Goal: Task Accomplishment & Management: Use online tool/utility

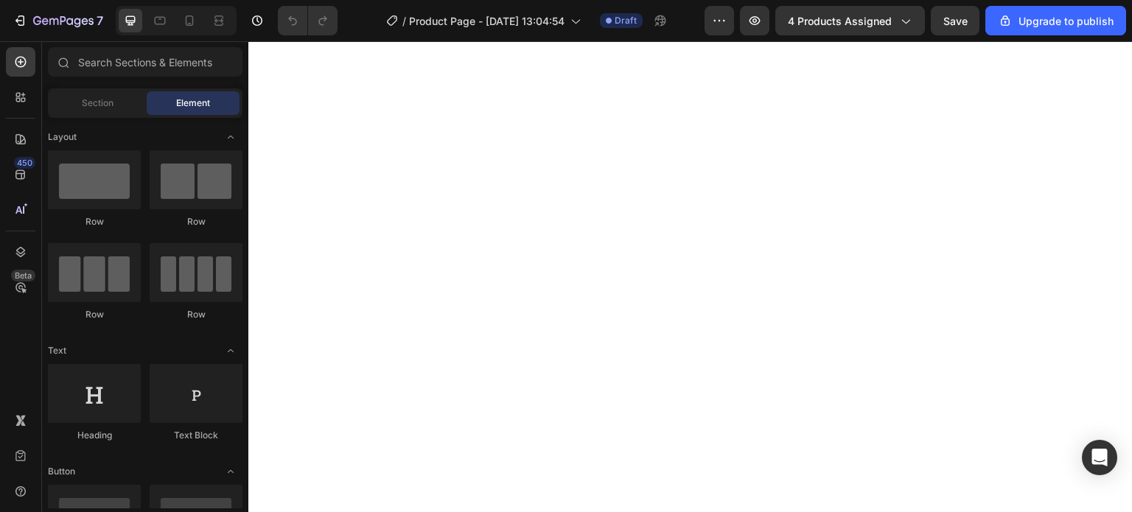
scroll to position [4514, 0]
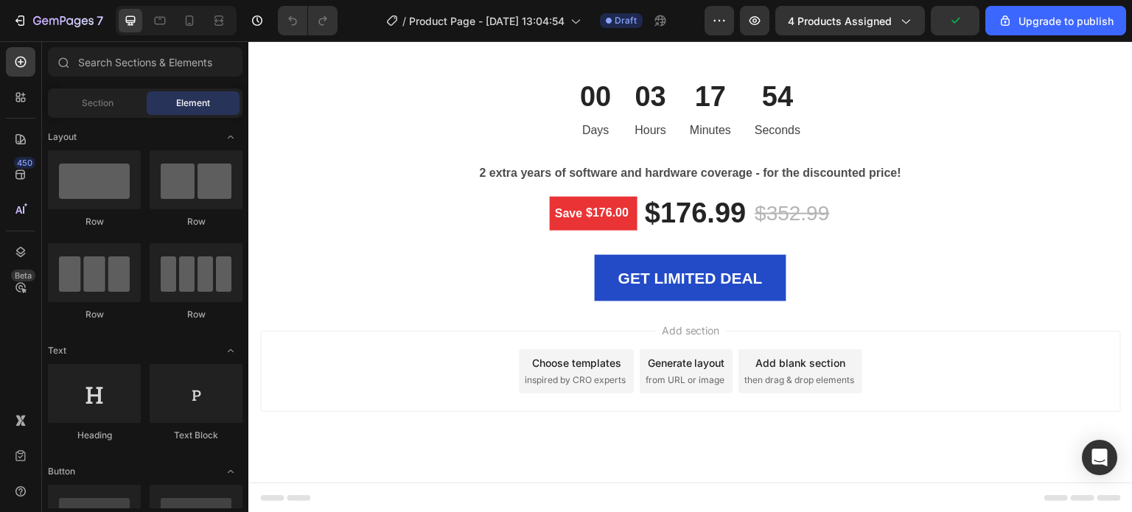
drag, startPoint x: 1128, startPoint y: 393, endPoint x: 1380, endPoint y: 51, distance: 424.4
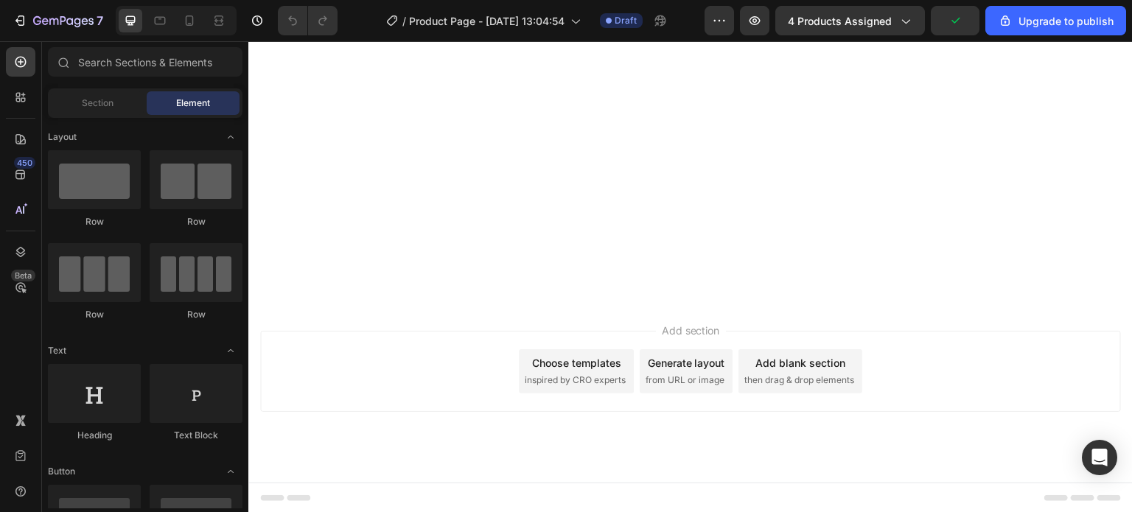
scroll to position [0, 0]
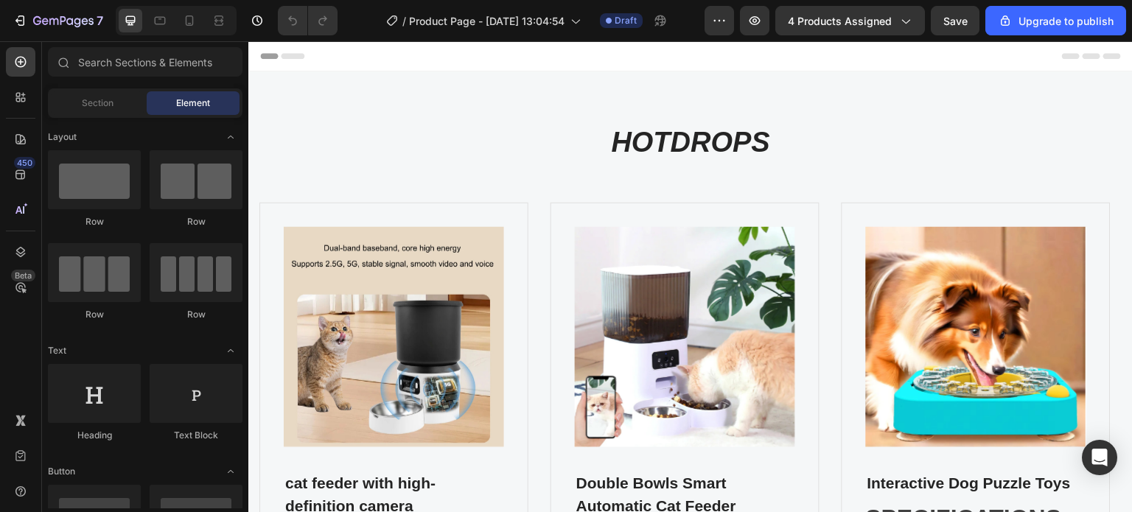
click at [1103, 58] on icon at bounding box center [1112, 56] width 18 height 6
click at [290, 58] on span "Header" at bounding box center [292, 56] width 32 height 15
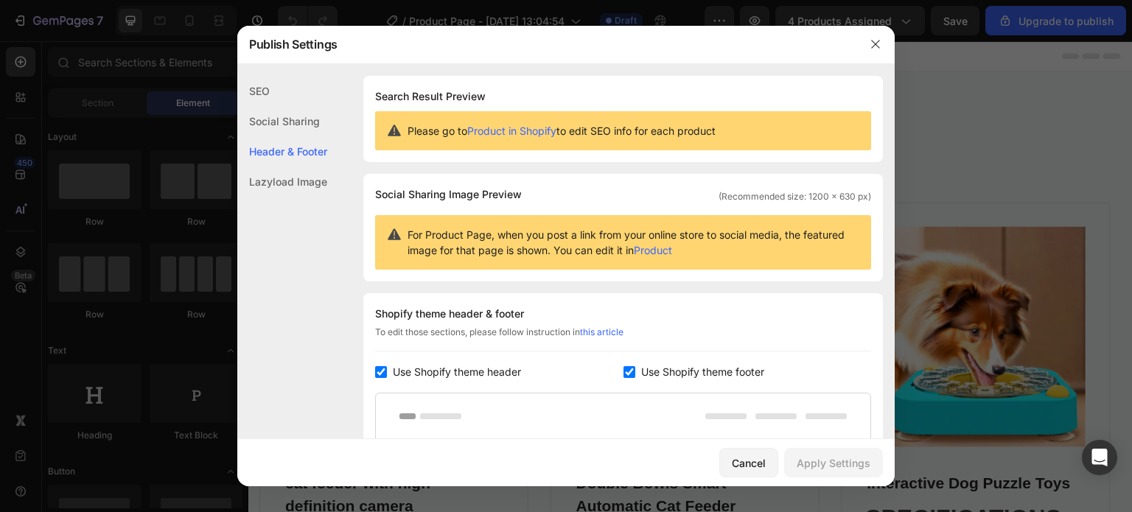
scroll to position [214, 0]
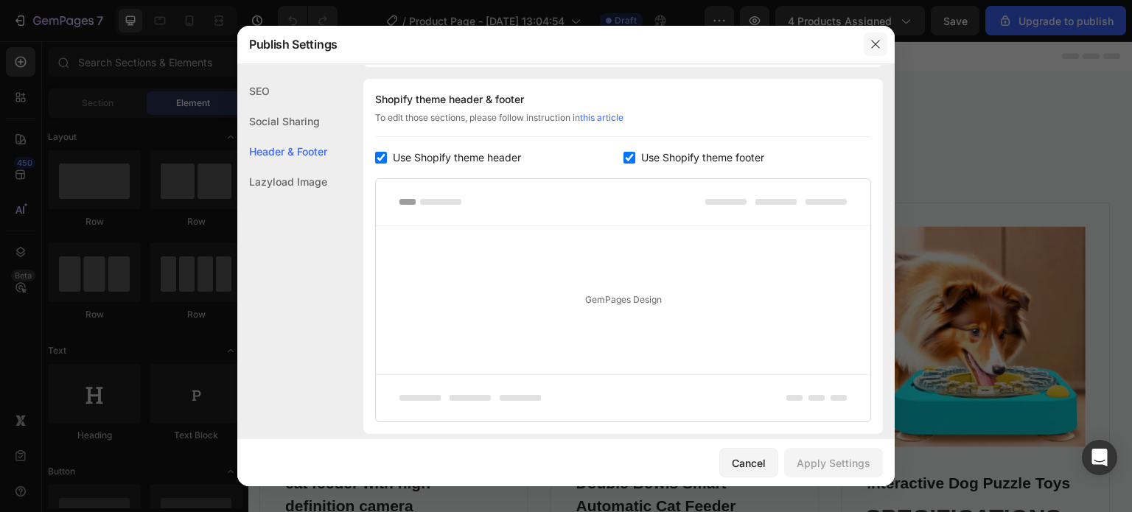
click at [874, 42] on icon "button" at bounding box center [876, 44] width 12 height 12
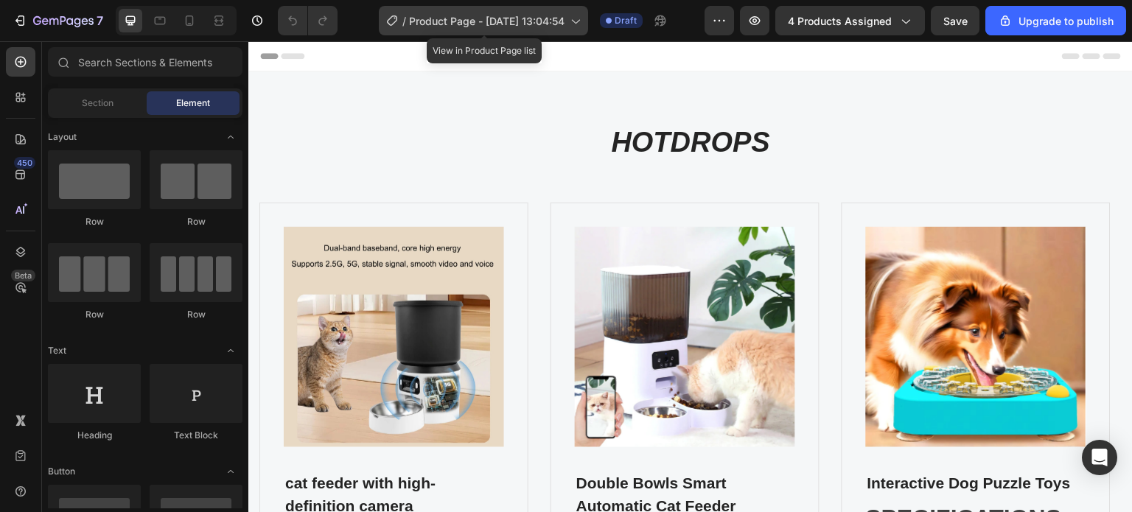
click at [575, 28] on div "/ Product Page - Jun 15, 13:04:54" at bounding box center [483, 20] width 209 height 29
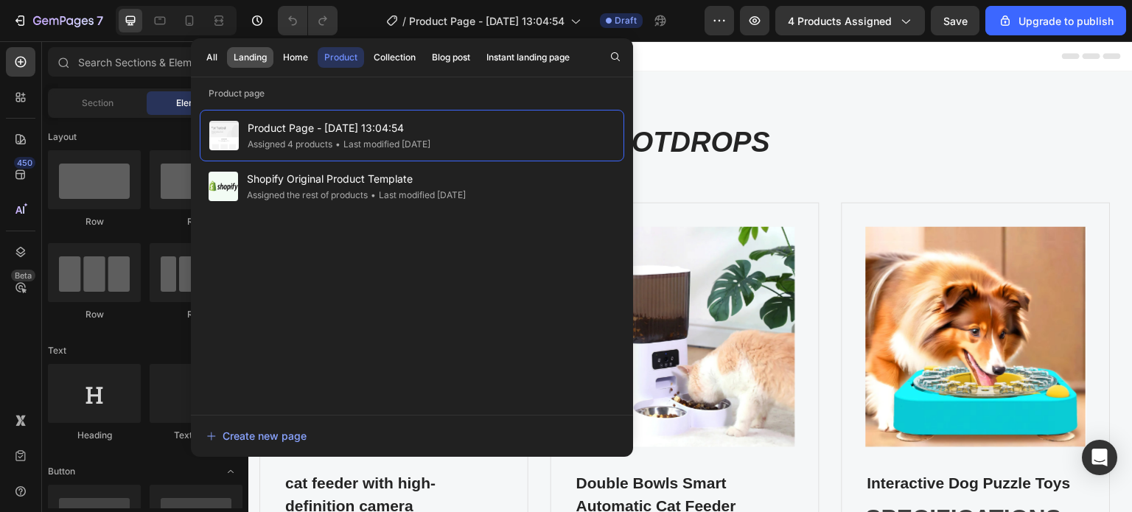
click at [239, 57] on div "Landing" at bounding box center [250, 57] width 33 height 13
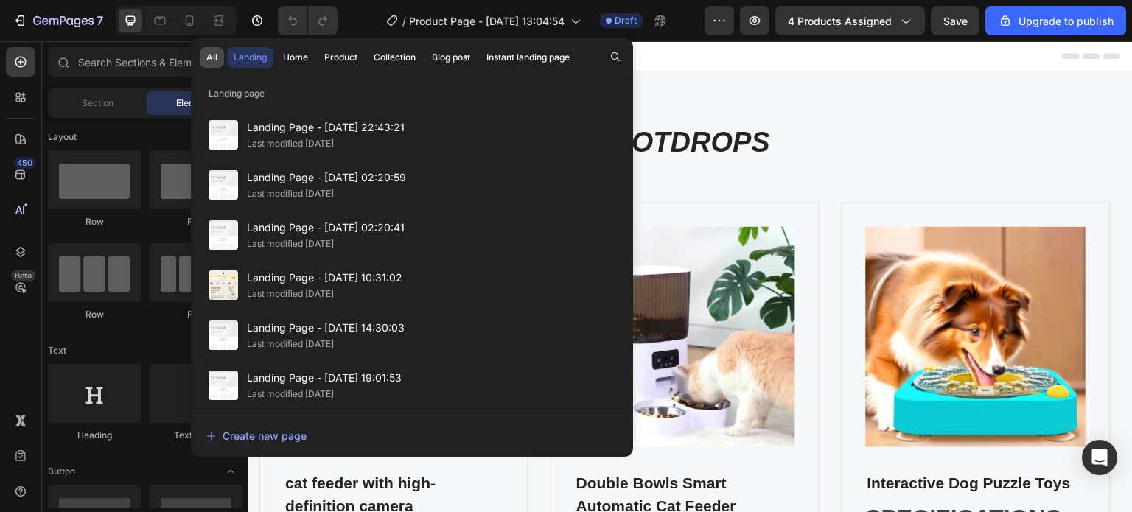
click at [207, 57] on div "All" at bounding box center [211, 57] width 11 height 13
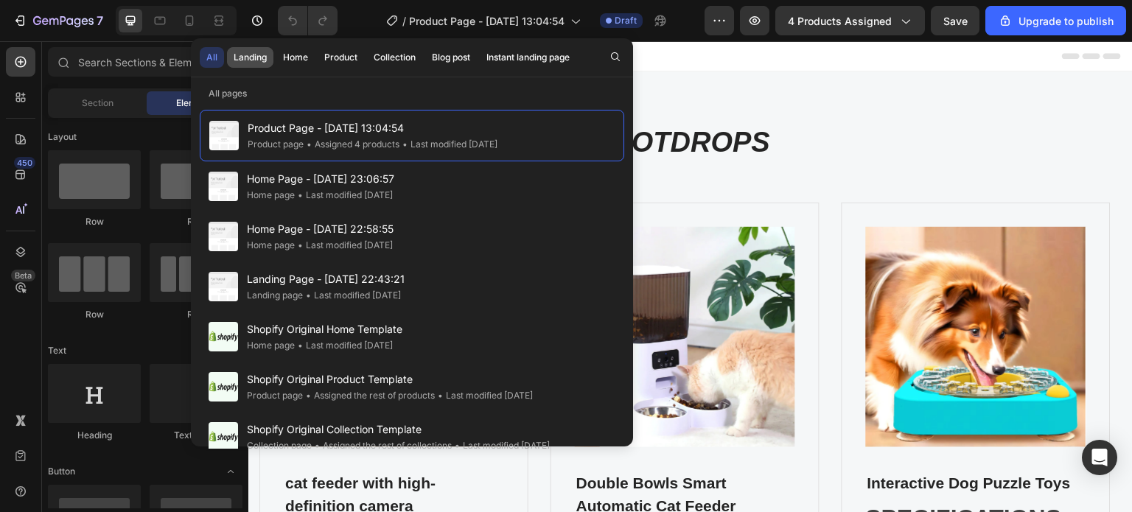
click at [255, 55] on div "Landing" at bounding box center [250, 57] width 33 height 13
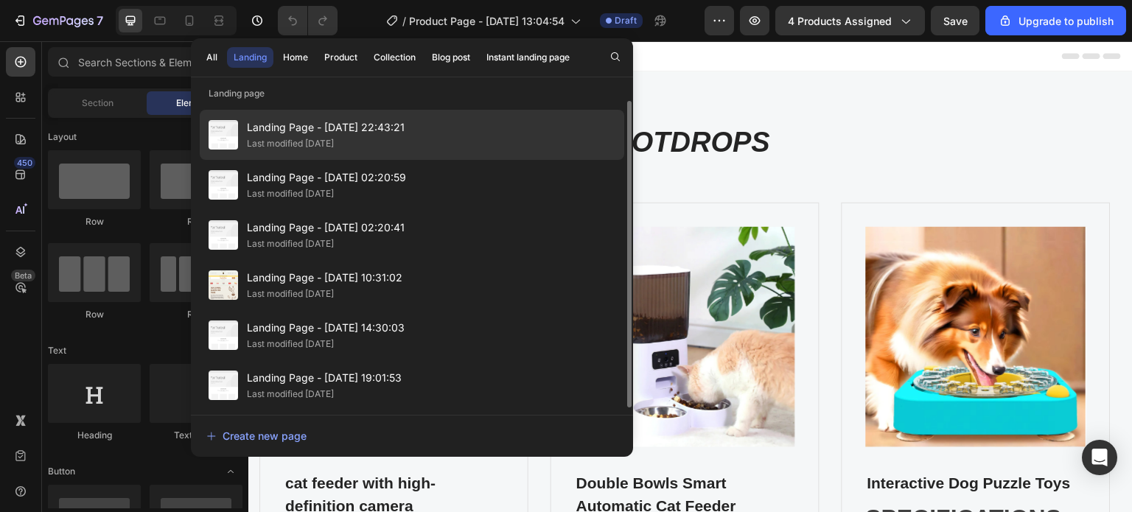
click at [315, 124] on span "Landing Page - Sep 11, 22:43:21" at bounding box center [326, 128] width 158 height 18
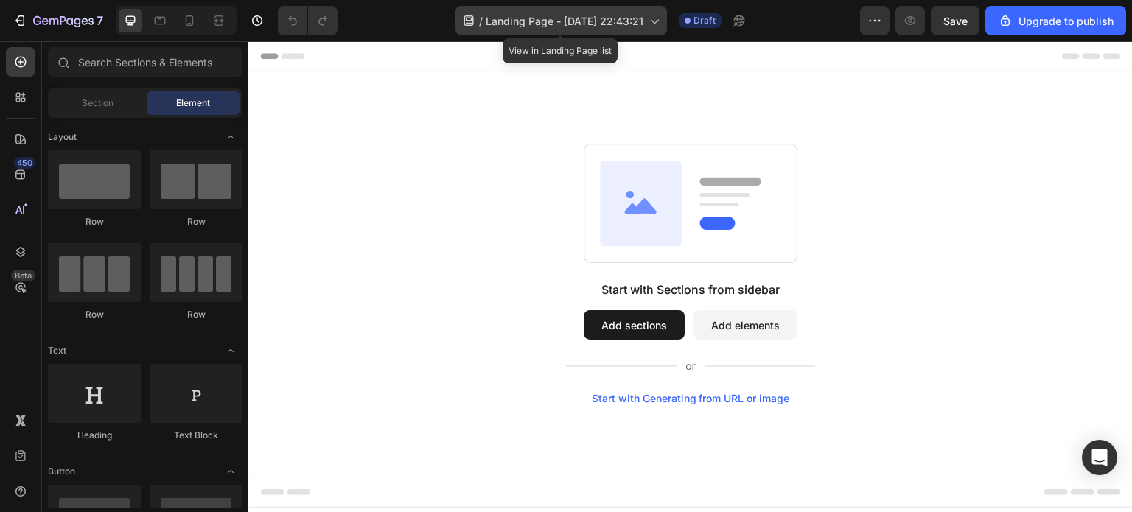
click at [628, 24] on span "Landing Page - [DATE] 22:43:21" at bounding box center [565, 20] width 158 height 15
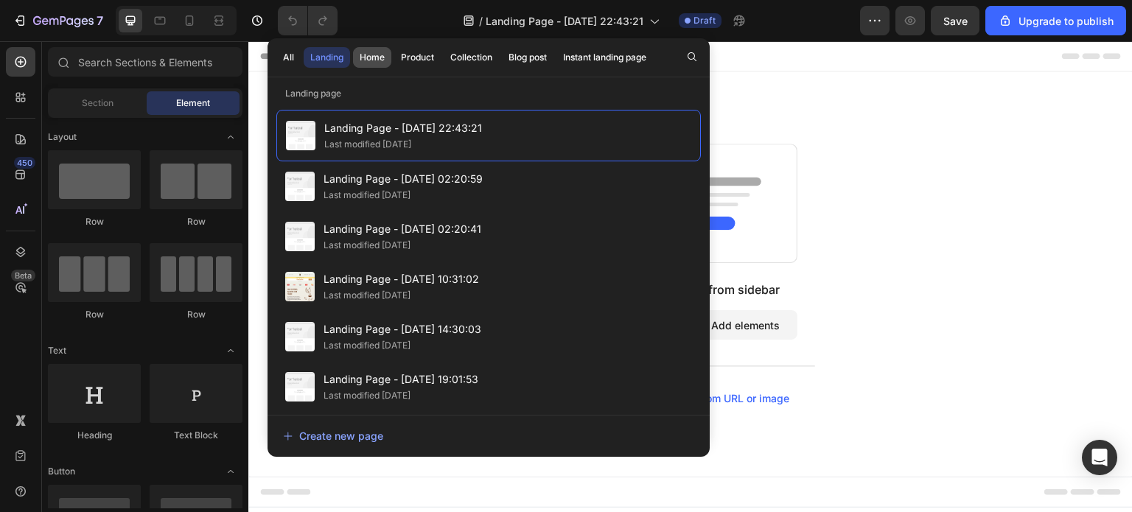
click at [375, 57] on div "Home" at bounding box center [372, 57] width 25 height 13
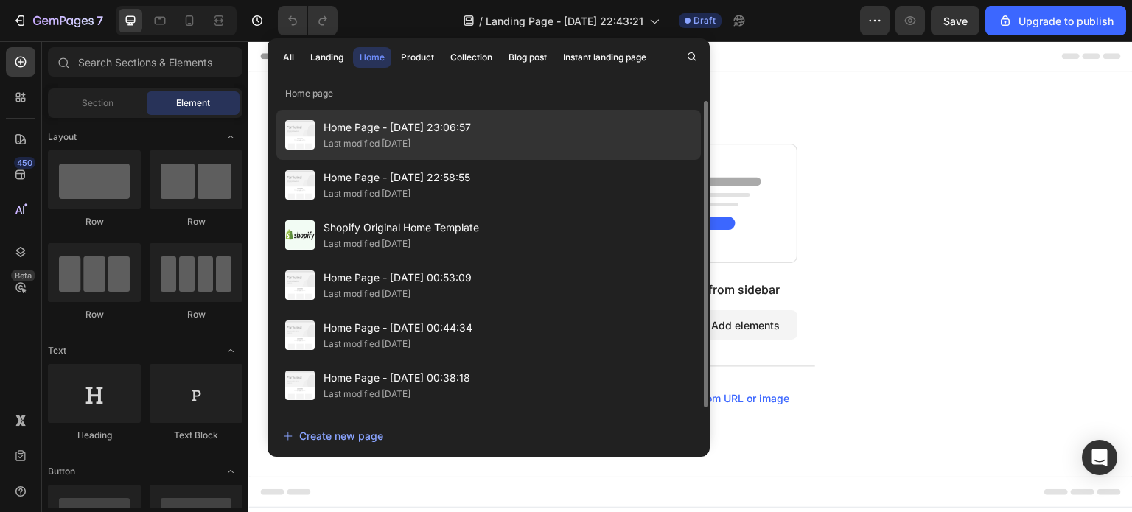
click at [371, 128] on span "Home Page - [DATE] 23:06:57" at bounding box center [397, 128] width 147 height 18
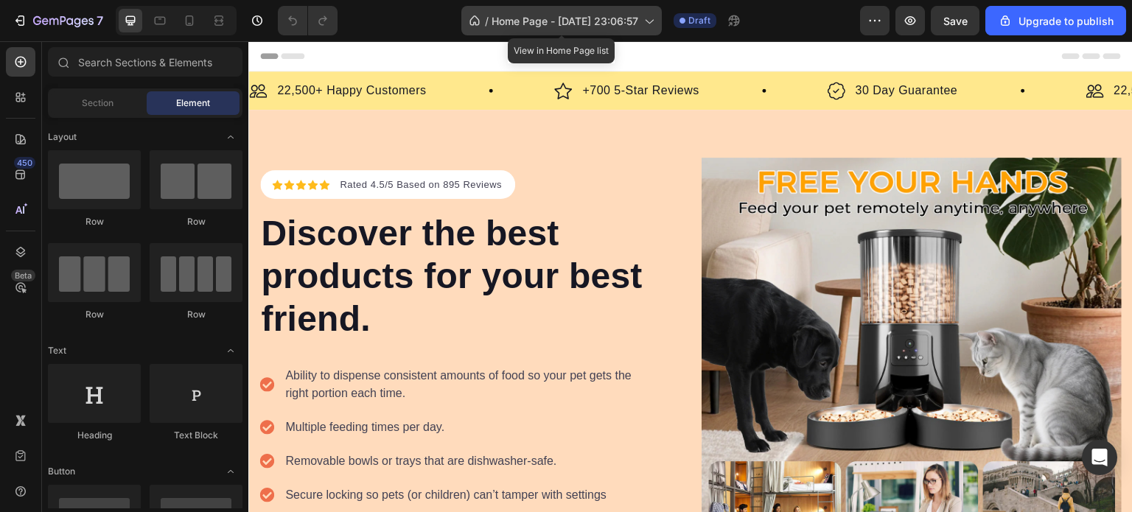
click at [637, 25] on span "Home Page - Sep 11, 23:06:57" at bounding box center [565, 20] width 147 height 15
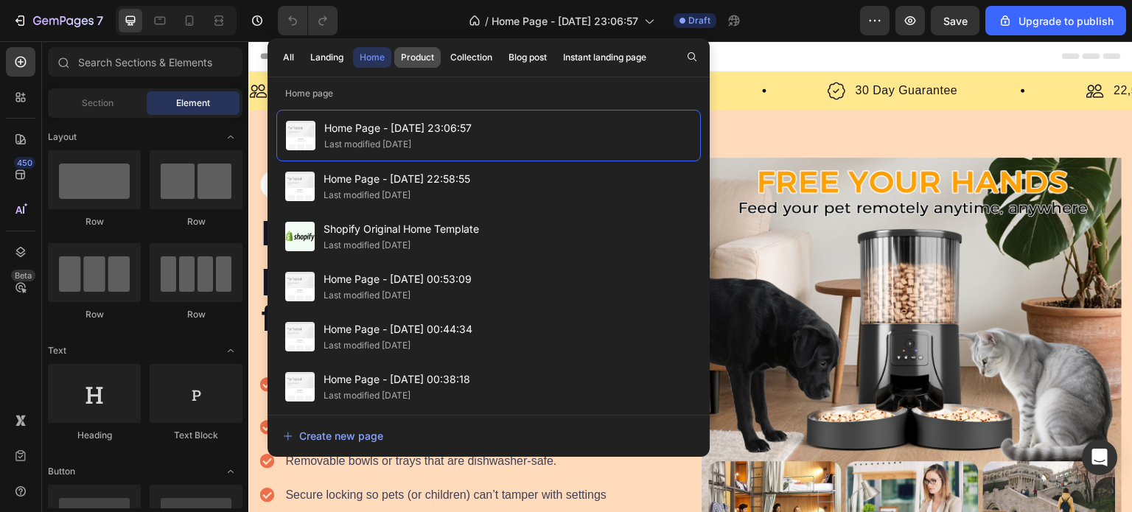
click at [418, 57] on div "Product" at bounding box center [417, 57] width 33 height 13
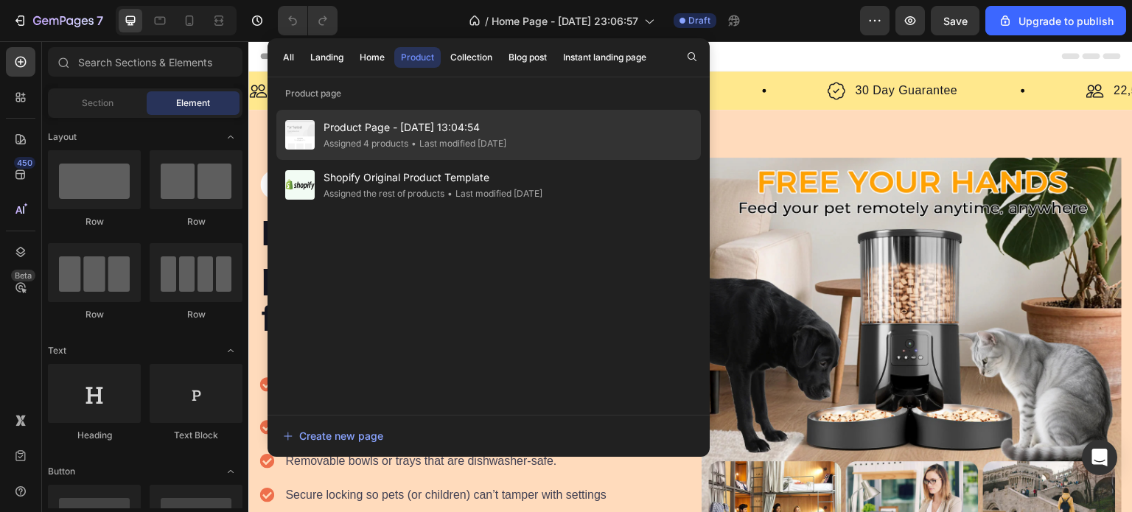
click at [365, 127] on span "Product Page - [DATE] 13:04:54" at bounding box center [415, 128] width 183 height 18
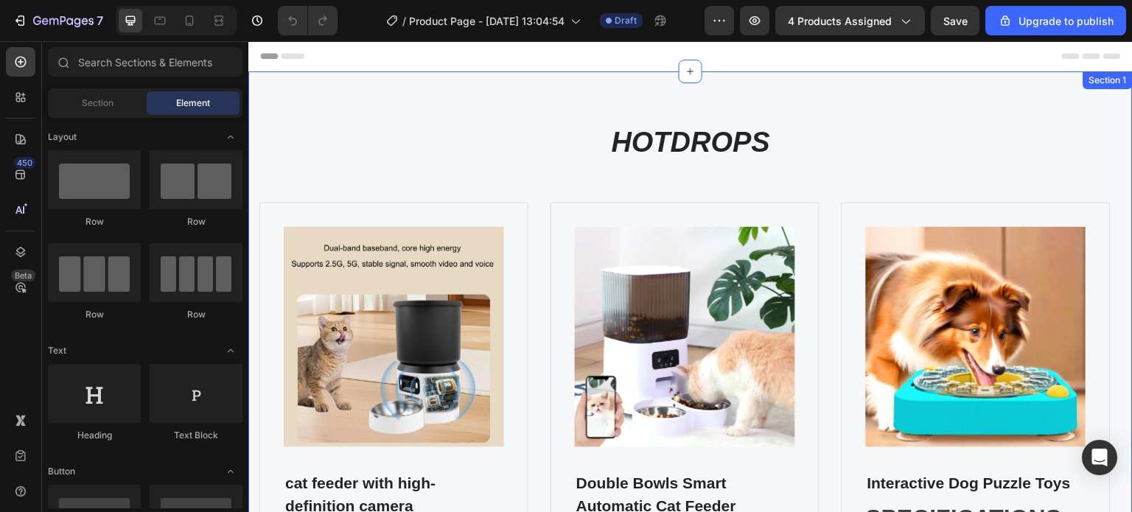
drag, startPoint x: 685, startPoint y: 72, endPoint x: 685, endPoint y: 90, distance: 17.7
click at [685, 90] on div "HOTDROPS Heading Product Images cat feeder with high-definition camera (P) Titl…" at bounding box center [690, 399] width 884 height 656
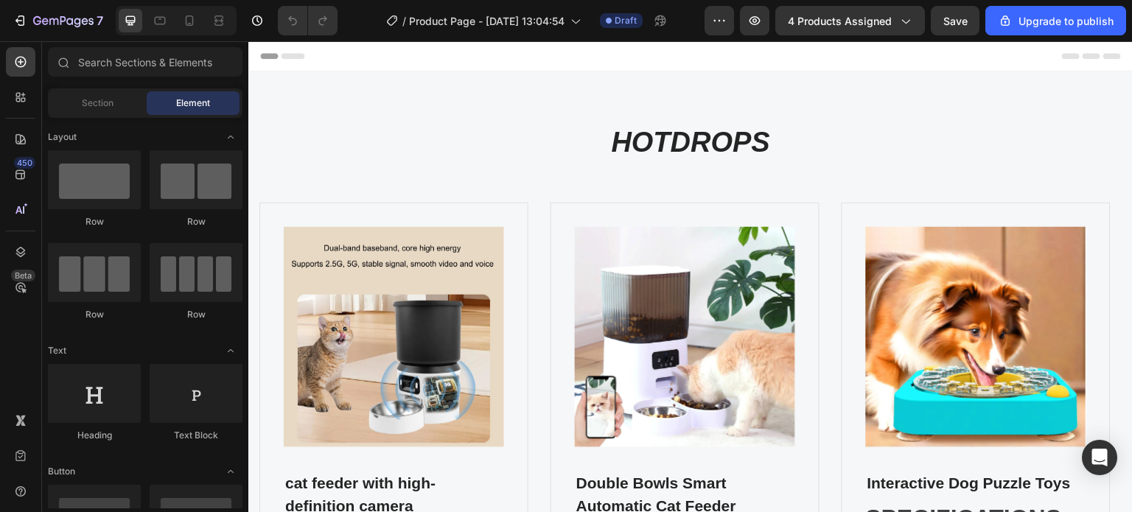
click at [265, 60] on icon at bounding box center [265, 56] width 10 height 10
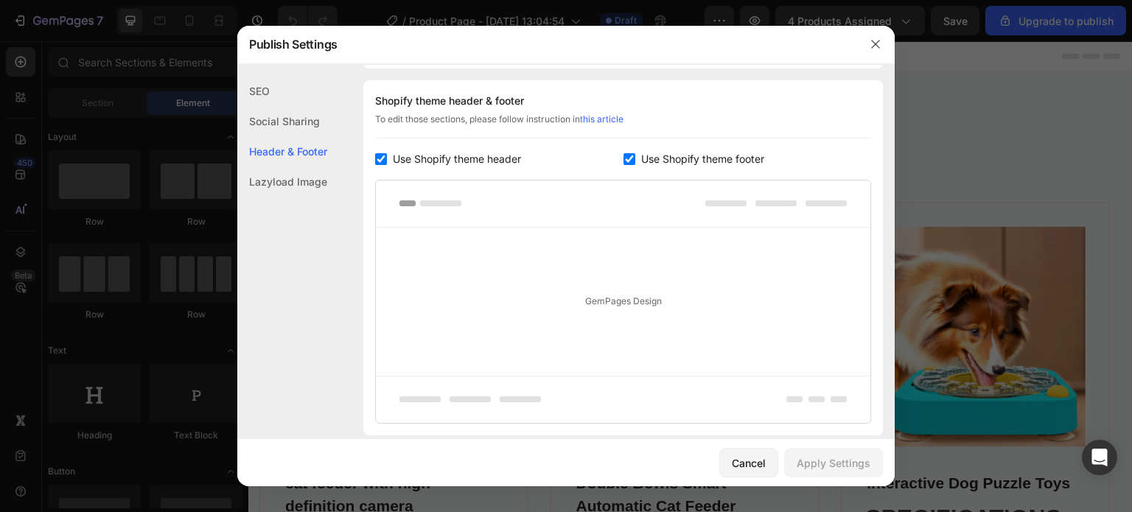
scroll to position [214, 0]
click at [286, 124] on div "Social Sharing" at bounding box center [282, 121] width 90 height 30
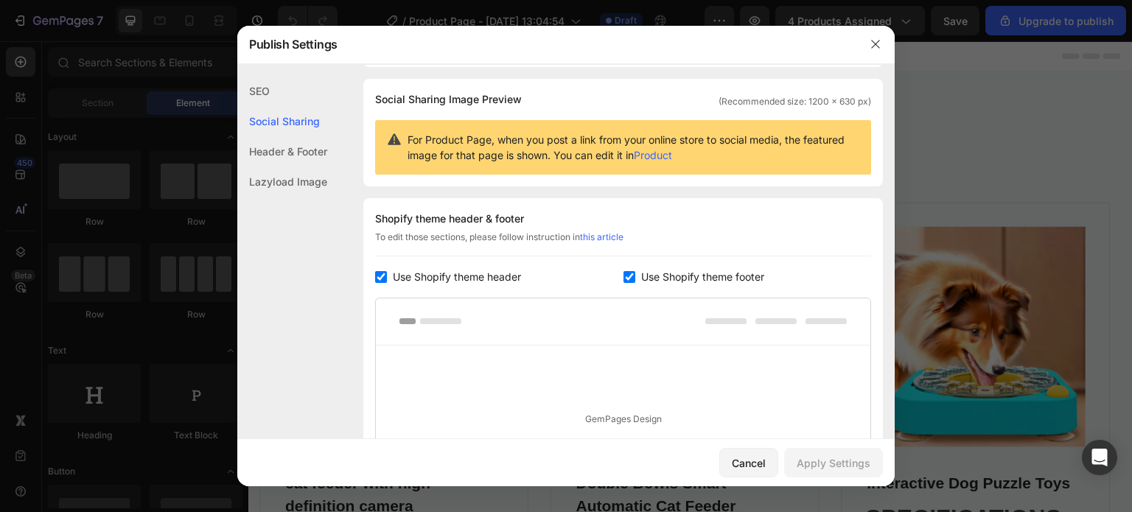
scroll to position [94, 0]
click at [279, 94] on div "SEO" at bounding box center [282, 91] width 90 height 30
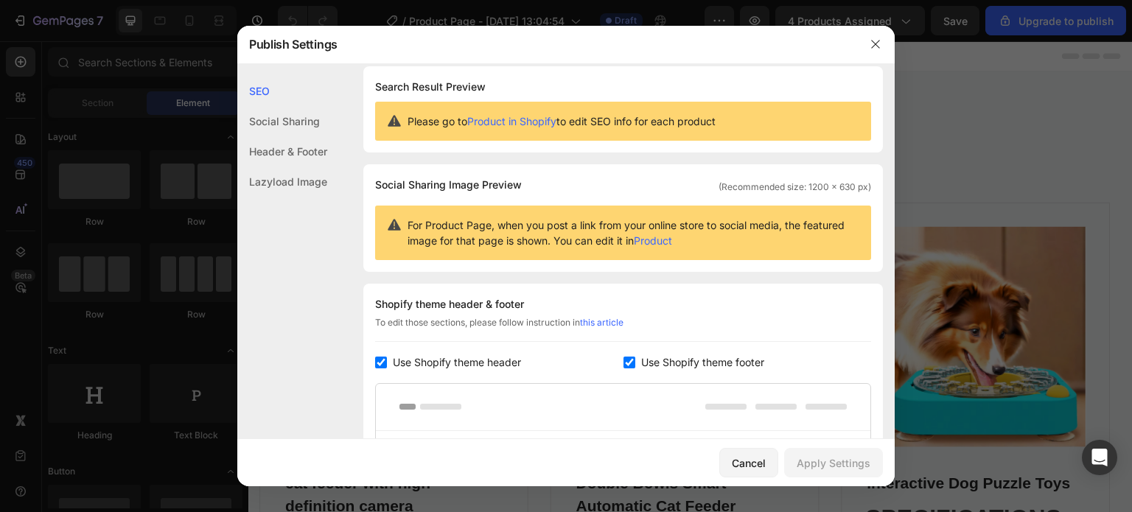
scroll to position [0, 0]
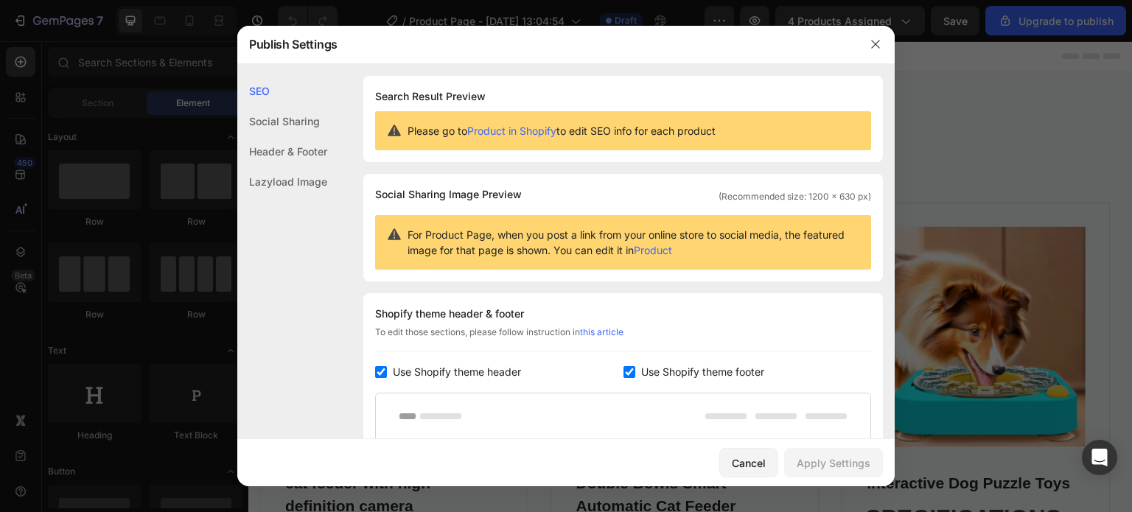
click at [289, 156] on div "Header & Footer" at bounding box center [282, 151] width 90 height 30
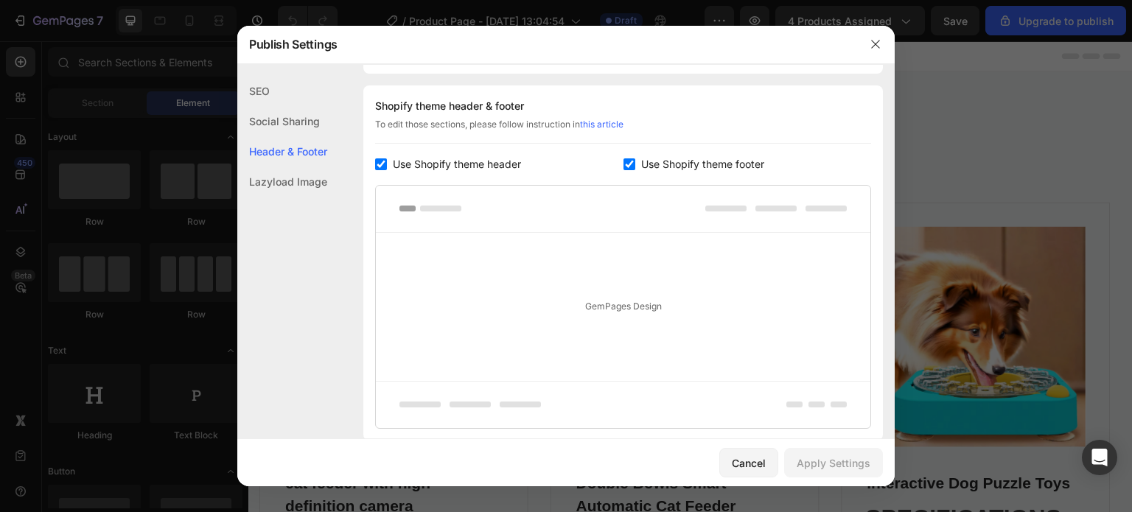
scroll to position [214, 0]
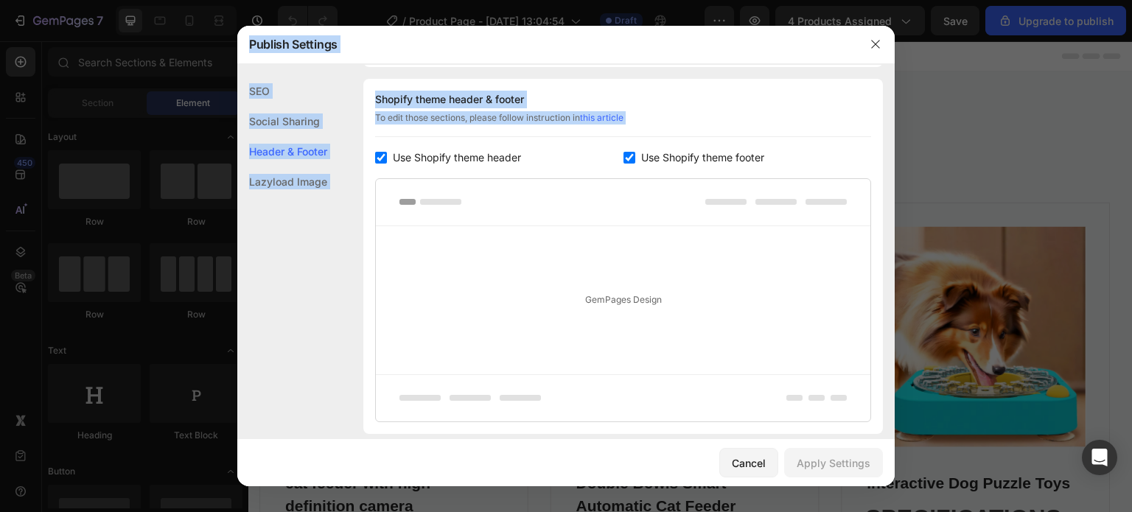
click at [890, 220] on div "Publish Settings SEO Social Sharing Header & Footer Lazyload Image SEO Search R…" at bounding box center [566, 256] width 1132 height 512
click at [931, 164] on div at bounding box center [566, 256] width 1132 height 512
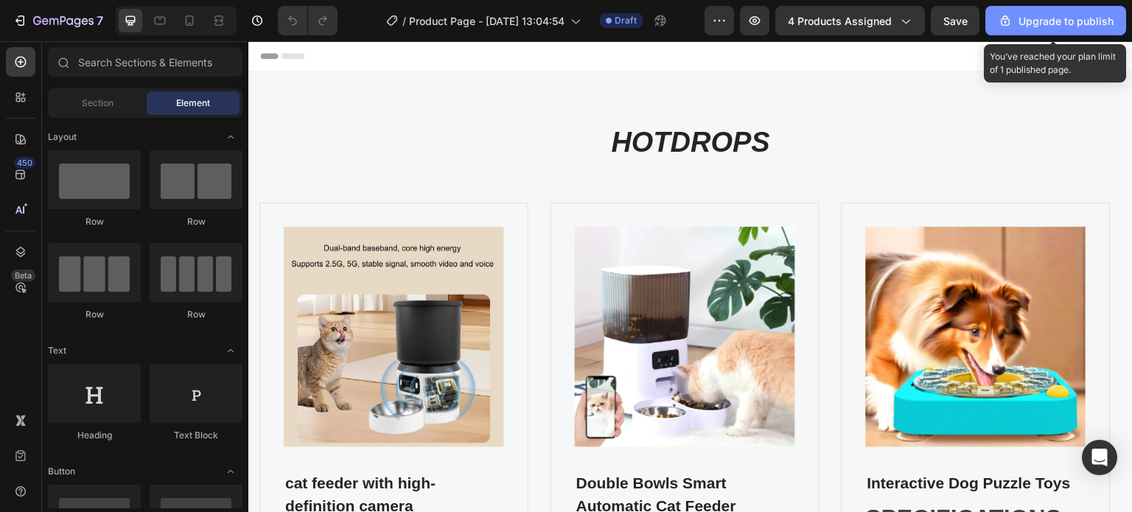
click at [1091, 26] on div "Upgrade to publish" at bounding box center [1056, 20] width 116 height 15
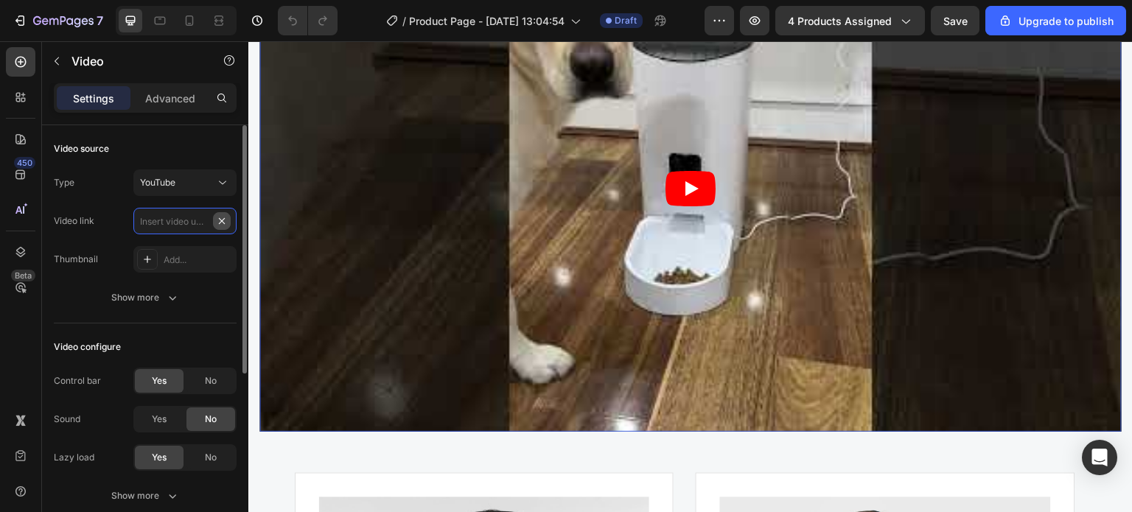
scroll to position [0, 0]
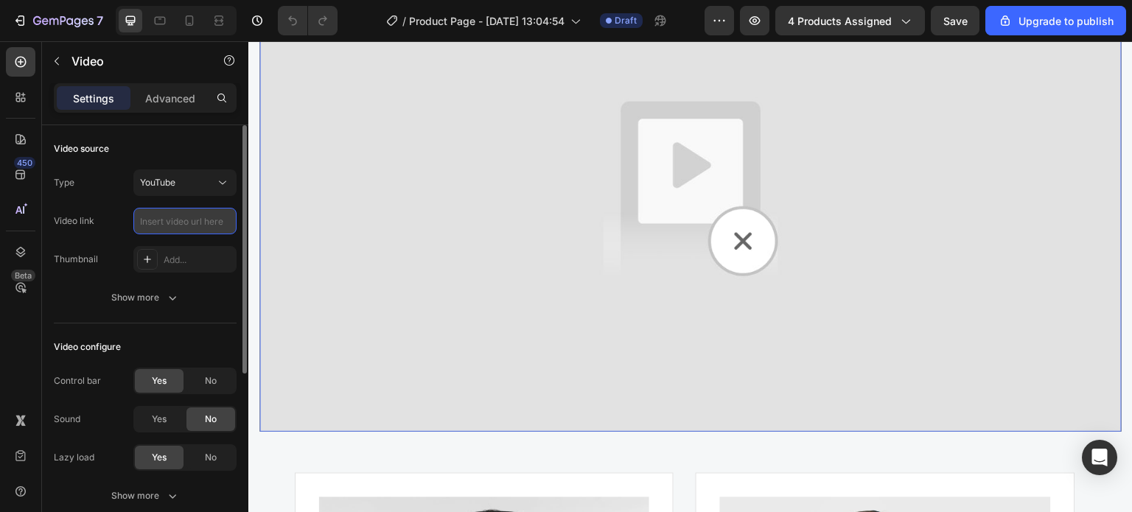
click at [195, 226] on input "text" at bounding box center [184, 221] width 103 height 27
paste input "https://www.youtube.com/watch?v=F1wAggO0sD8&t=5s"
type input "https://www.youtube.com/watch?v=F1wAggO0sD8&t=5s"
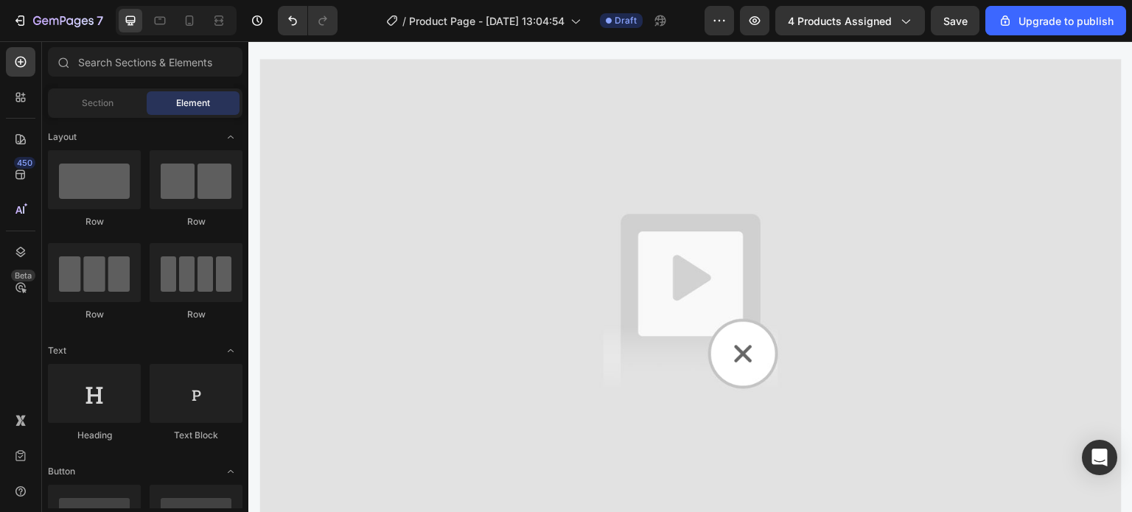
scroll to position [837, 0]
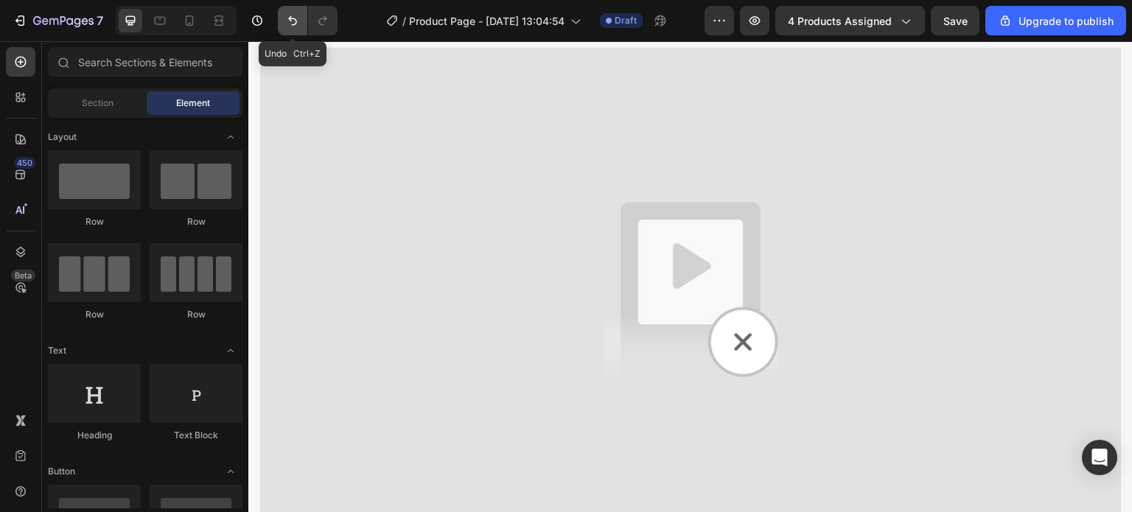
click at [292, 25] on icon "Undo/Redo" at bounding box center [292, 21] width 9 height 10
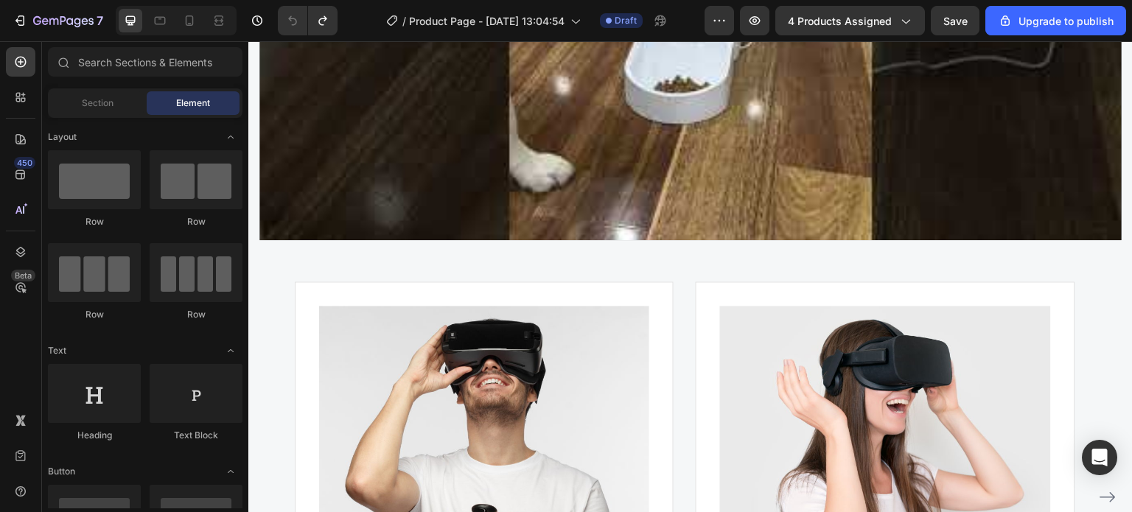
scroll to position [1234, 0]
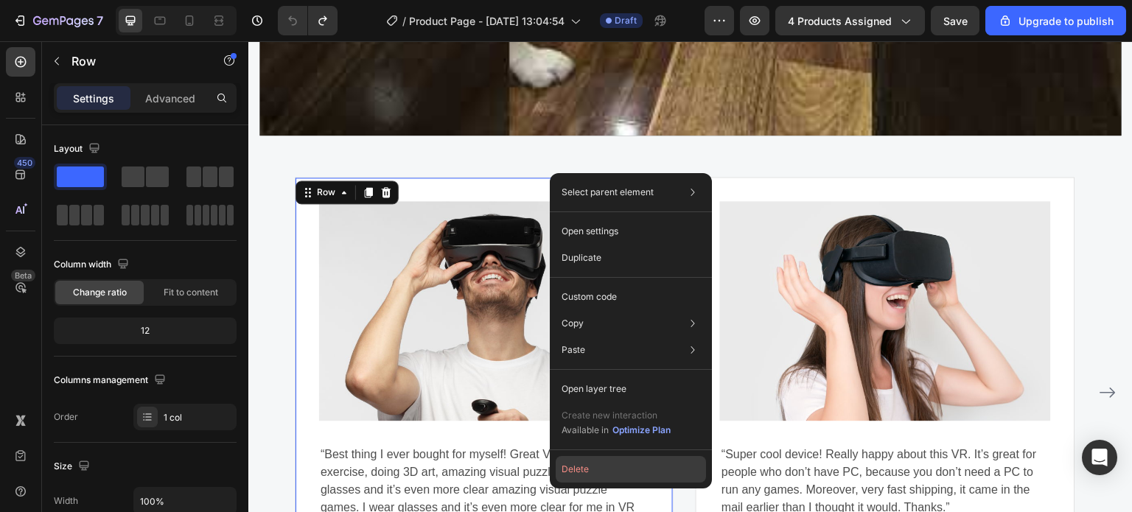
click at [579, 470] on button "Delete" at bounding box center [631, 469] width 150 height 27
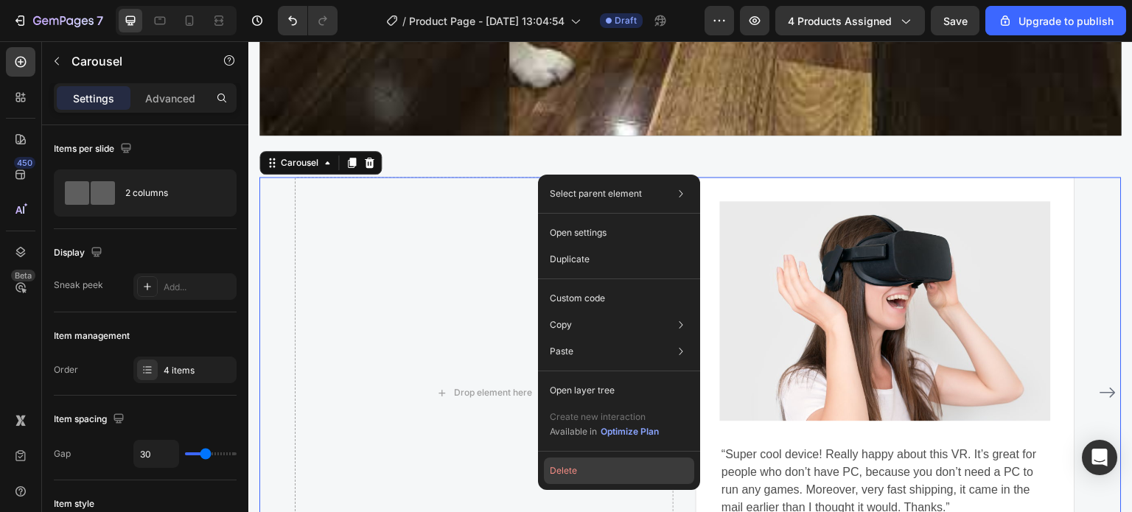
click at [601, 468] on button "Delete" at bounding box center [619, 471] width 150 height 27
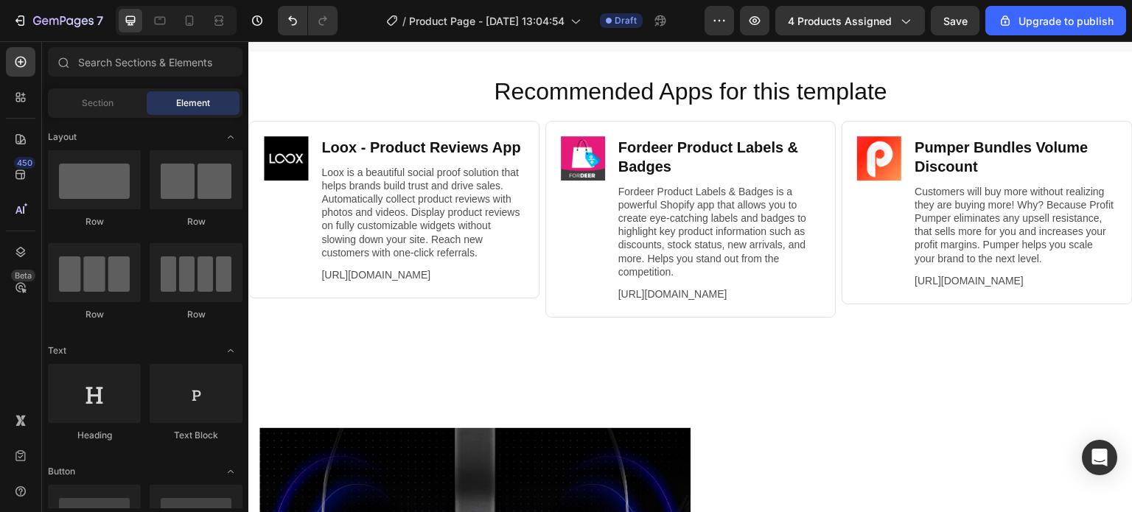
scroll to position [1372, 0]
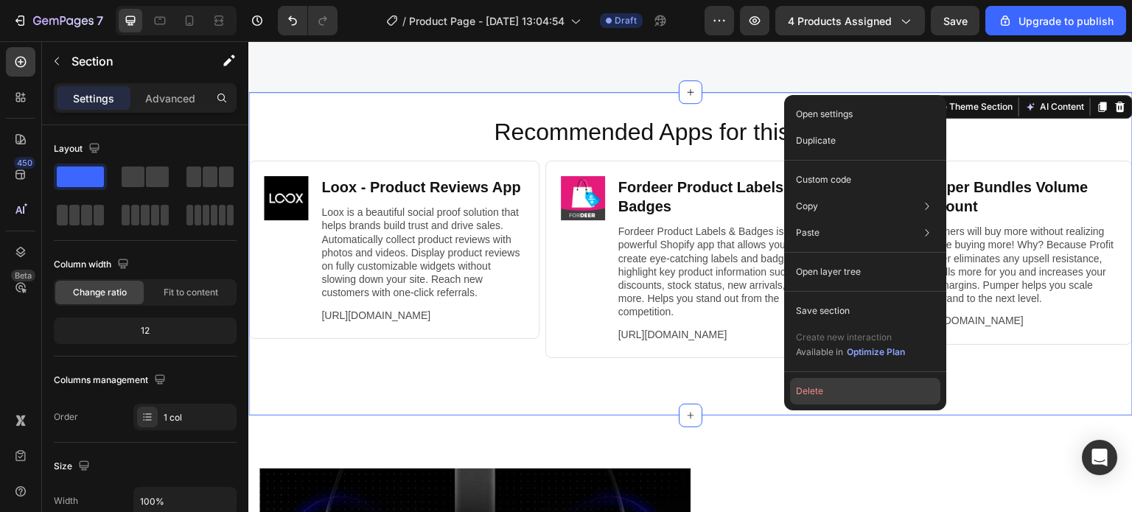
click at [813, 392] on button "Delete" at bounding box center [865, 391] width 150 height 27
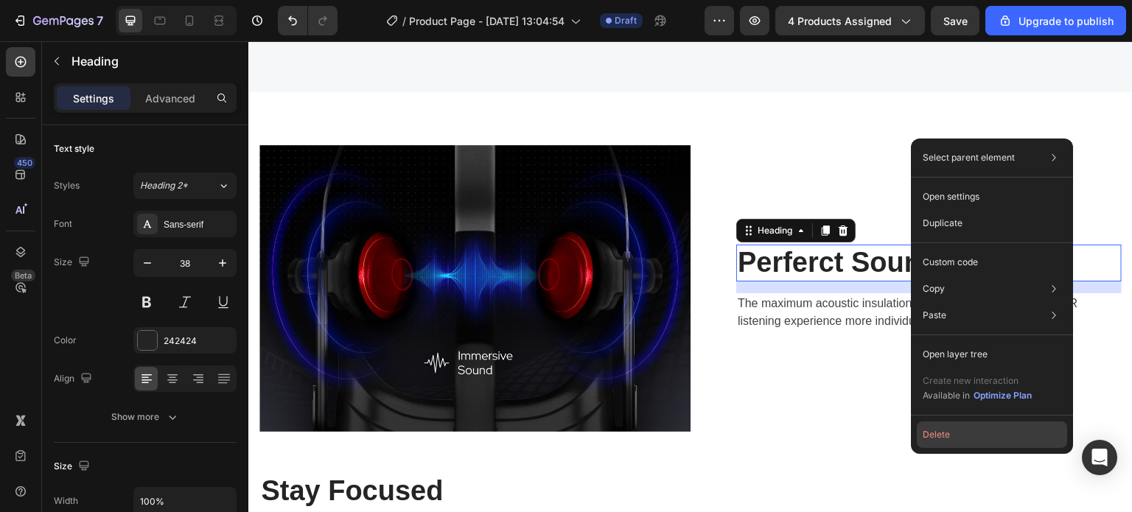
click at [923, 447] on button "Delete" at bounding box center [992, 435] width 150 height 27
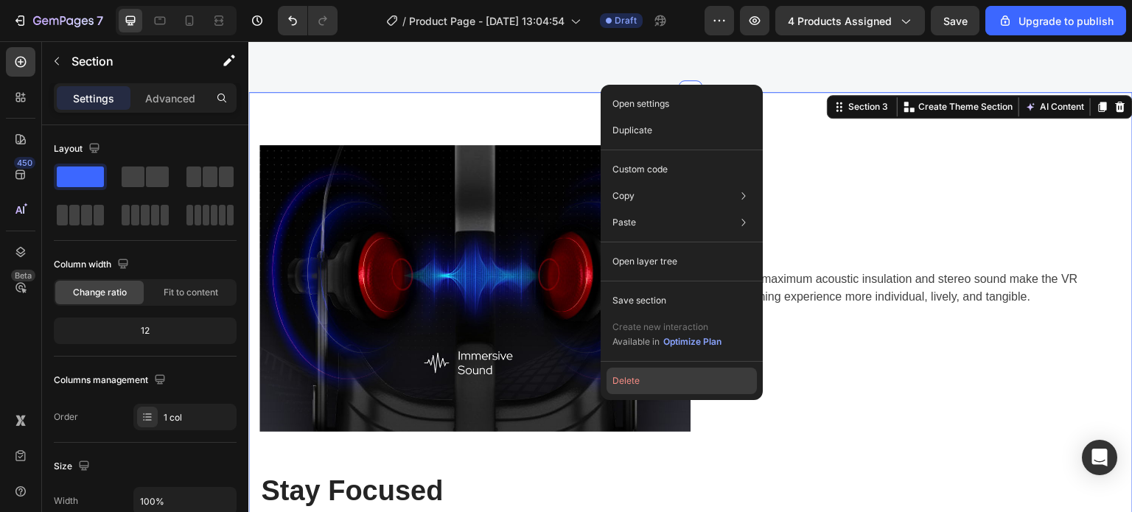
click at [636, 377] on button "Delete" at bounding box center [682, 381] width 150 height 27
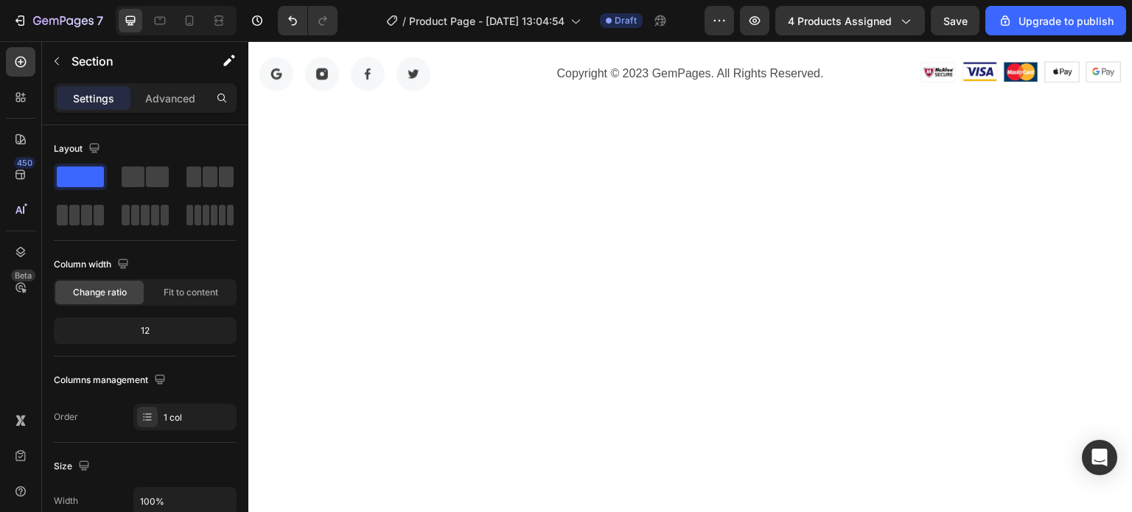
scroll to position [642, 0]
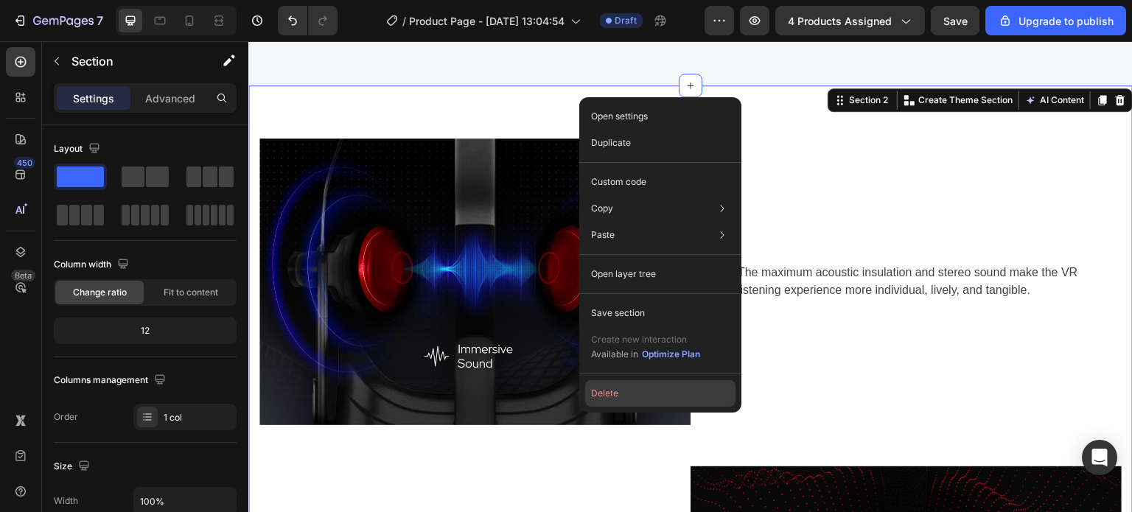
click at [658, 385] on button "Delete" at bounding box center [660, 393] width 150 height 27
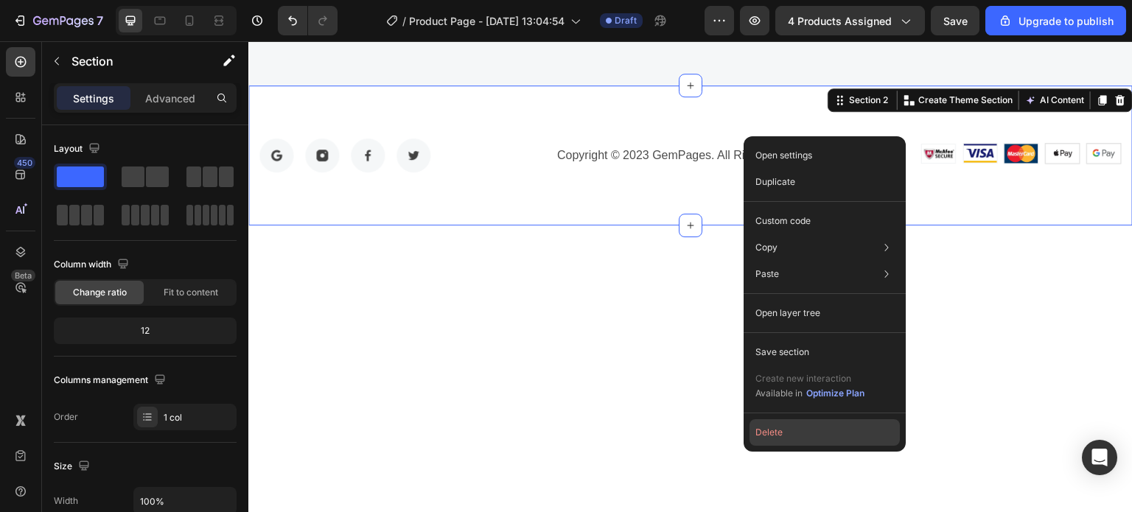
click at [799, 421] on button "Delete" at bounding box center [825, 432] width 150 height 27
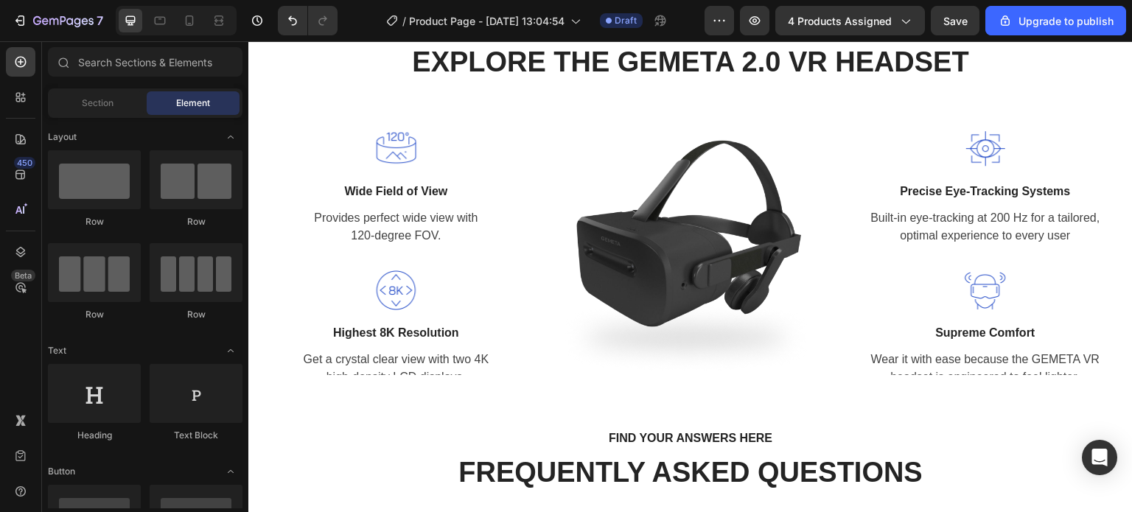
scroll to position [590, 0]
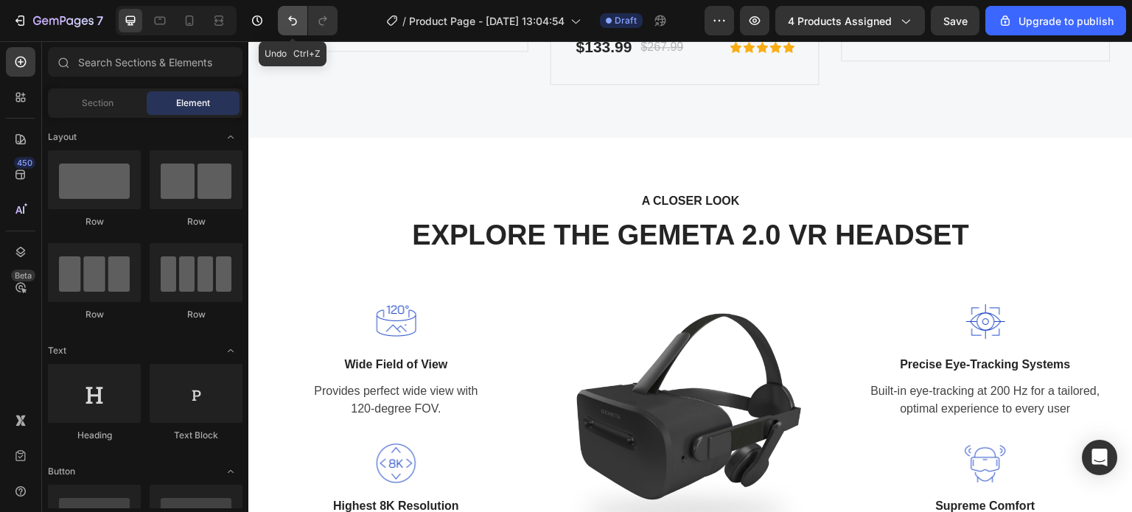
click at [298, 29] on button "Undo/Redo" at bounding box center [292, 20] width 29 height 29
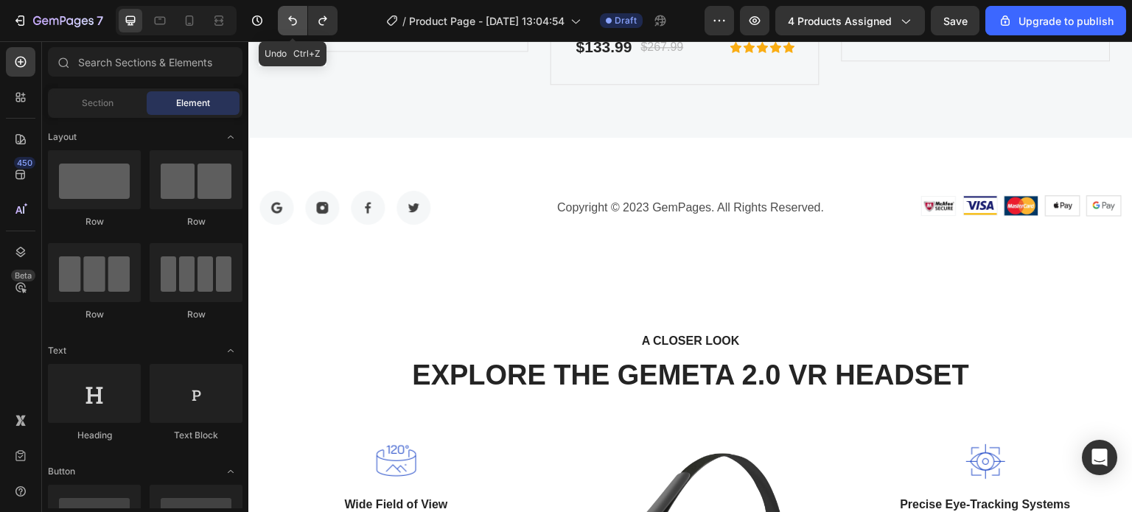
click at [298, 29] on button "Undo/Redo" at bounding box center [292, 20] width 29 height 29
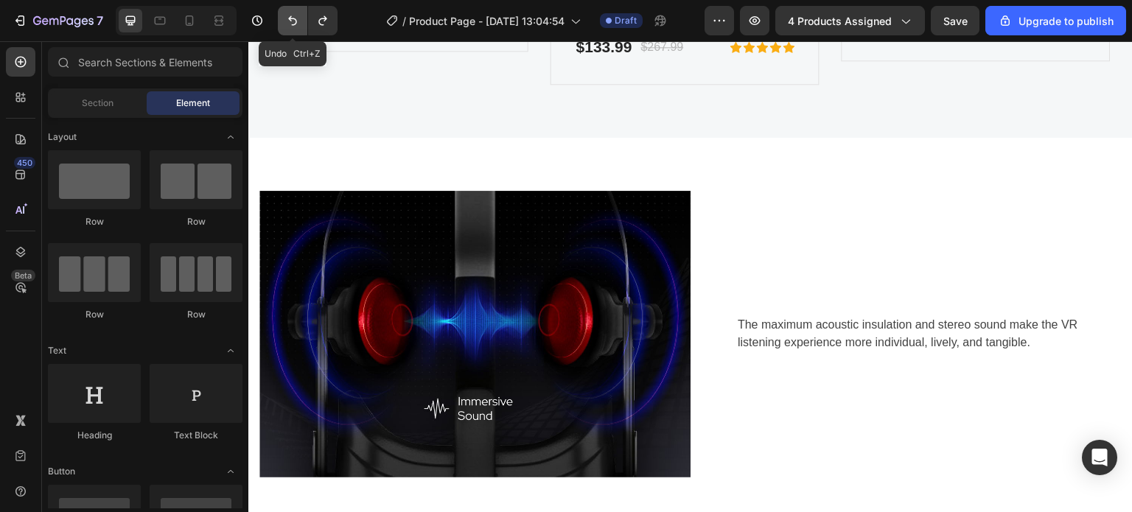
click at [298, 29] on button "Undo/Redo" at bounding box center [292, 20] width 29 height 29
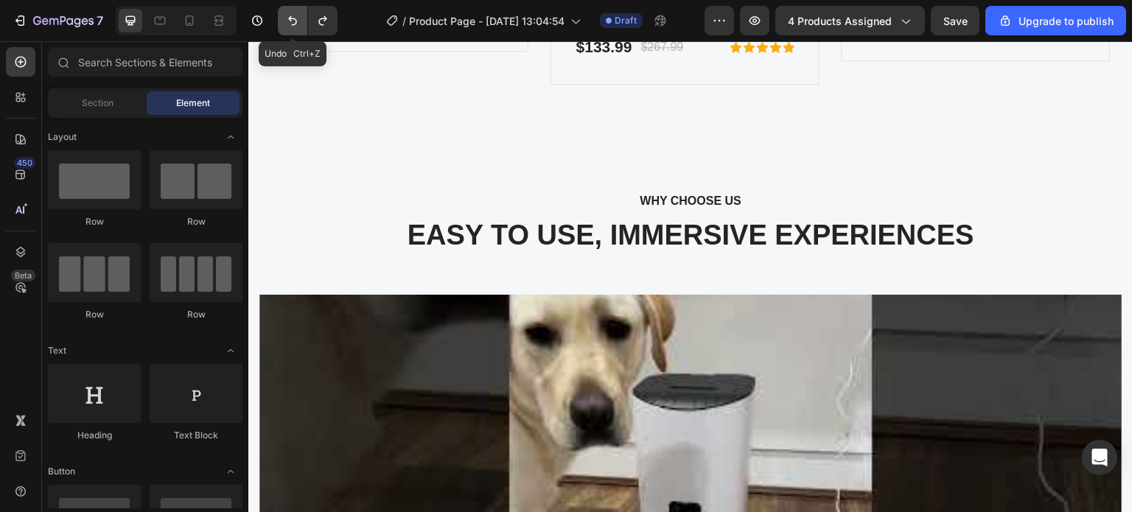
click at [298, 29] on button "Undo/Redo" at bounding box center [292, 20] width 29 height 29
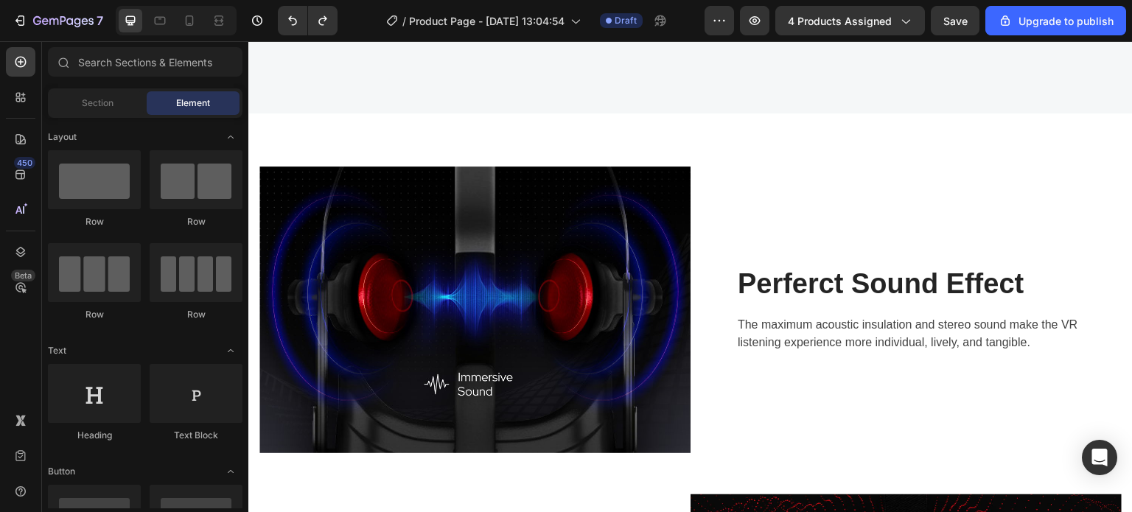
scroll to position [1318, 0]
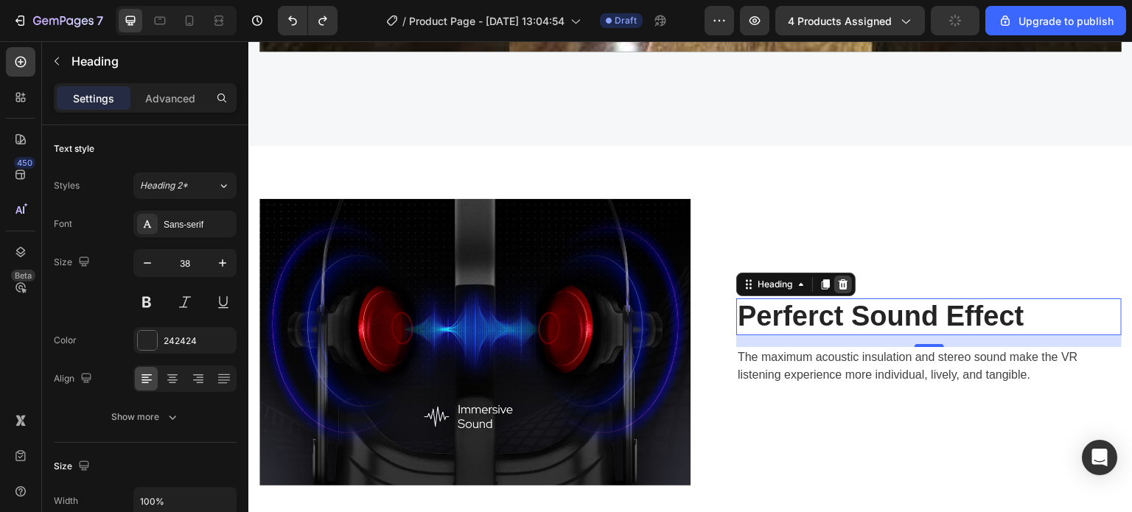
click at [842, 279] on icon at bounding box center [843, 285] width 12 height 12
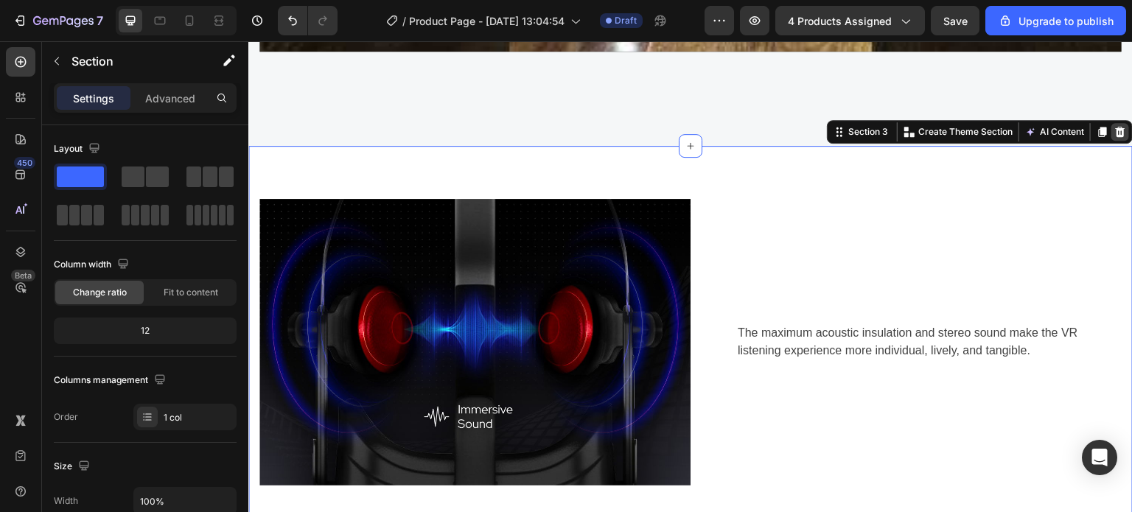
click at [1111, 130] on div at bounding box center [1120, 132] width 18 height 18
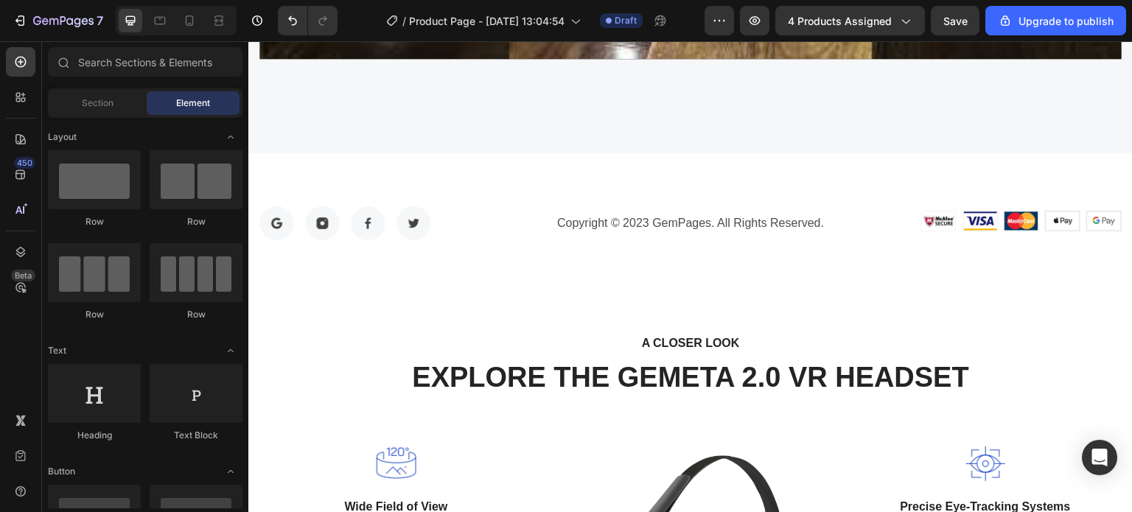
scroll to position [1321, 0]
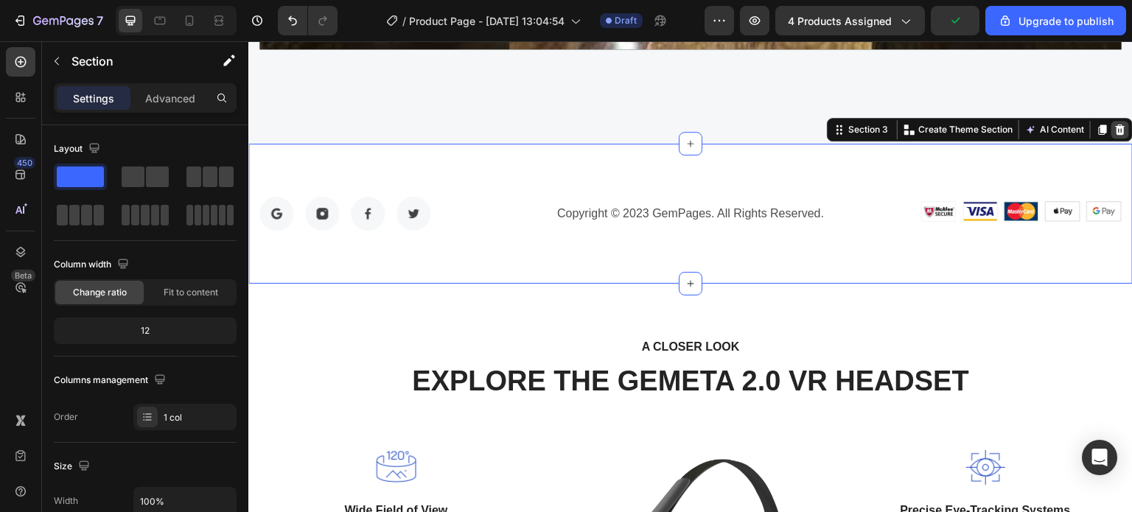
click at [1116, 126] on icon at bounding box center [1121, 129] width 10 height 10
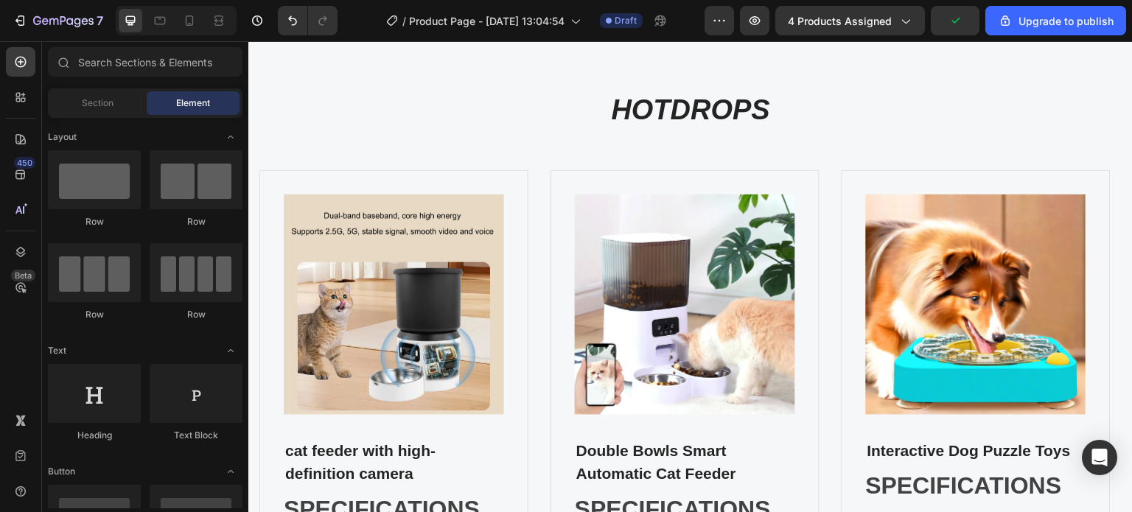
scroll to position [22, 0]
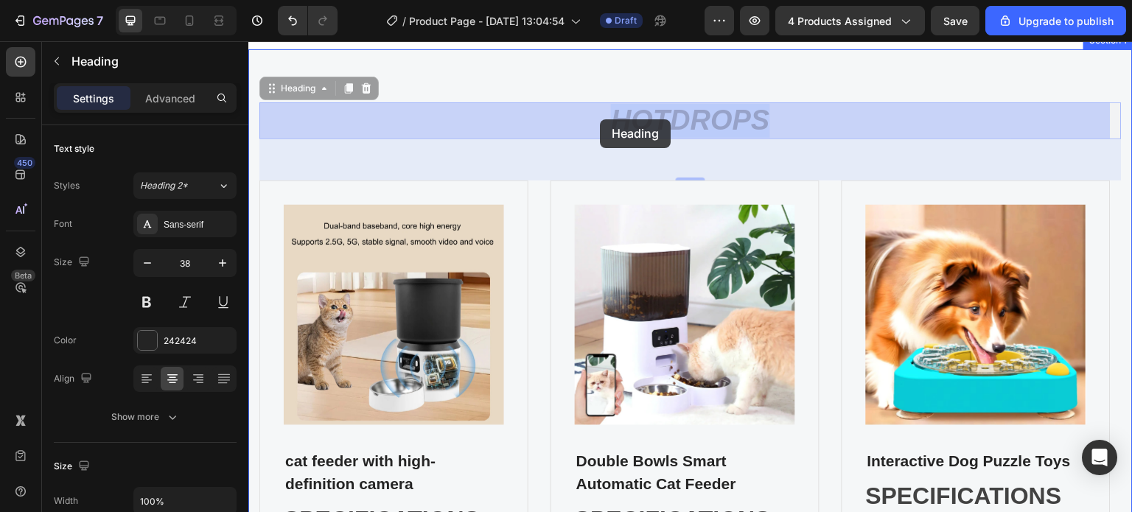
drag, startPoint x: 767, startPoint y: 123, endPoint x: 600, endPoint y: 119, distance: 167.3
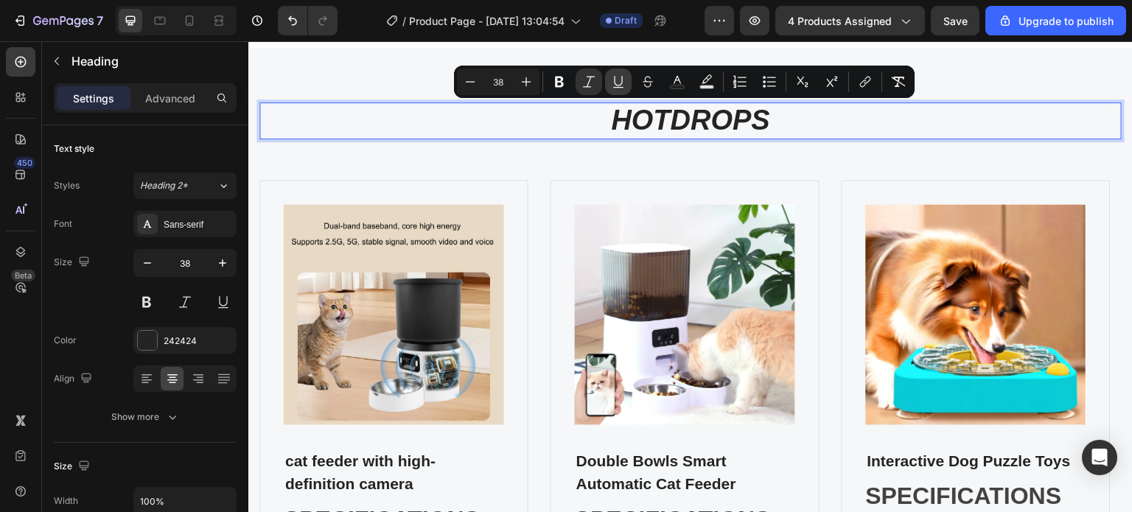
click at [619, 80] on icon "Editor contextual toolbar" at bounding box center [618, 81] width 15 height 15
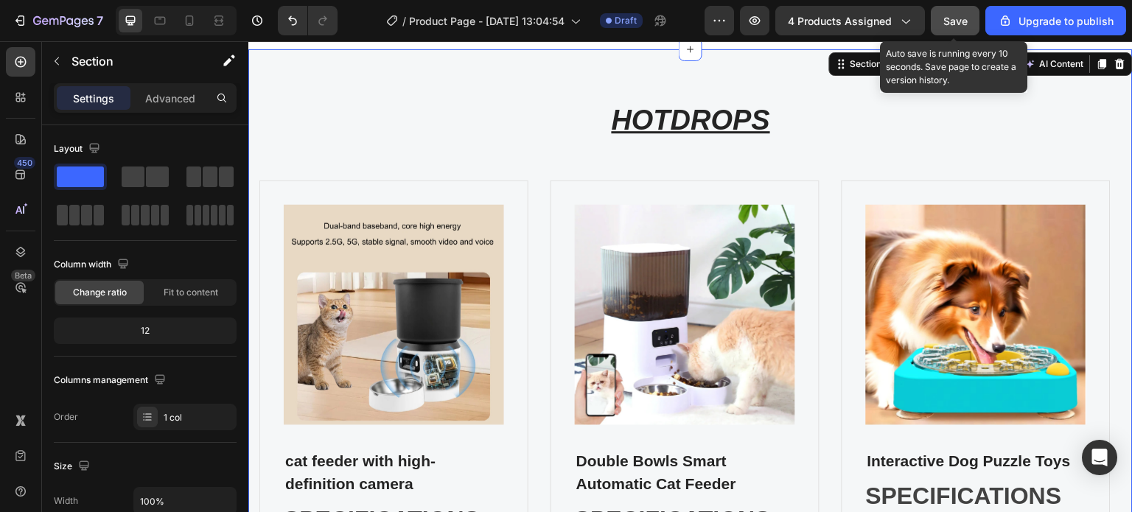
click at [968, 17] on span "Save" at bounding box center [955, 21] width 24 height 13
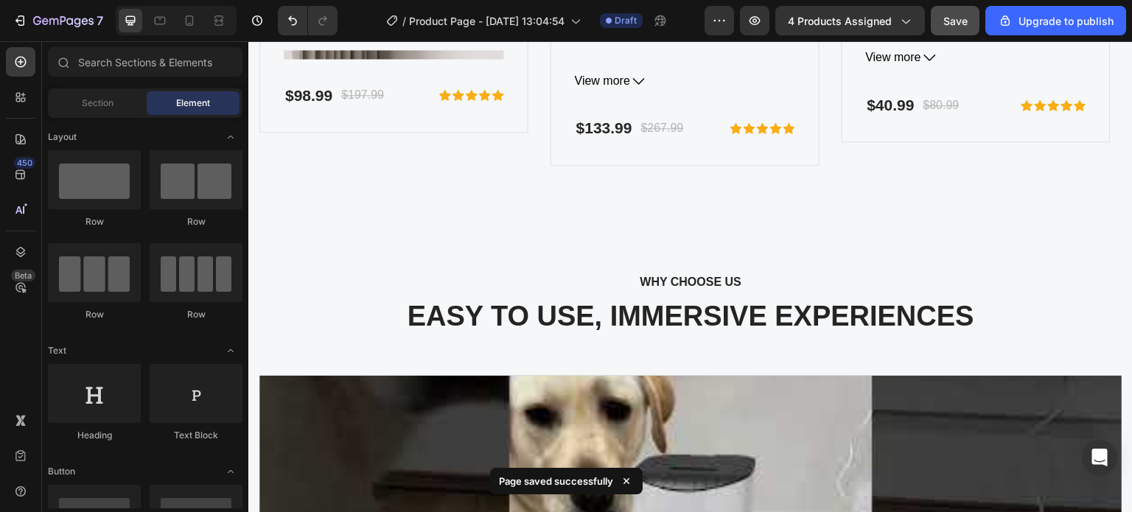
scroll to position [519, 0]
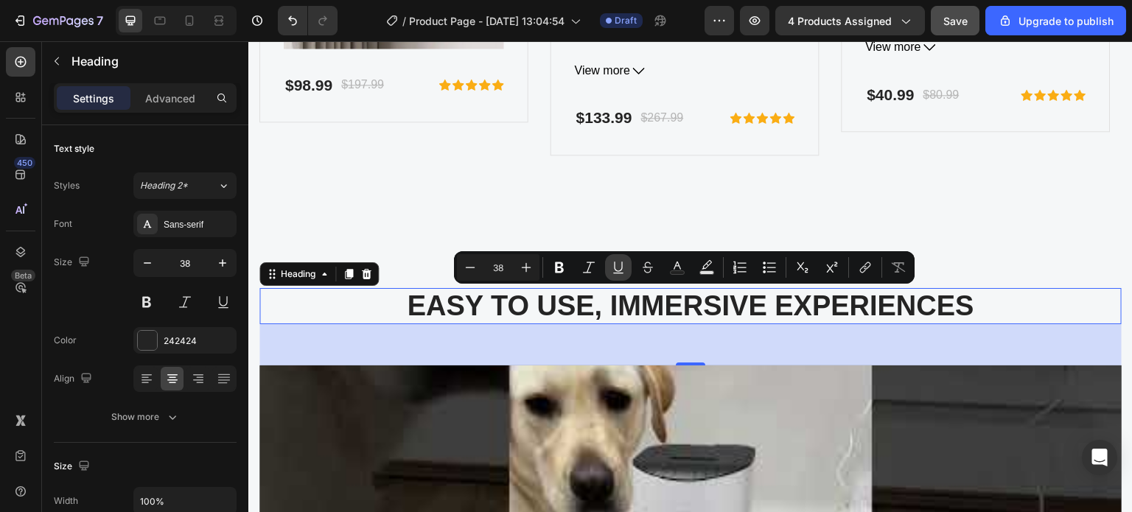
click at [617, 267] on icon "Editor contextual toolbar" at bounding box center [618, 267] width 15 height 15
type input "16"
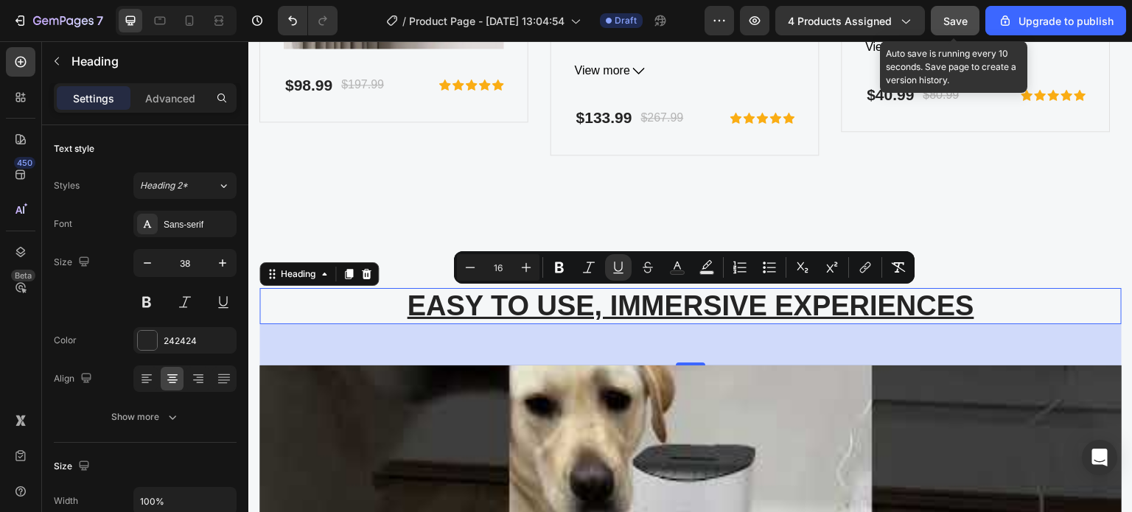
click at [952, 21] on span "Save" at bounding box center [955, 21] width 24 height 13
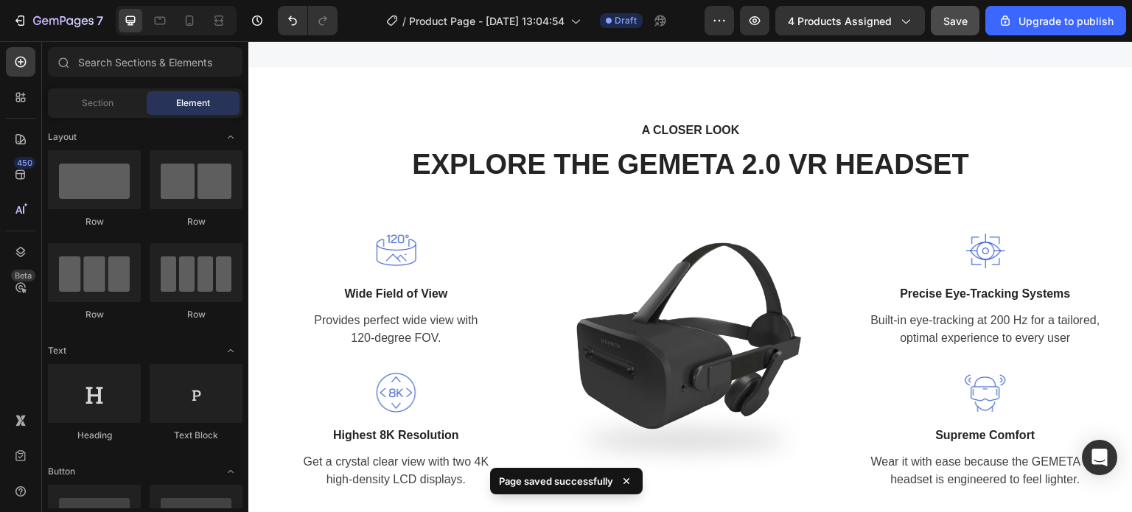
scroll to position [1407, 0]
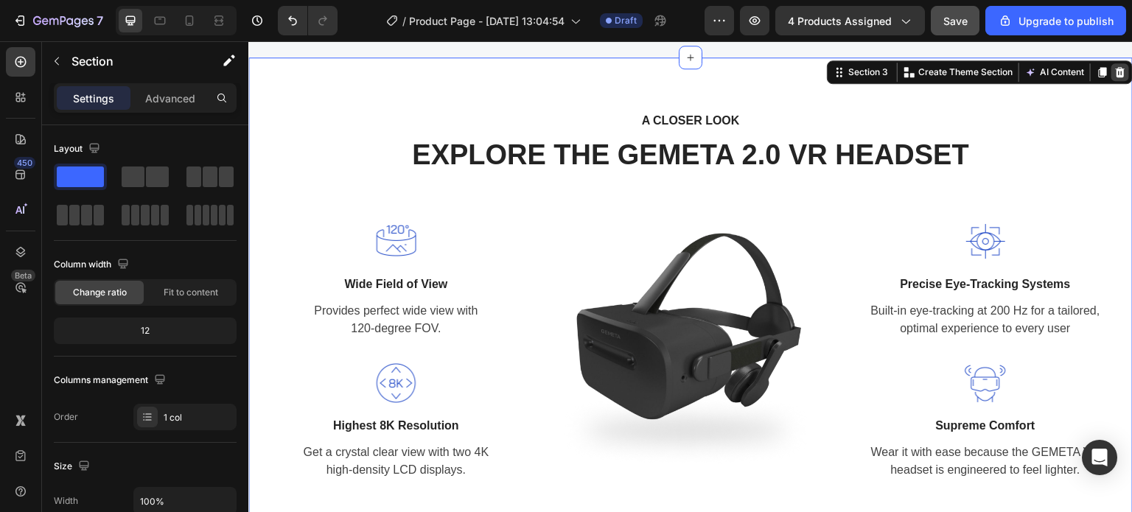
click at [1111, 73] on div at bounding box center [1120, 72] width 18 height 18
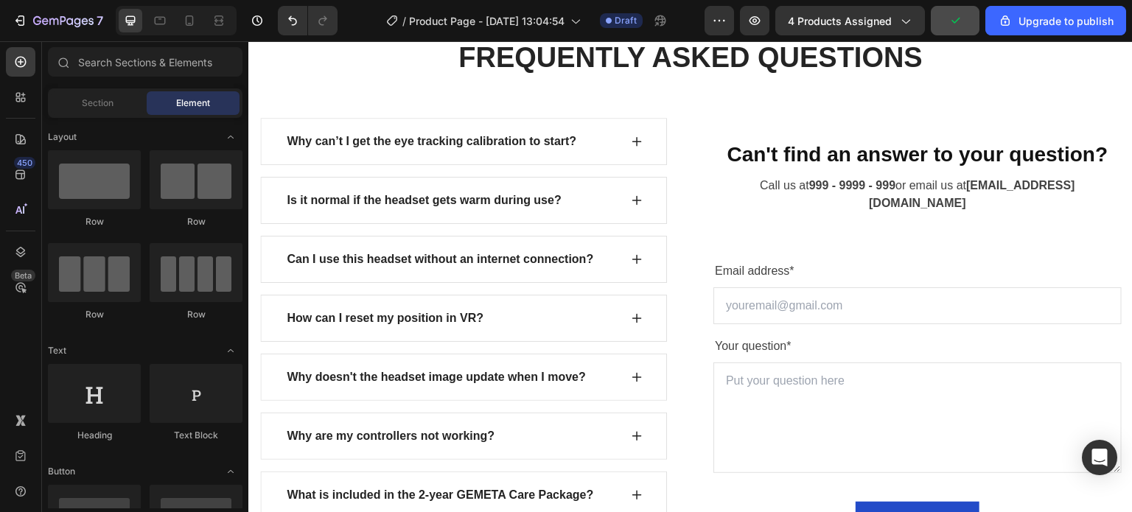
scroll to position [1507, 0]
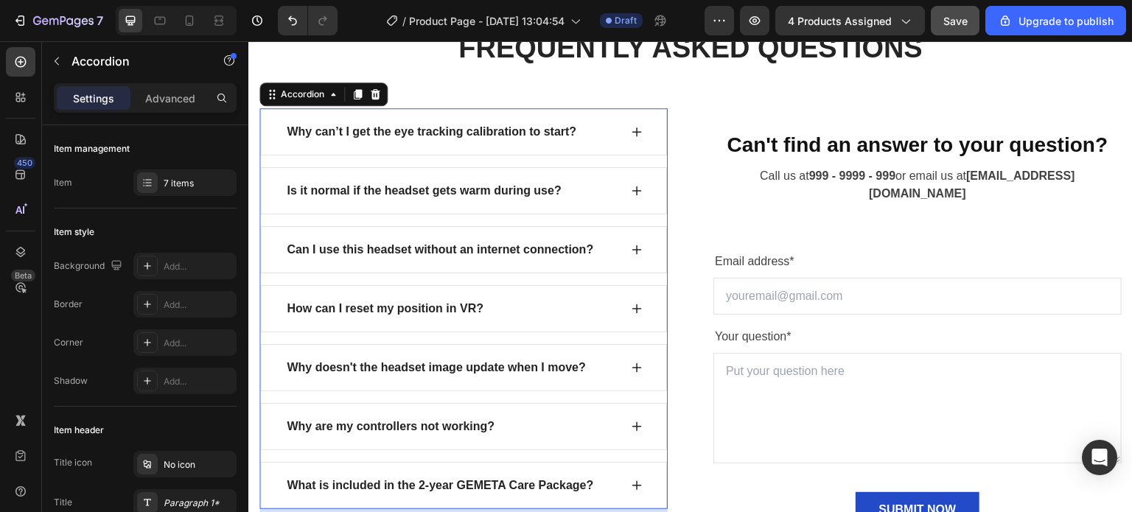
click at [631, 128] on icon at bounding box center [637, 132] width 12 height 12
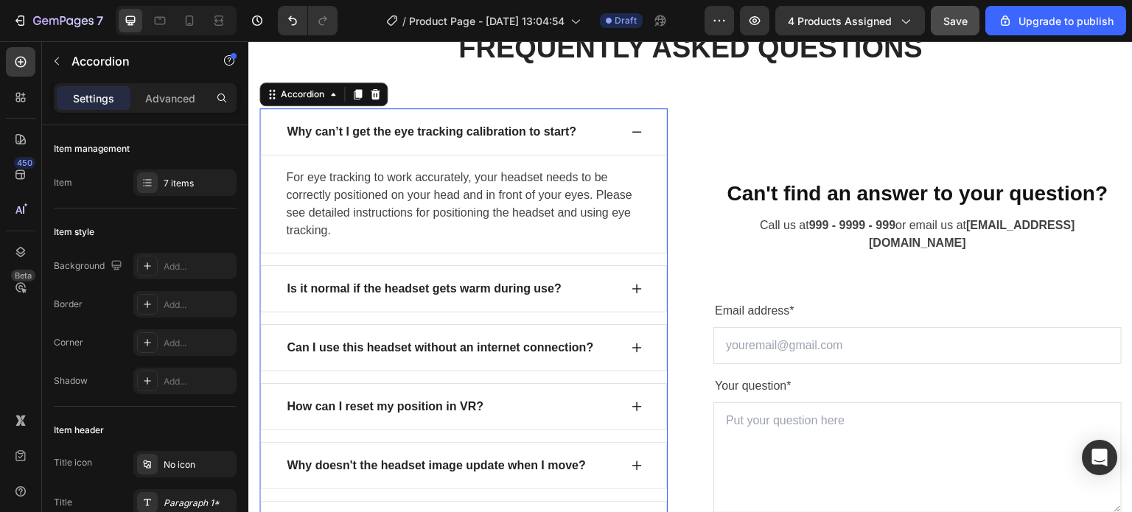
click at [632, 131] on icon at bounding box center [637, 131] width 10 height 1
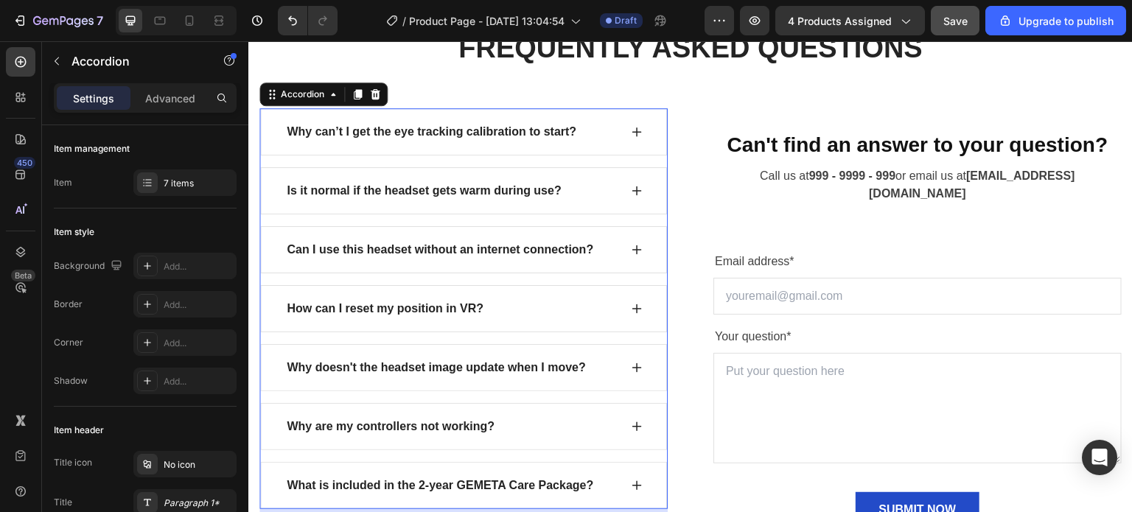
click at [632, 130] on icon at bounding box center [637, 132] width 10 height 10
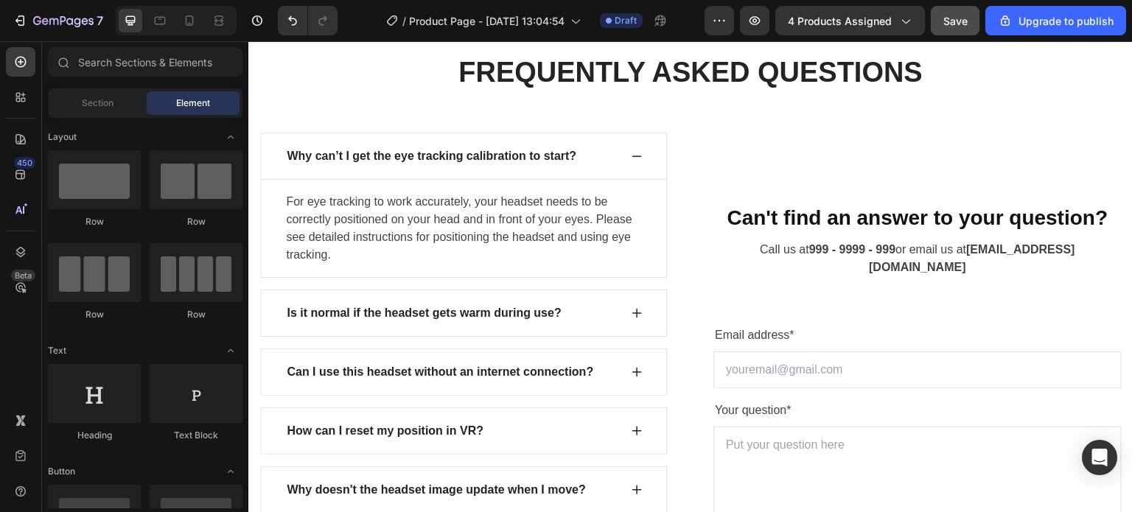
scroll to position [1464, 0]
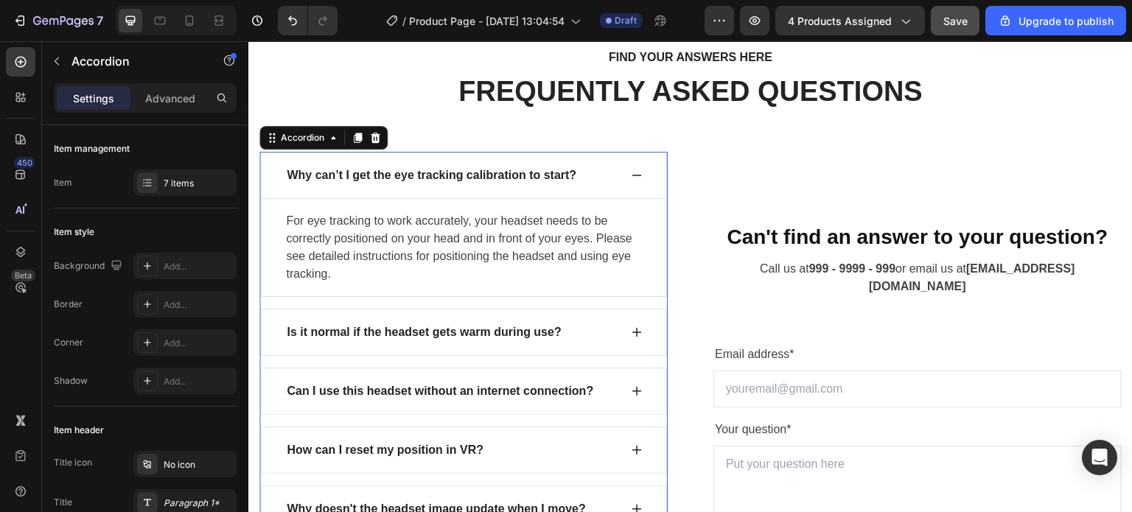
click at [631, 178] on icon at bounding box center [637, 176] width 12 height 12
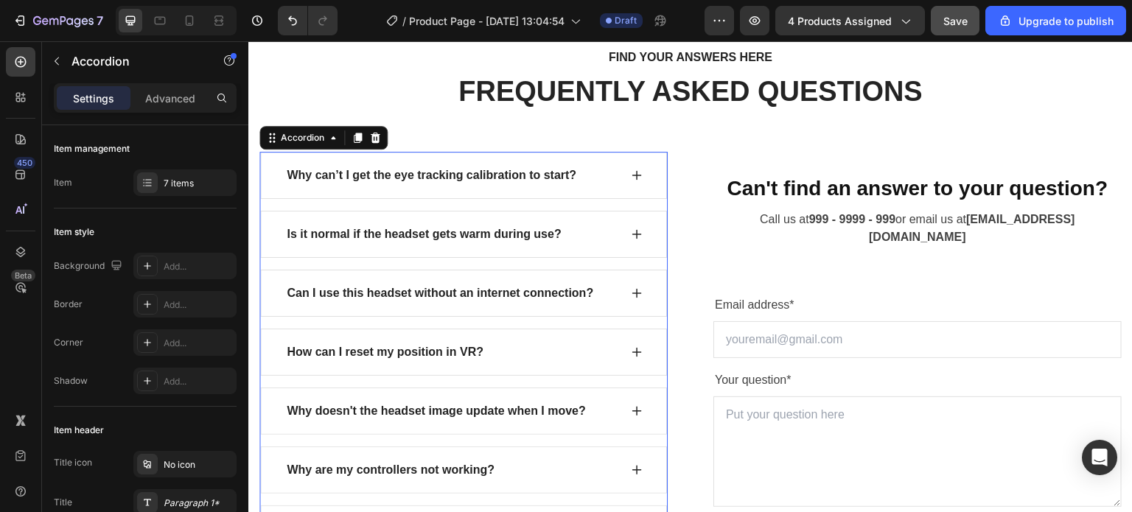
click at [631, 237] on icon at bounding box center [637, 234] width 12 height 12
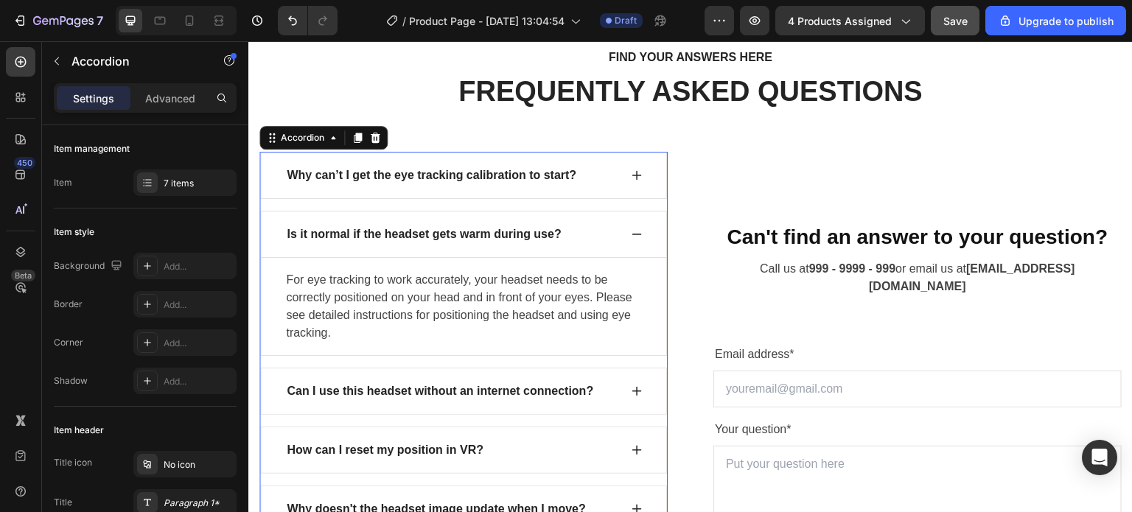
click at [632, 234] on icon at bounding box center [637, 234] width 10 height 1
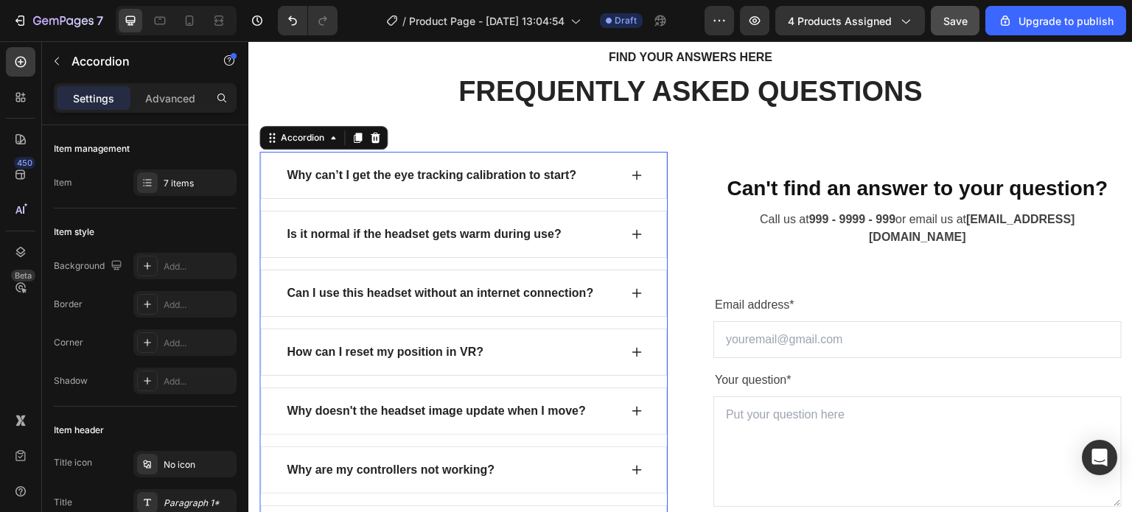
click at [632, 173] on icon at bounding box center [637, 175] width 10 height 10
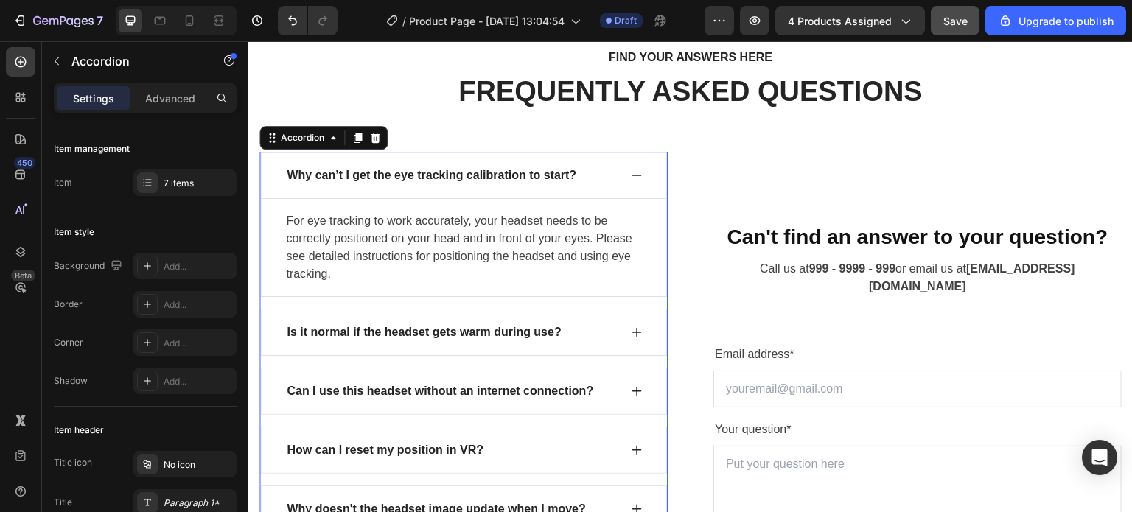
click at [631, 173] on icon at bounding box center [637, 176] width 12 height 12
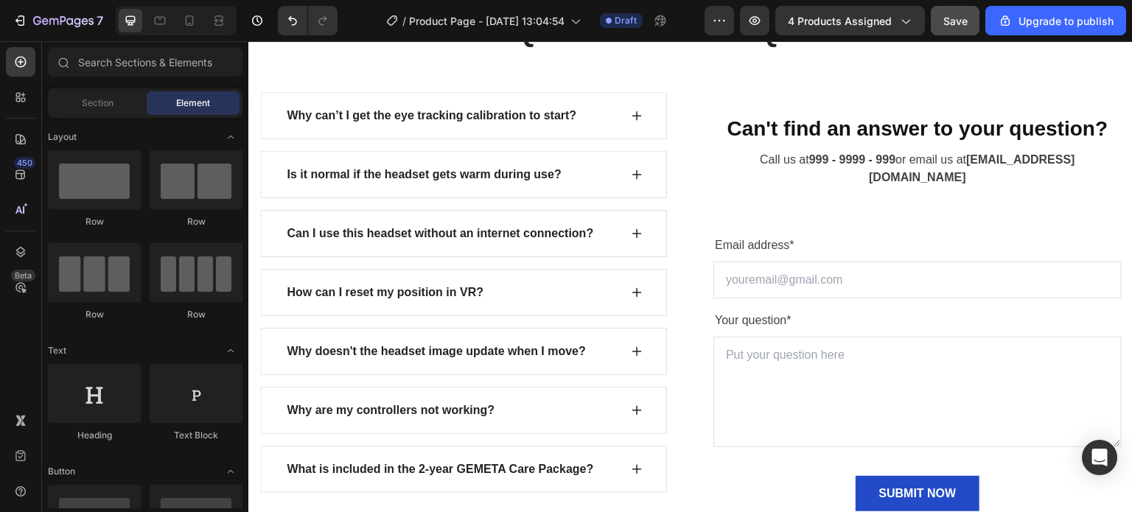
scroll to position [1514, 0]
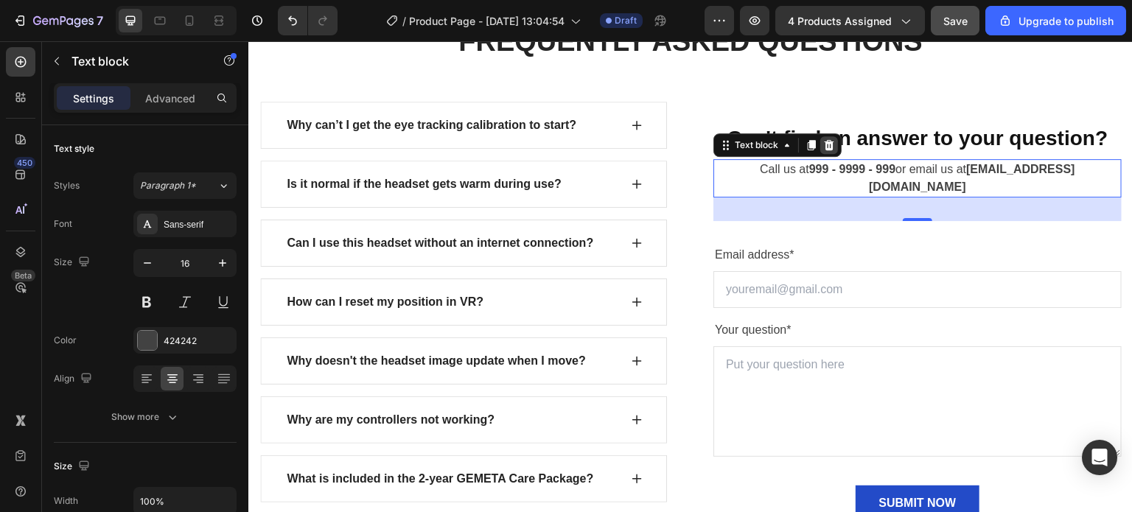
click at [825, 150] on icon at bounding box center [830, 145] width 10 height 10
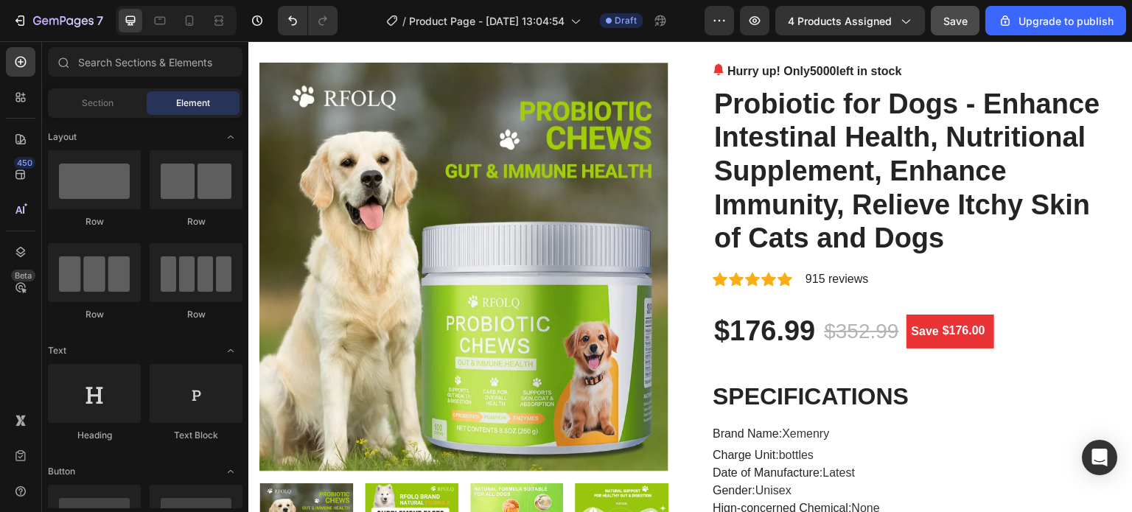
scroll to position [2759, 0]
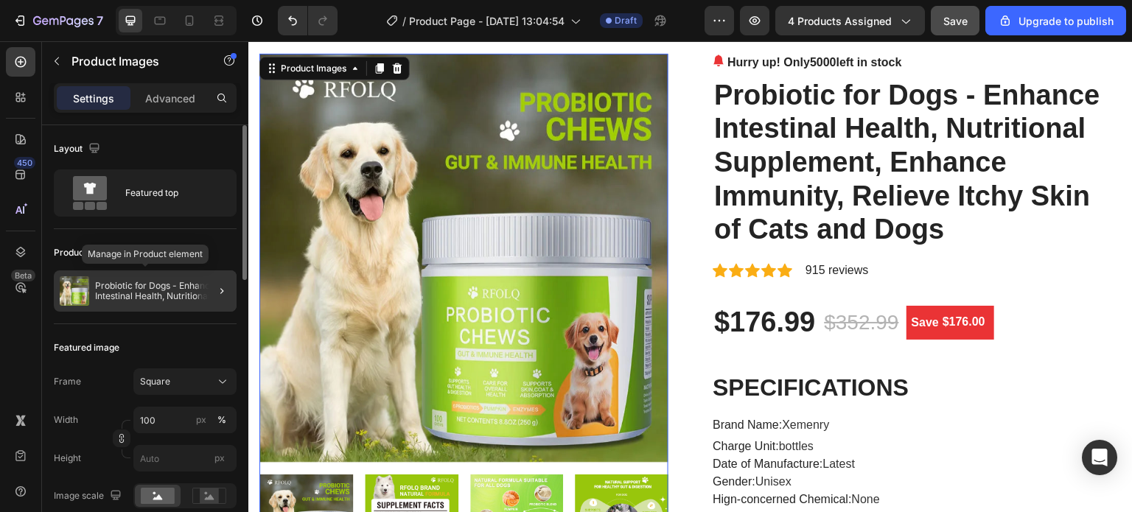
click at [153, 287] on p "Probiotic for Dogs - Enhance Intestinal Health, Nutritional Supplement, Enhance…" at bounding box center [163, 291] width 136 height 21
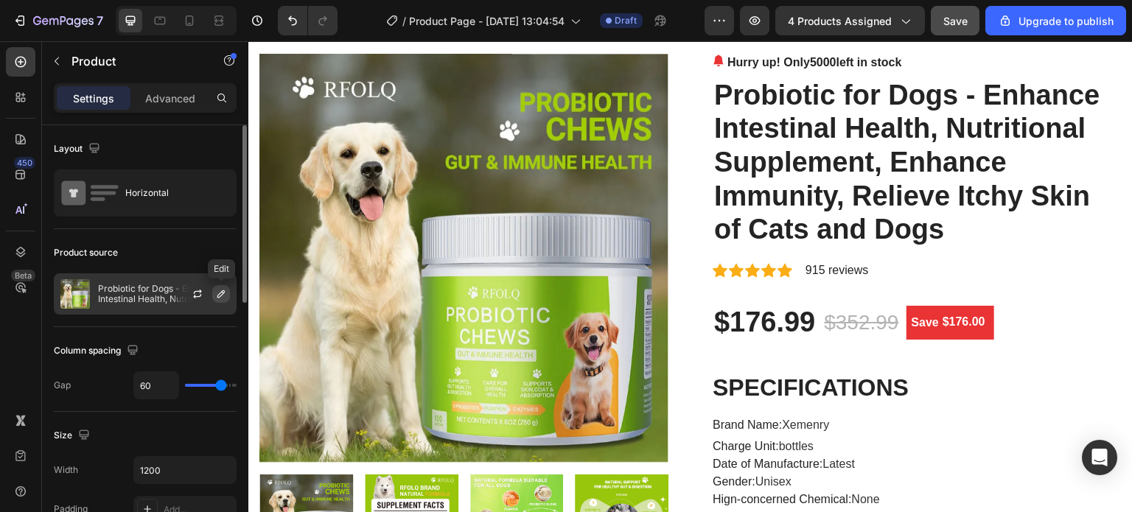
click at [220, 292] on icon "button" at bounding box center [220, 293] width 7 height 7
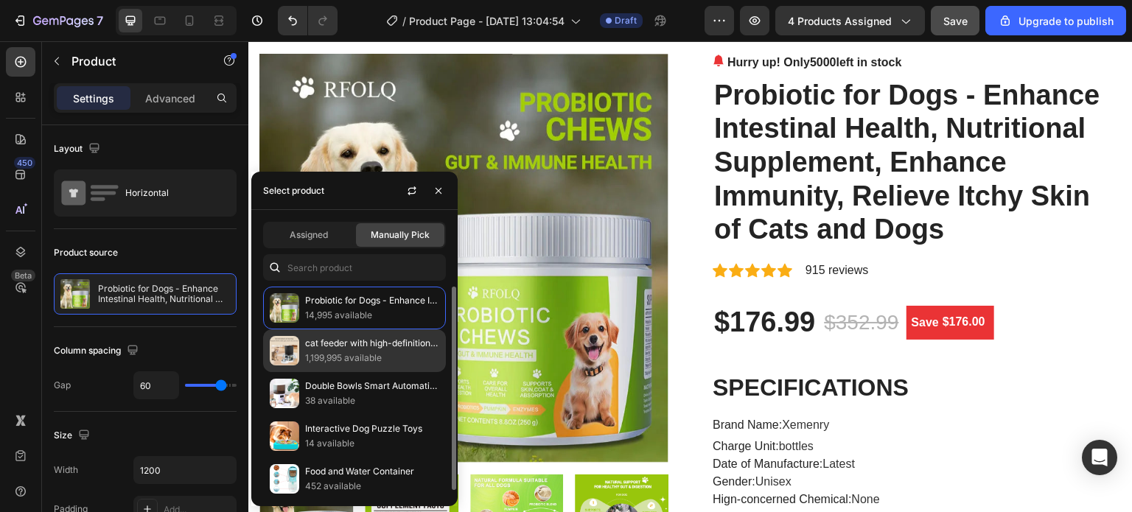
click at [330, 351] on p "1,199,995 available" at bounding box center [372, 358] width 134 height 15
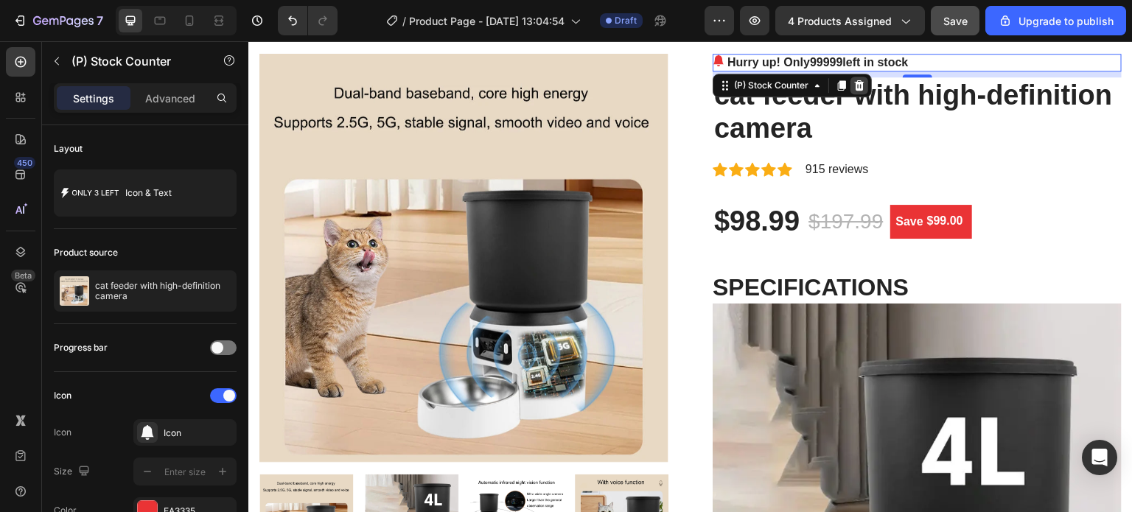
click at [856, 85] on icon at bounding box center [860, 85] width 10 height 10
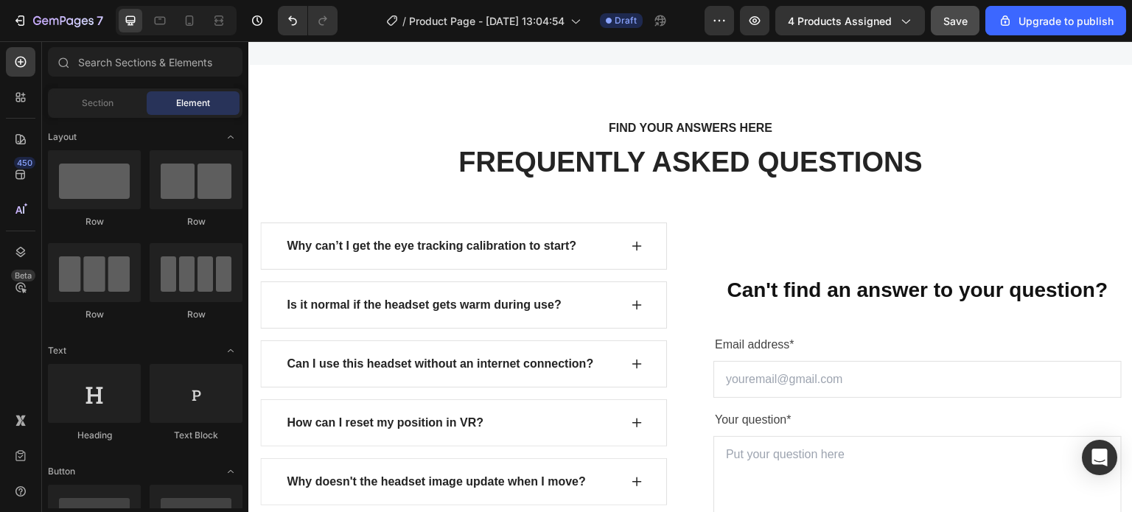
scroll to position [1386, 0]
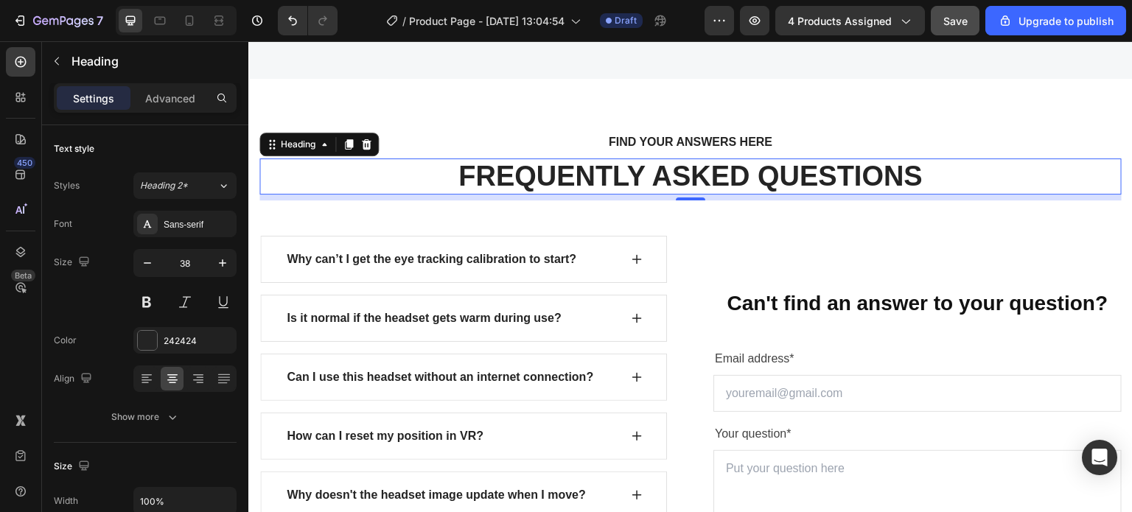
click at [848, 176] on p "FREQUENTLY ASKED QUESTIONS" at bounding box center [690, 177] width 859 height 34
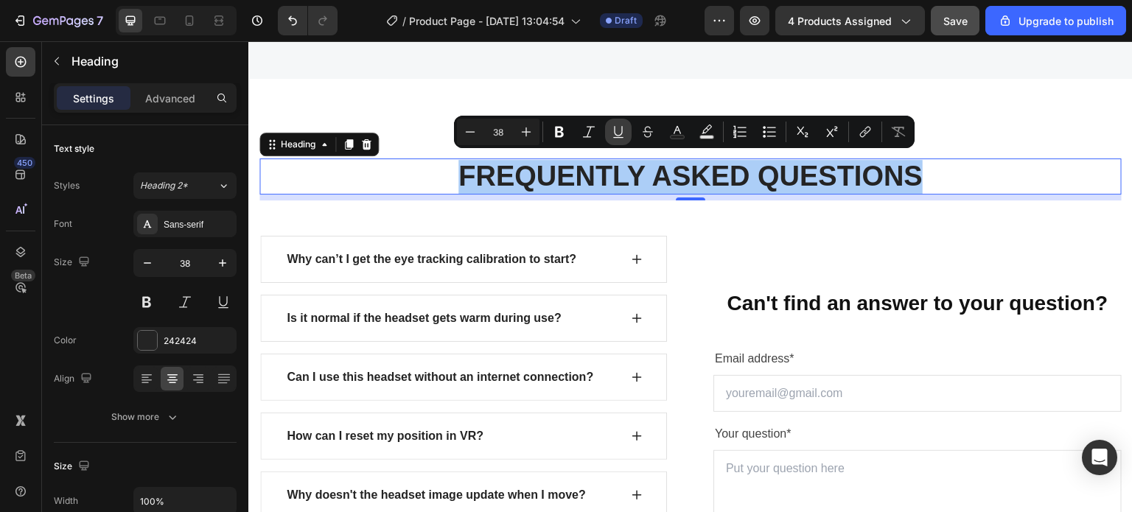
click at [626, 130] on button "Underline" at bounding box center [618, 132] width 27 height 27
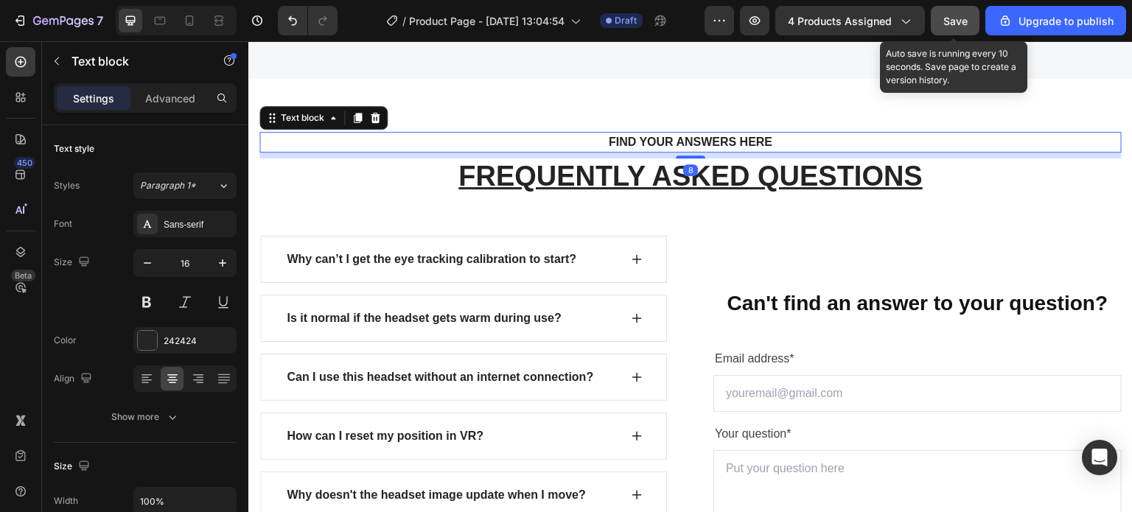
click at [963, 26] on span "Save" at bounding box center [955, 21] width 24 height 13
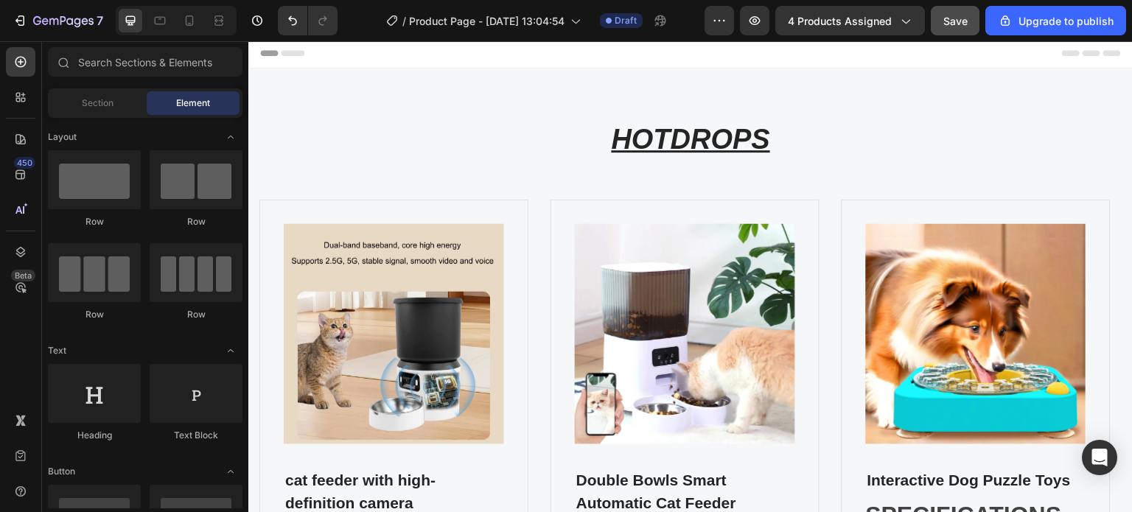
scroll to position [0, 0]
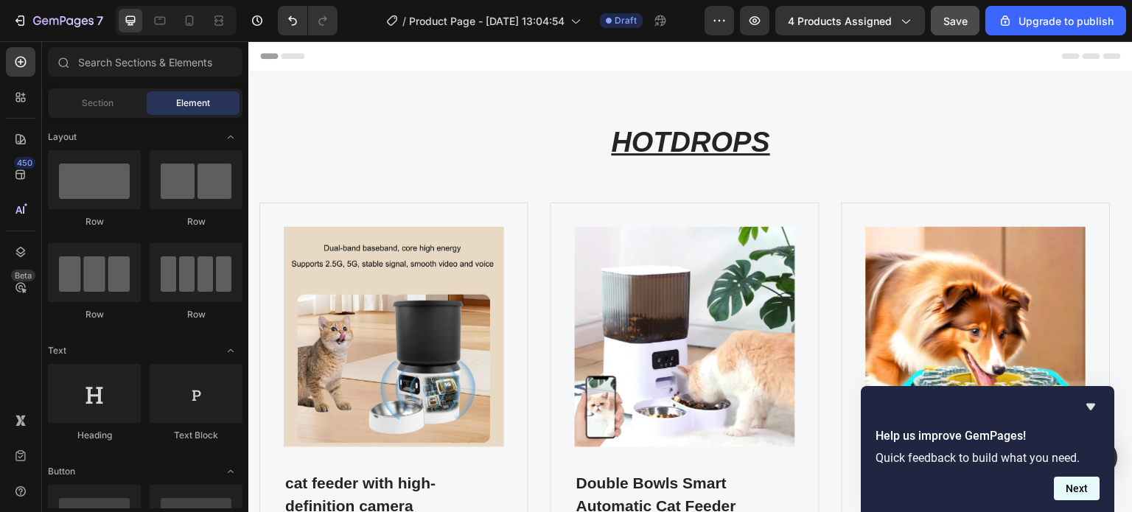
click at [1080, 496] on button "Next" at bounding box center [1077, 489] width 46 height 24
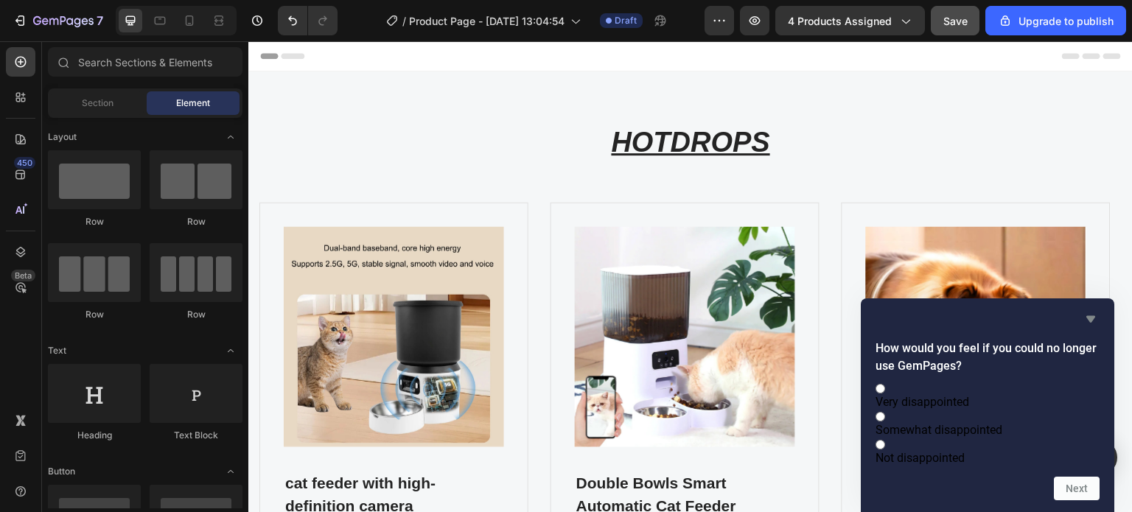
click at [1088, 310] on icon "Hide survey" at bounding box center [1091, 319] width 18 height 18
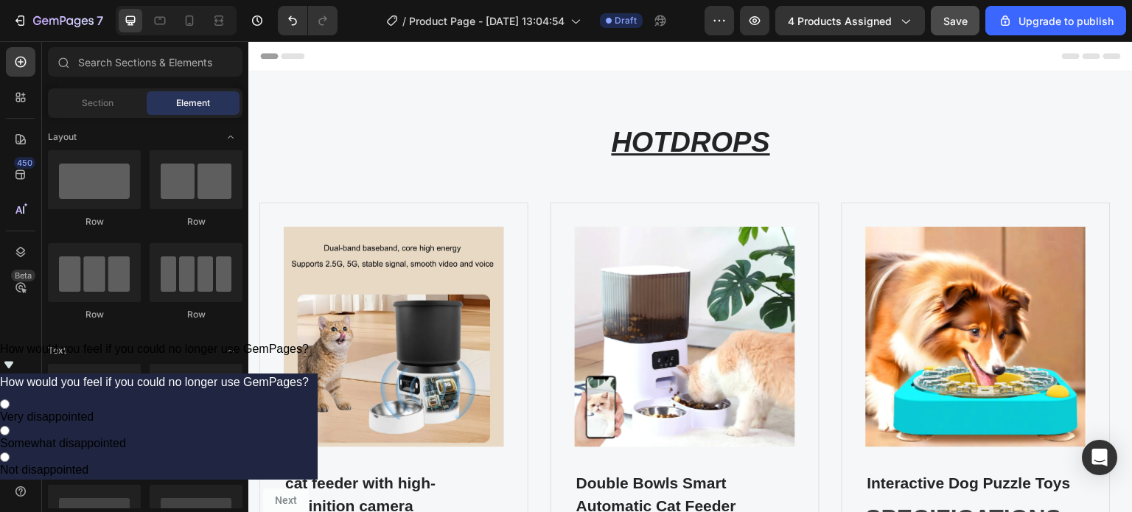
click at [309, 355] on span "How would you feel if you could no longer use GemPages?" at bounding box center [154, 349] width 309 height 13
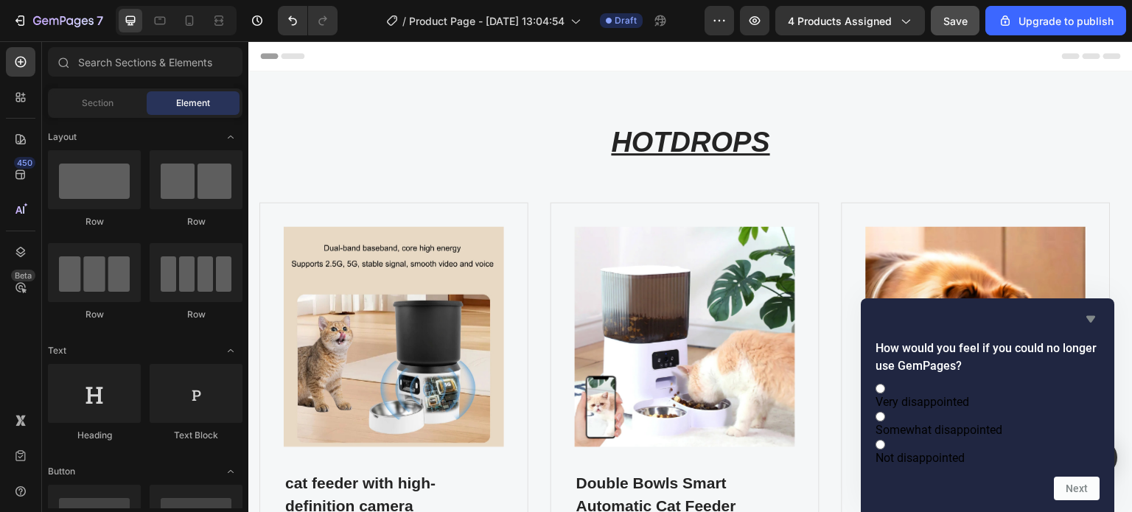
click at [1086, 310] on icon "Hide survey" at bounding box center [1091, 319] width 18 height 18
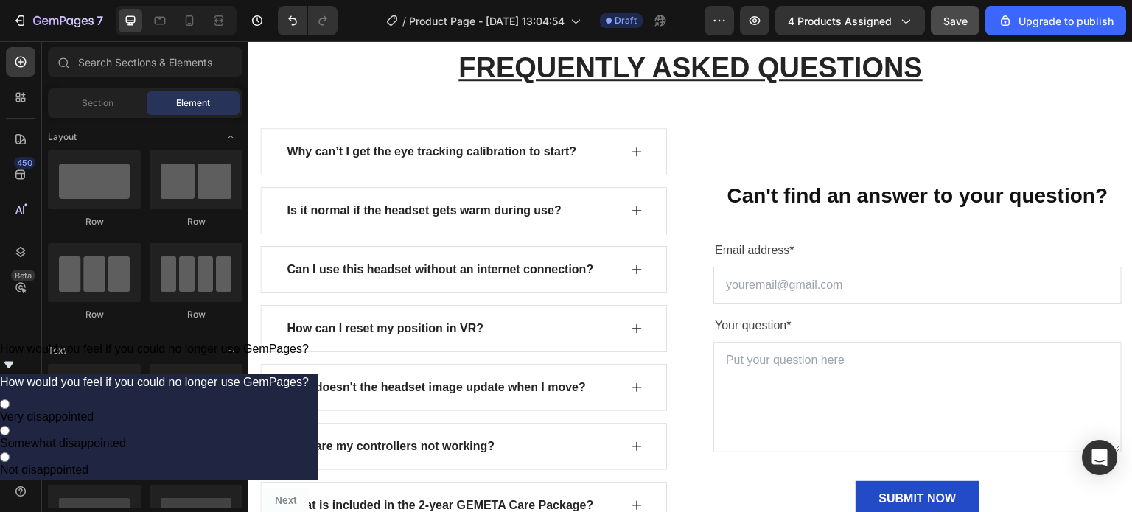
scroll to position [1433, 0]
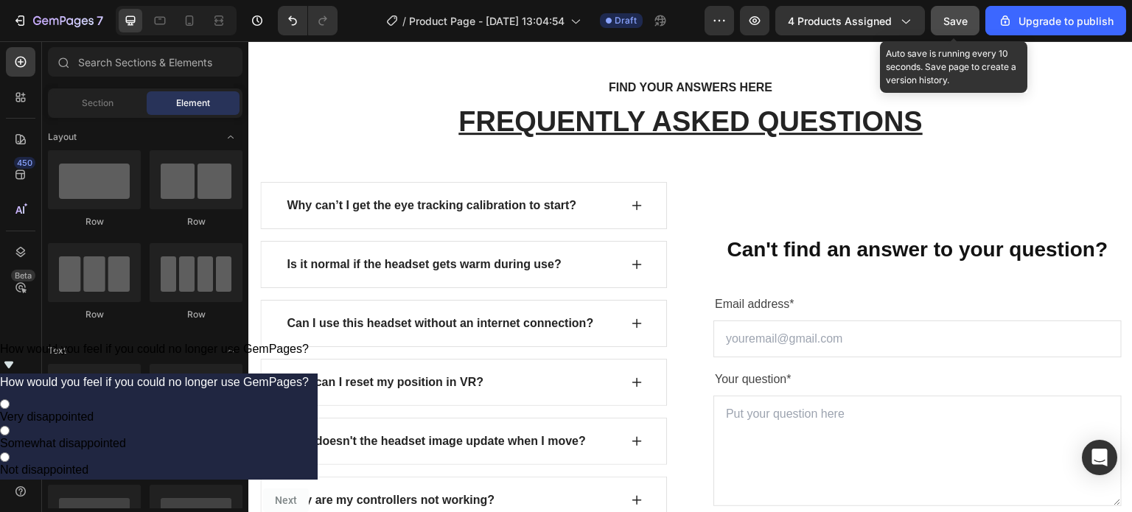
click at [959, 21] on span "Save" at bounding box center [955, 21] width 24 height 13
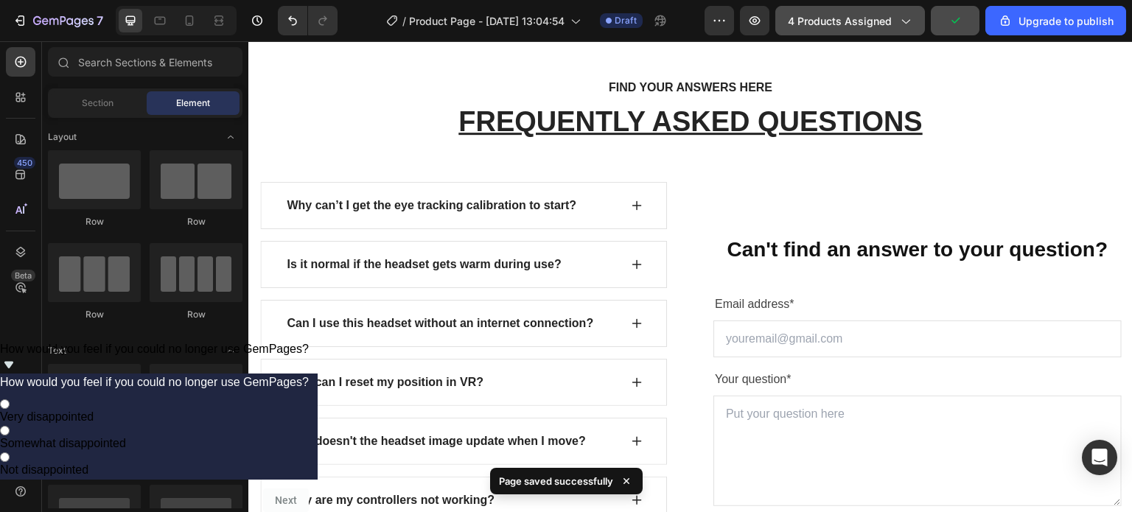
click at [869, 27] on span "4 products assigned" at bounding box center [840, 20] width 104 height 15
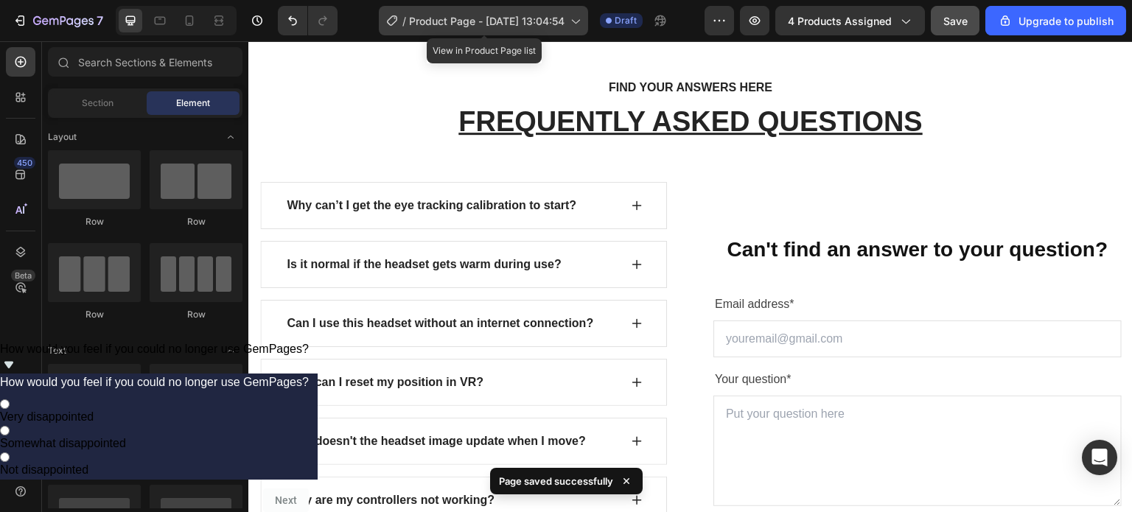
click at [478, 24] on span "Product Page - [DATE] 13:04:54" at bounding box center [487, 20] width 156 height 15
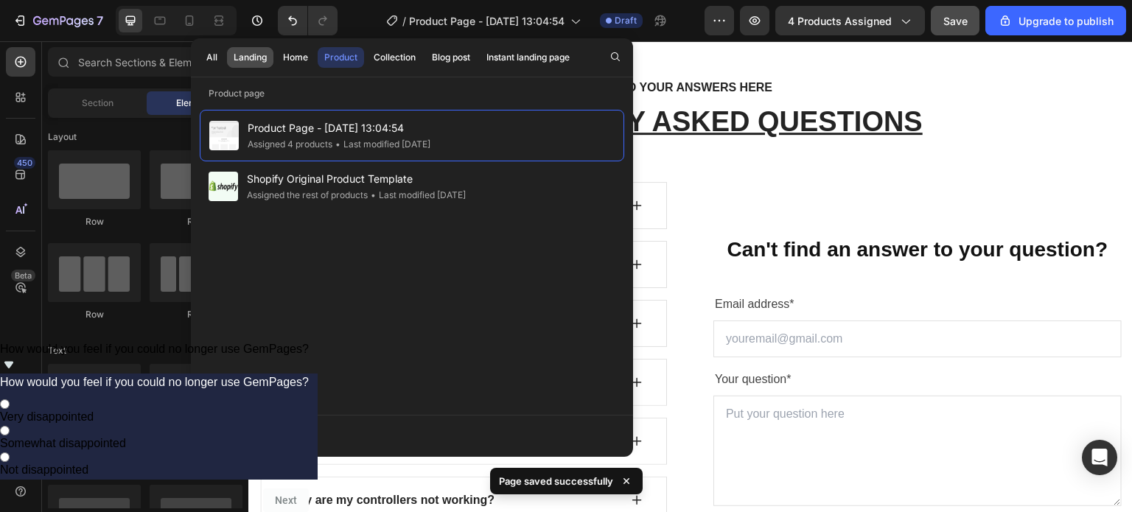
click at [265, 55] on div "Landing" at bounding box center [250, 57] width 33 height 13
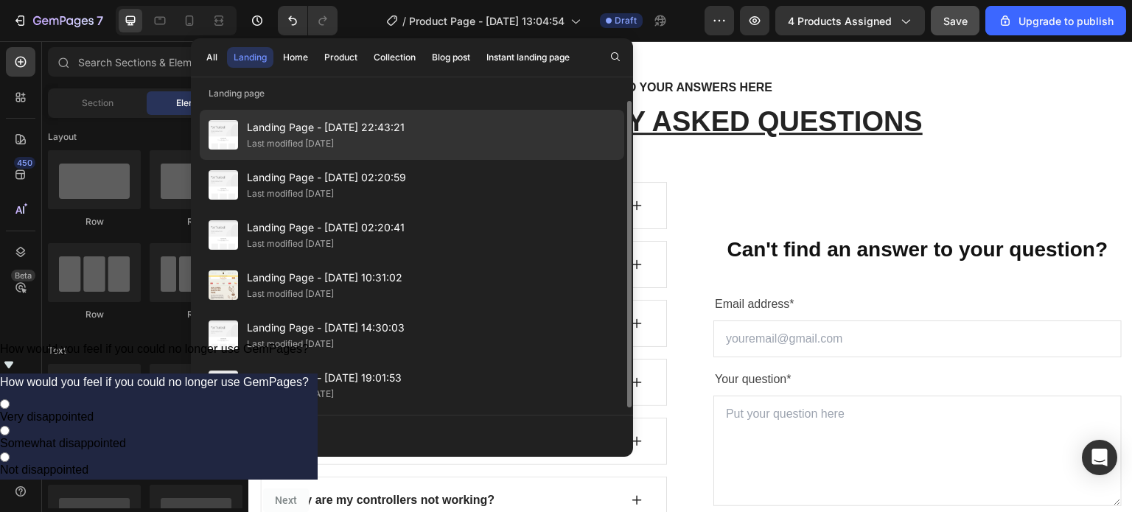
click at [282, 115] on div "Landing Page - Sep 11, 22:43:21 Last modified 15 days ago" at bounding box center [412, 135] width 425 height 50
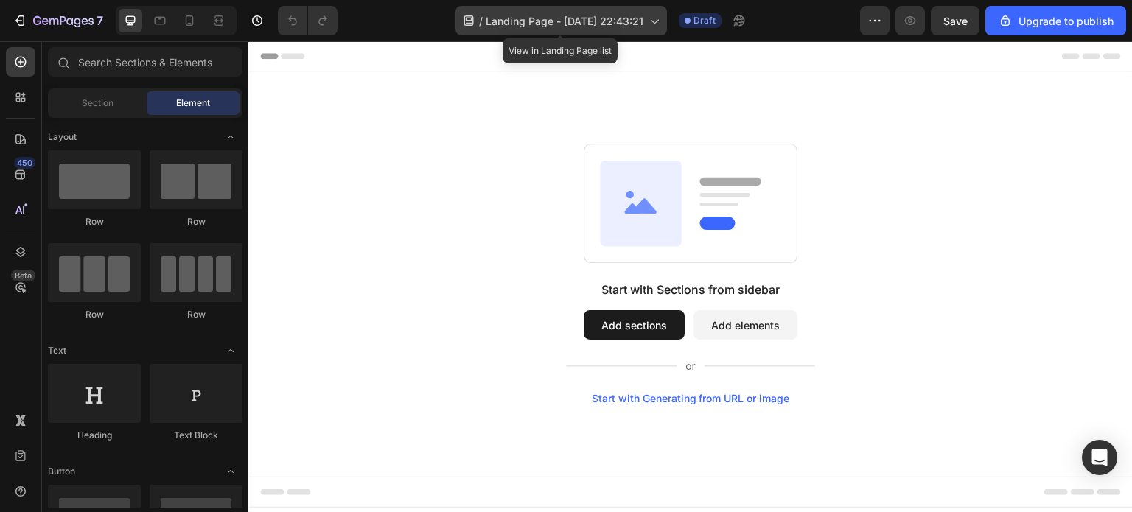
click at [573, 18] on span "Landing Page - [DATE] 22:43:21" at bounding box center [565, 20] width 158 height 15
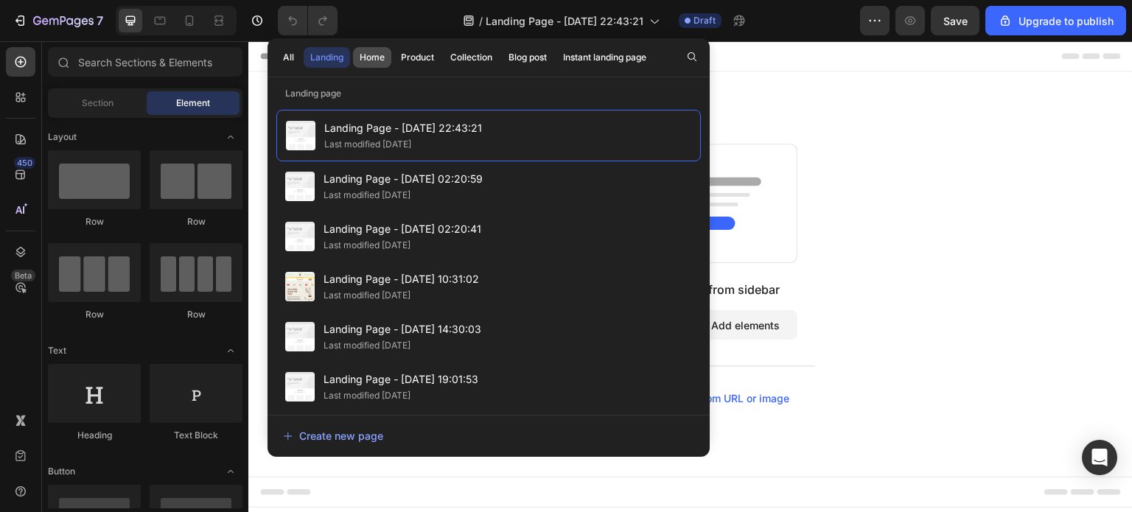
click at [382, 51] on div "Home" at bounding box center [372, 57] width 25 height 13
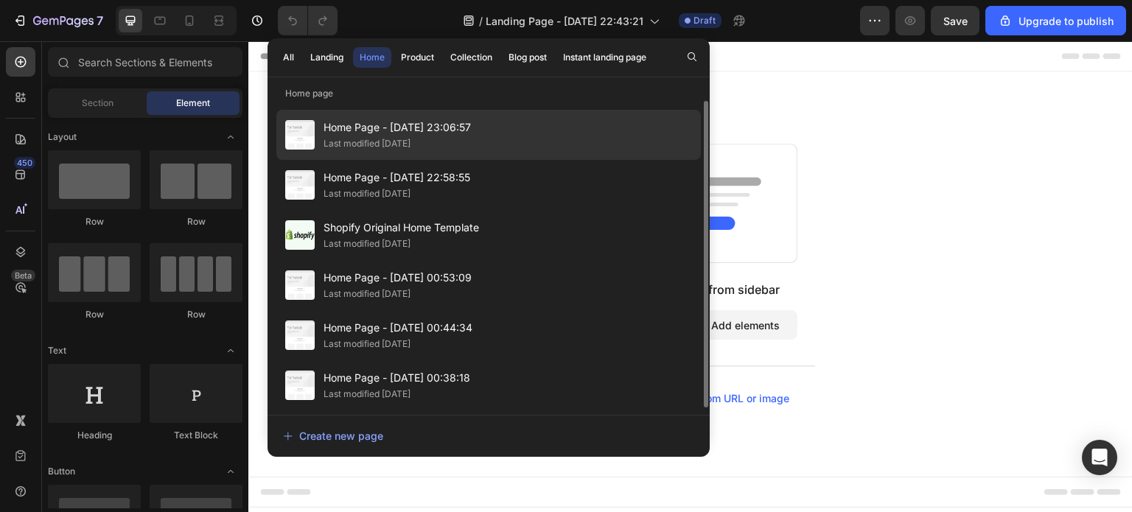
click at [380, 126] on span "Home Page - [DATE] 23:06:57" at bounding box center [397, 128] width 147 height 18
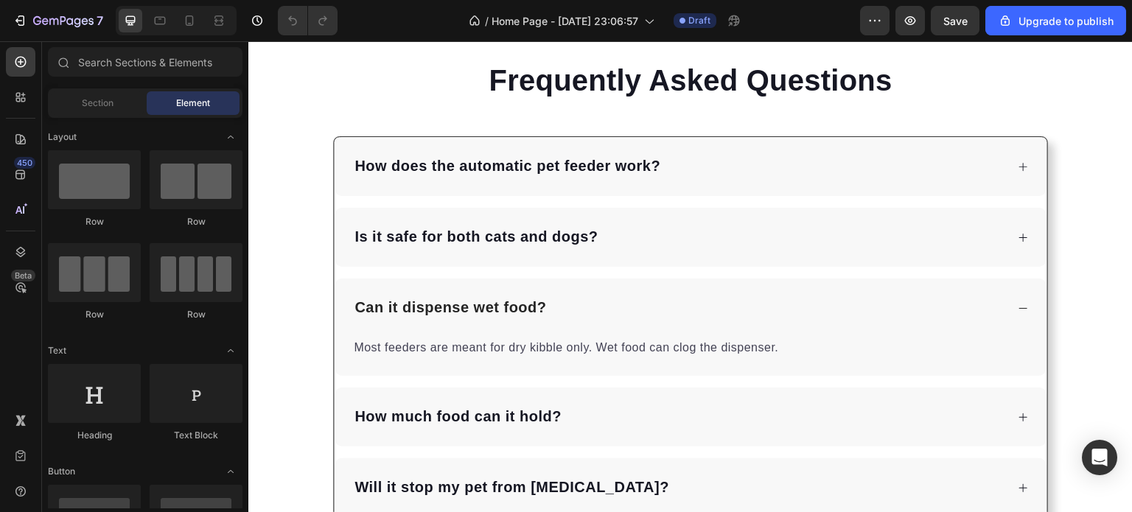
scroll to position [3514, 0]
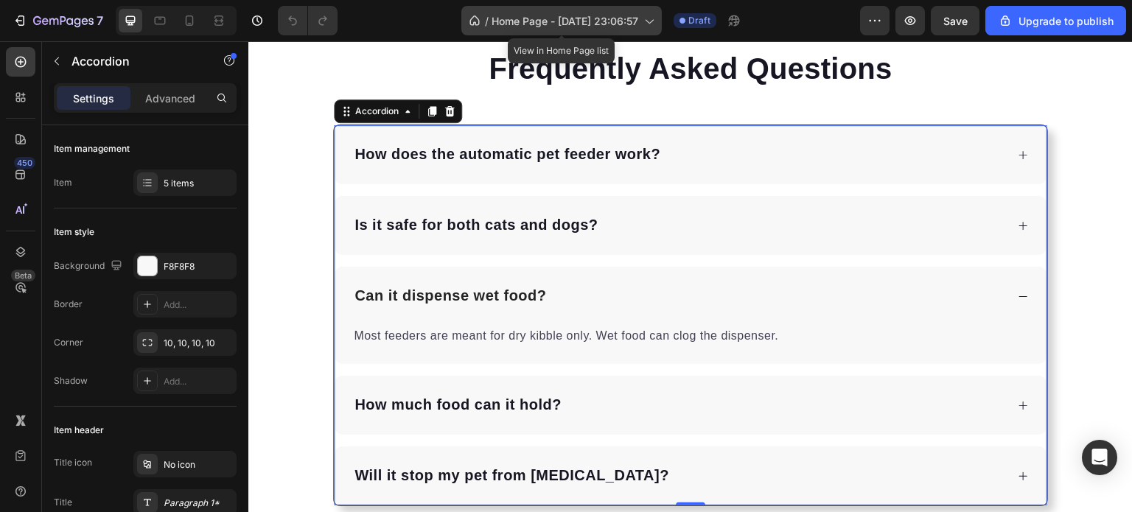
click at [597, 32] on div "/ Home Page - Sep 11, 23:06:57" at bounding box center [561, 20] width 200 height 29
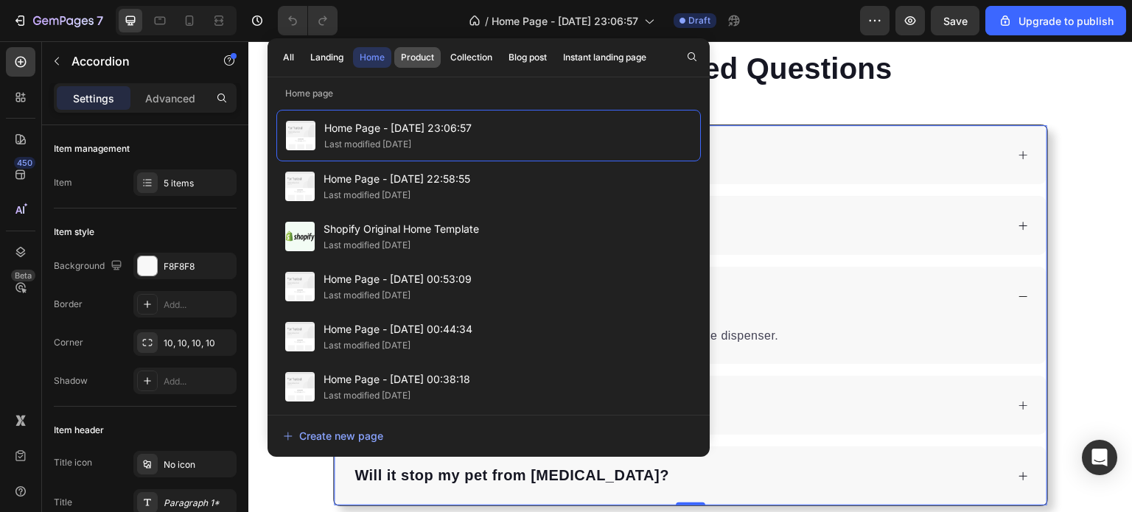
click at [427, 56] on div "Product" at bounding box center [417, 57] width 33 height 13
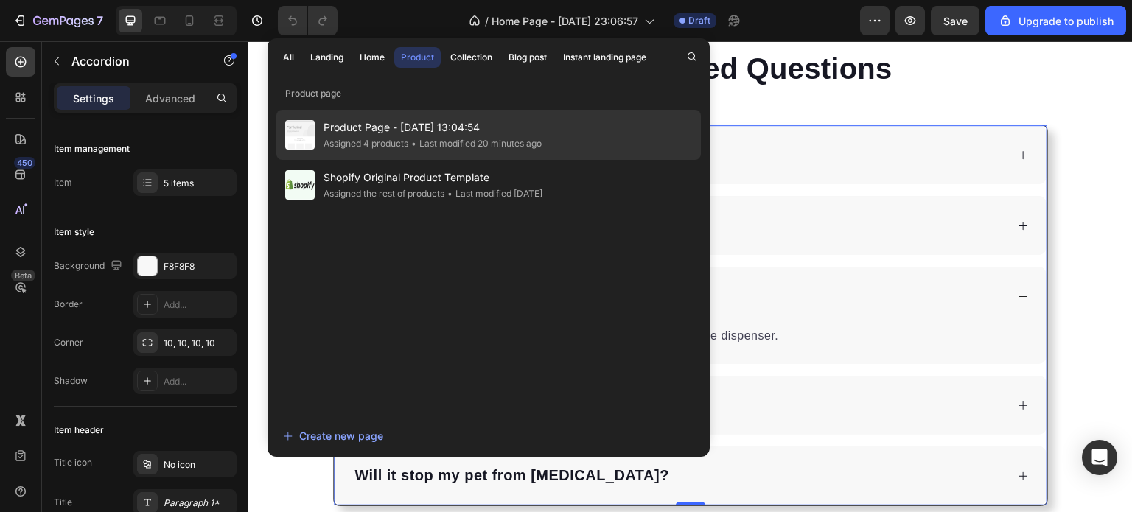
click at [427, 134] on span "Product Page - [DATE] 13:04:54" at bounding box center [433, 128] width 218 height 18
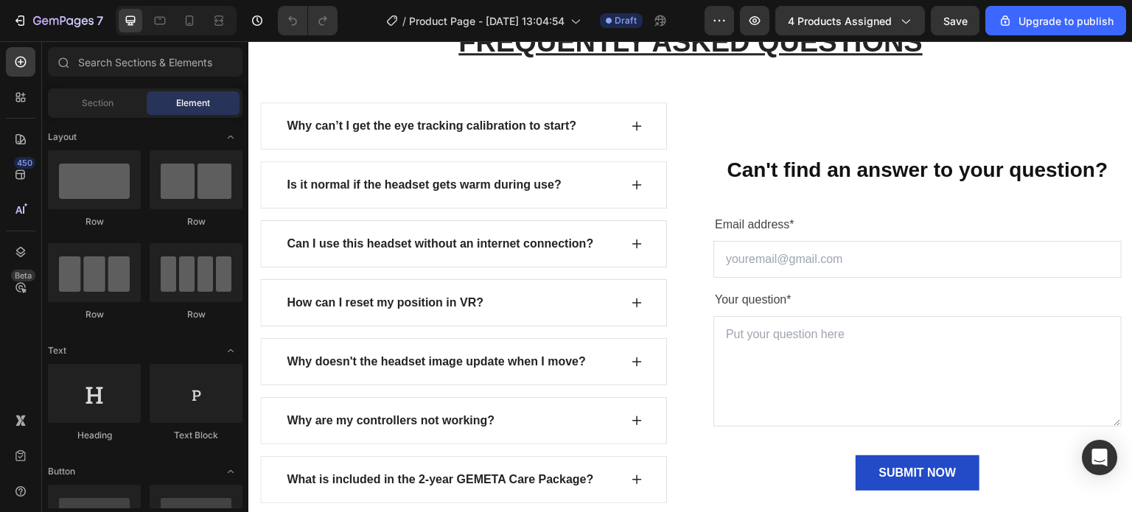
scroll to position [1467, 0]
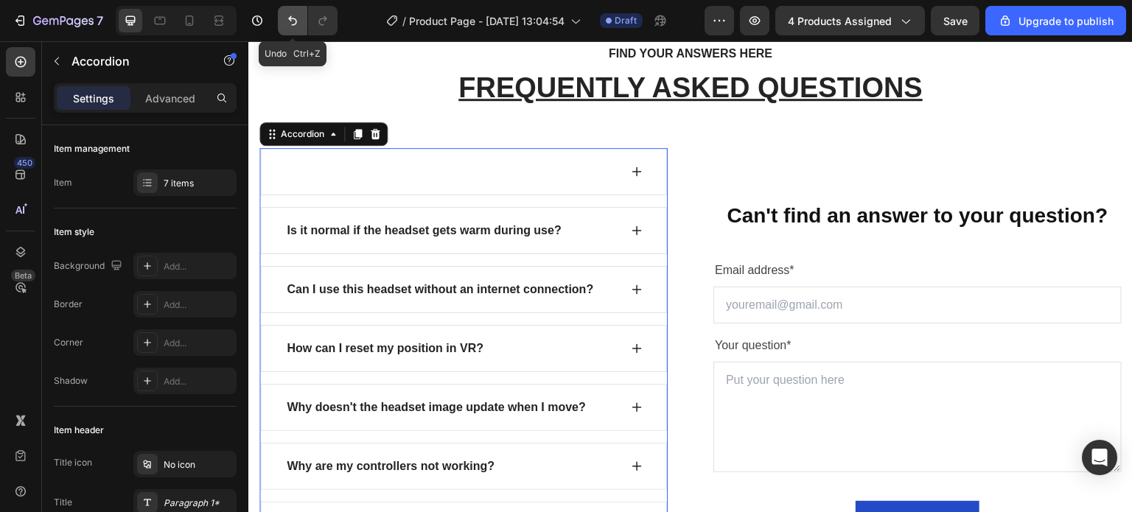
click at [299, 27] on icon "Undo/Redo" at bounding box center [292, 20] width 15 height 15
click at [374, 139] on div at bounding box center [375, 134] width 18 height 18
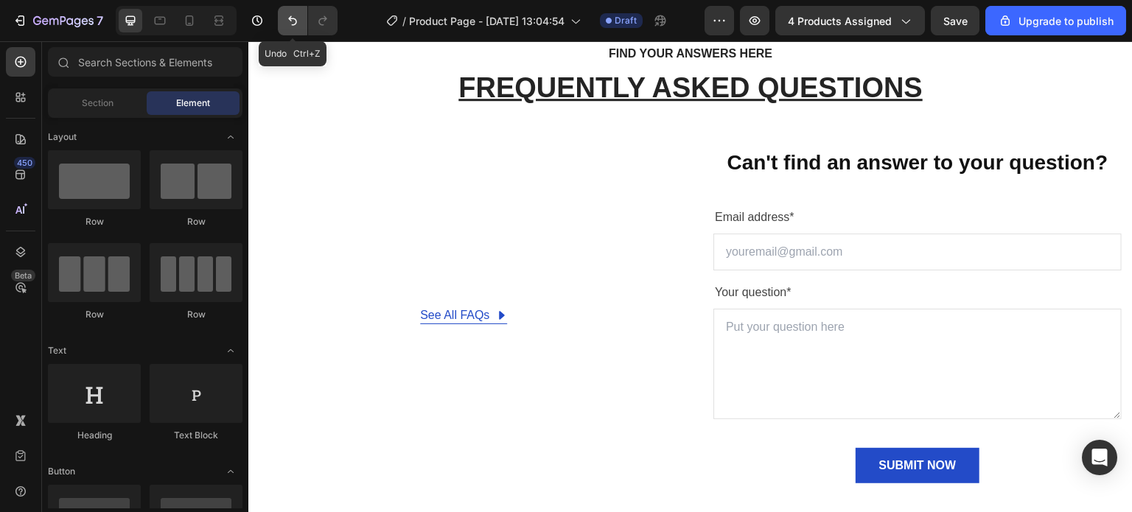
click at [291, 25] on icon "Undo/Redo" at bounding box center [292, 20] width 15 height 15
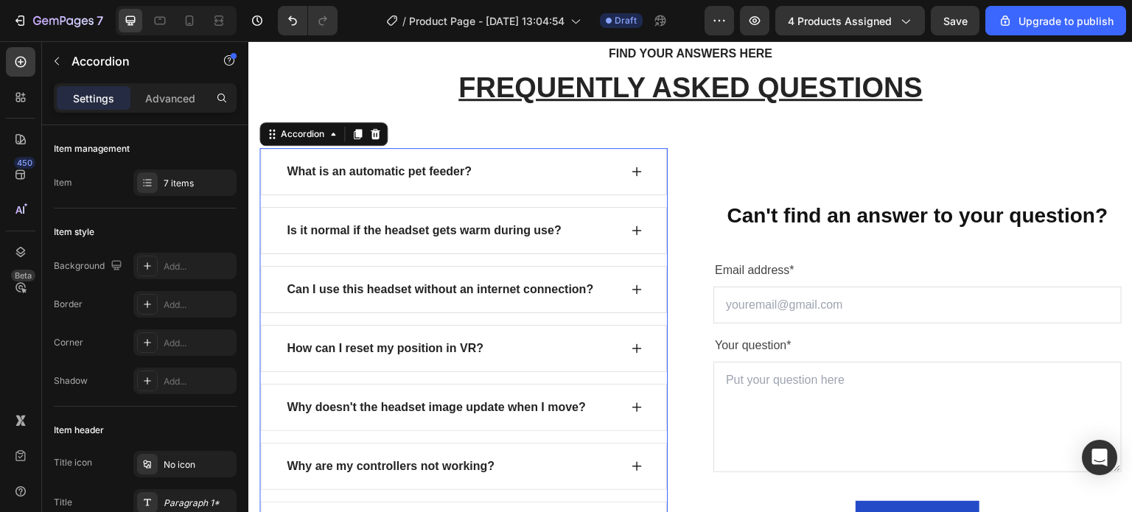
click at [632, 170] on icon at bounding box center [637, 172] width 10 height 10
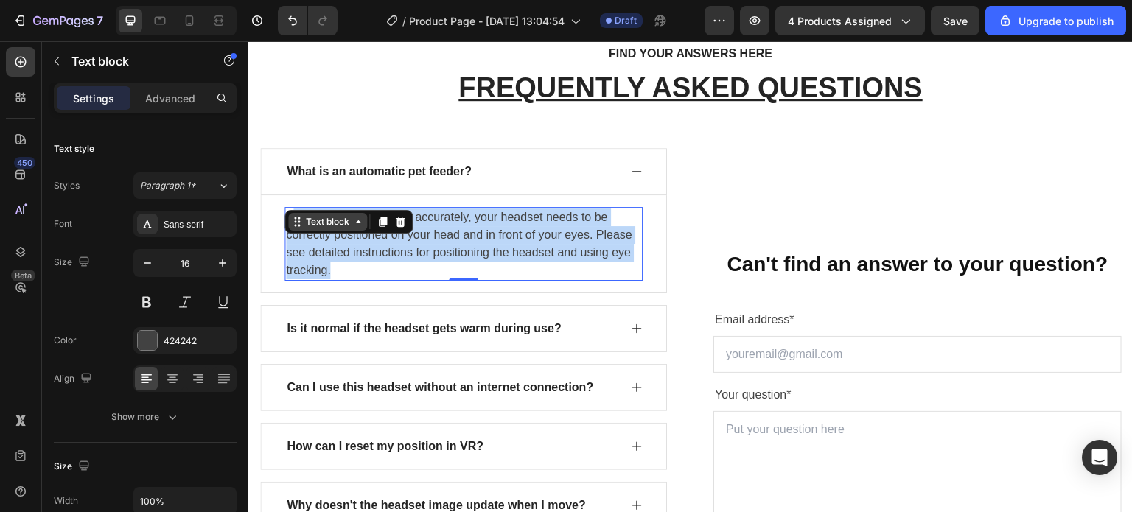
drag, startPoint x: 332, startPoint y: 270, endPoint x: 290, endPoint y: 224, distance: 63.1
click at [290, 224] on div "For eye tracking to work accurately, your headset needs to be correctly positio…" at bounding box center [463, 244] width 358 height 74
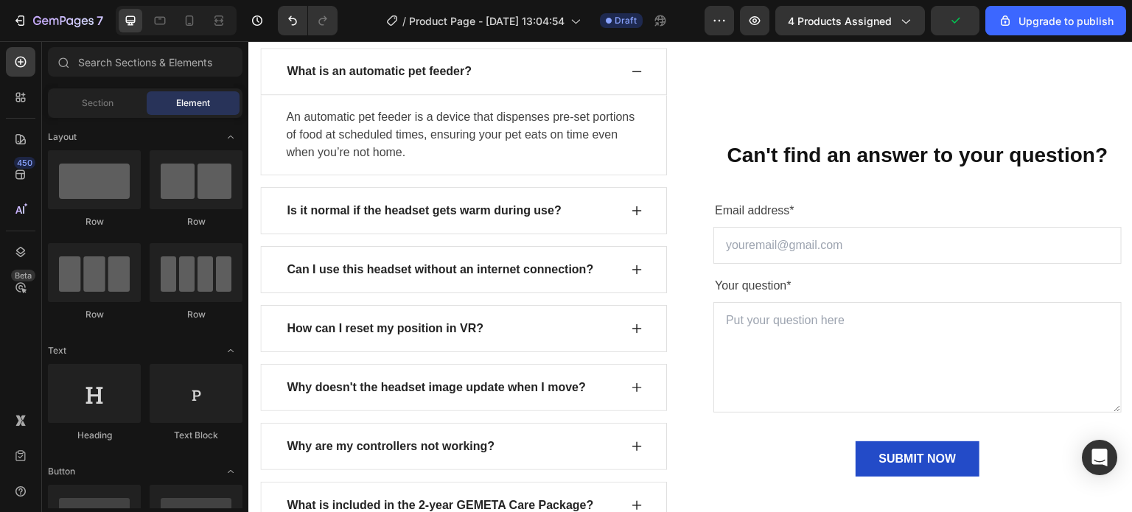
scroll to position [1572, 0]
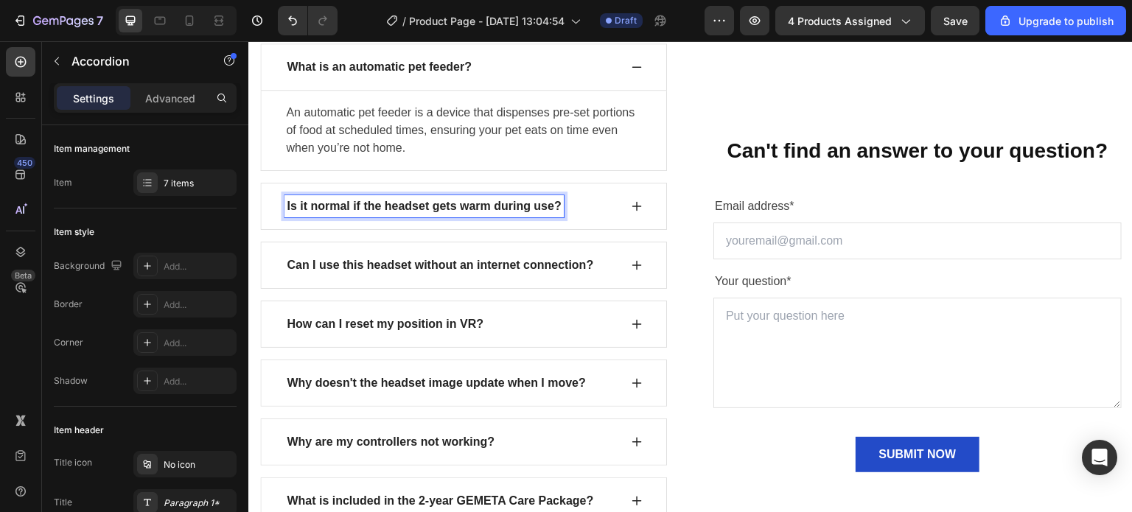
click at [360, 205] on p "Is it normal if the headset gets warm during use?" at bounding box center [424, 207] width 275 height 18
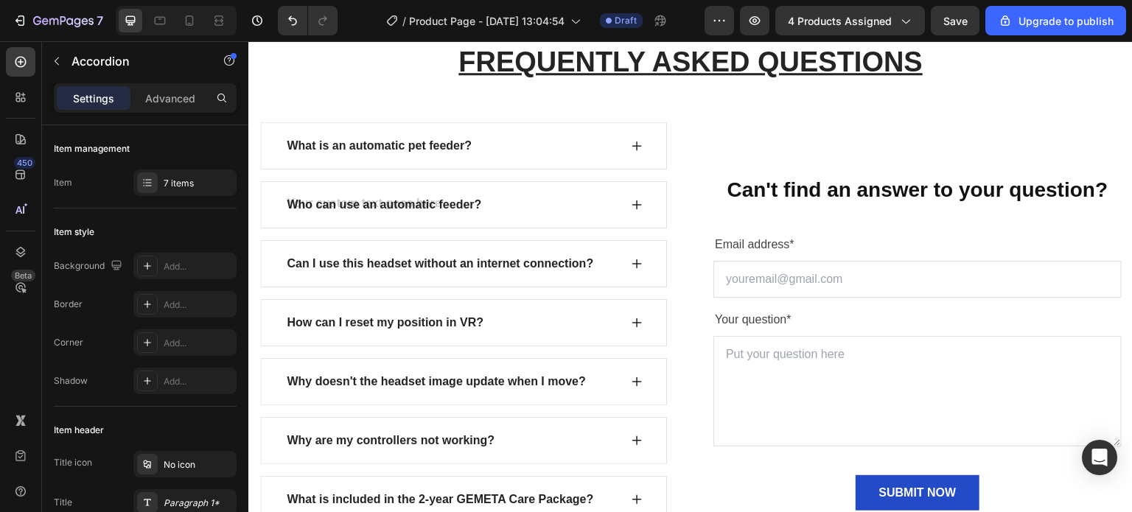
scroll to position [1488, 0]
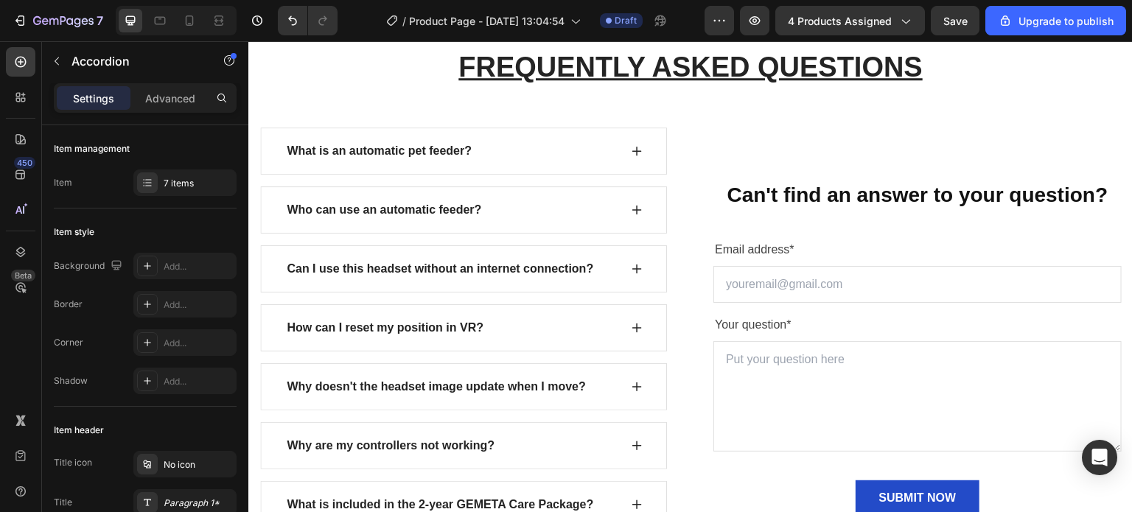
click at [632, 206] on icon at bounding box center [637, 210] width 12 height 12
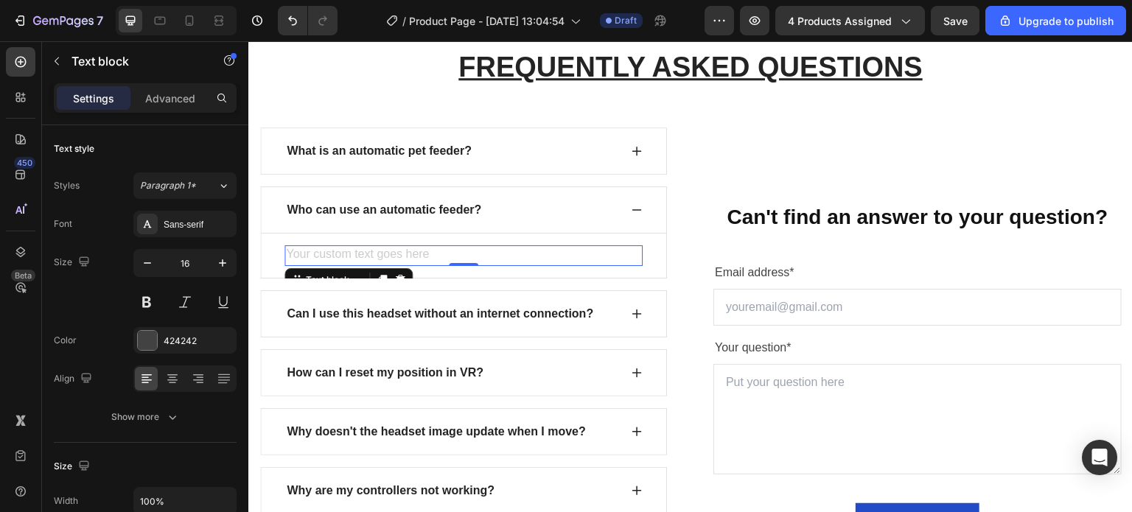
click at [318, 245] on div "Rich Text Editor. Editing area: main" at bounding box center [463, 255] width 358 height 21
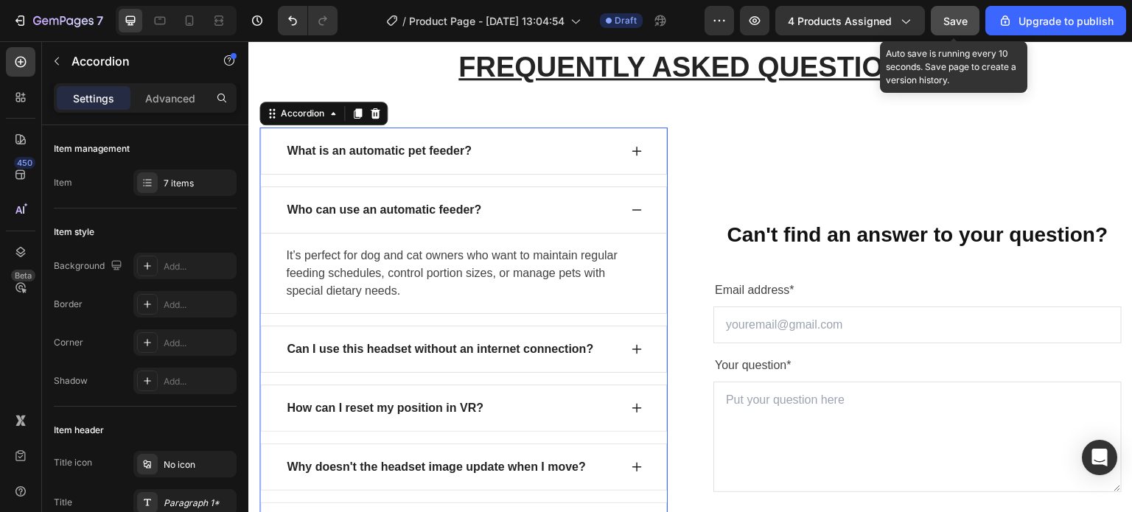
click at [940, 15] on button "Save" at bounding box center [955, 20] width 49 height 29
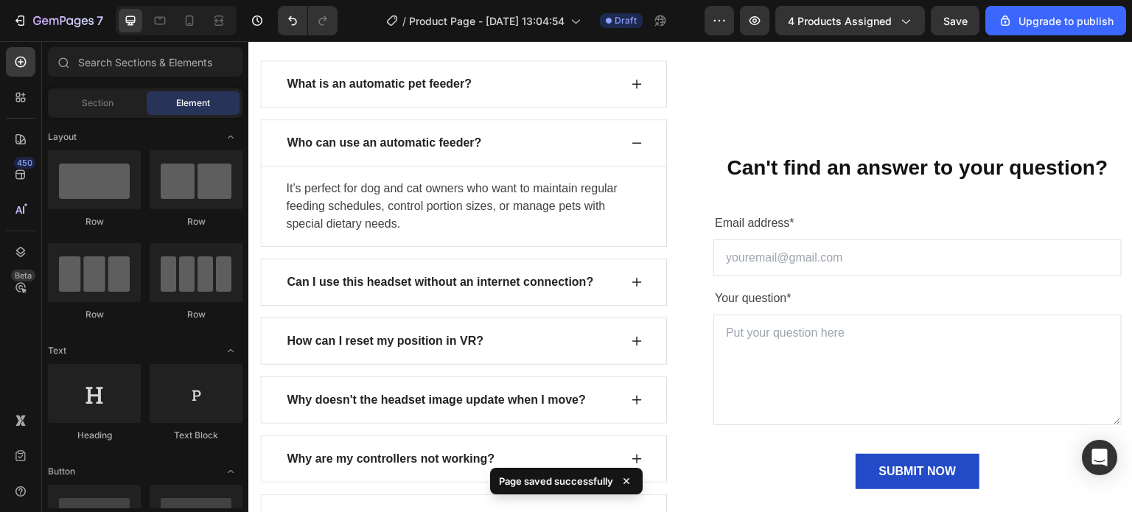
scroll to position [1559, 0]
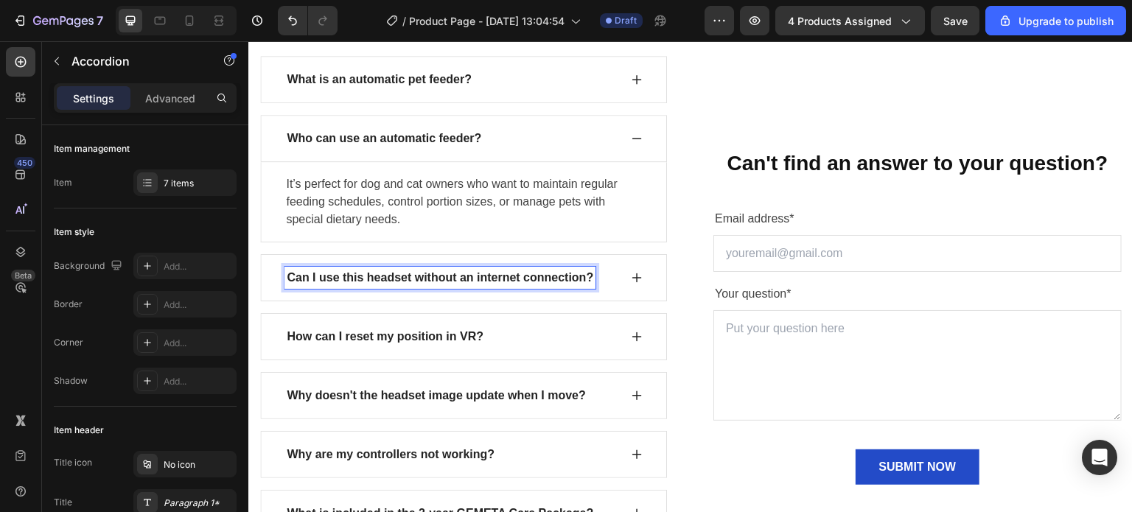
click at [427, 280] on p "Can I use this headset without an internet connection?" at bounding box center [440, 278] width 307 height 18
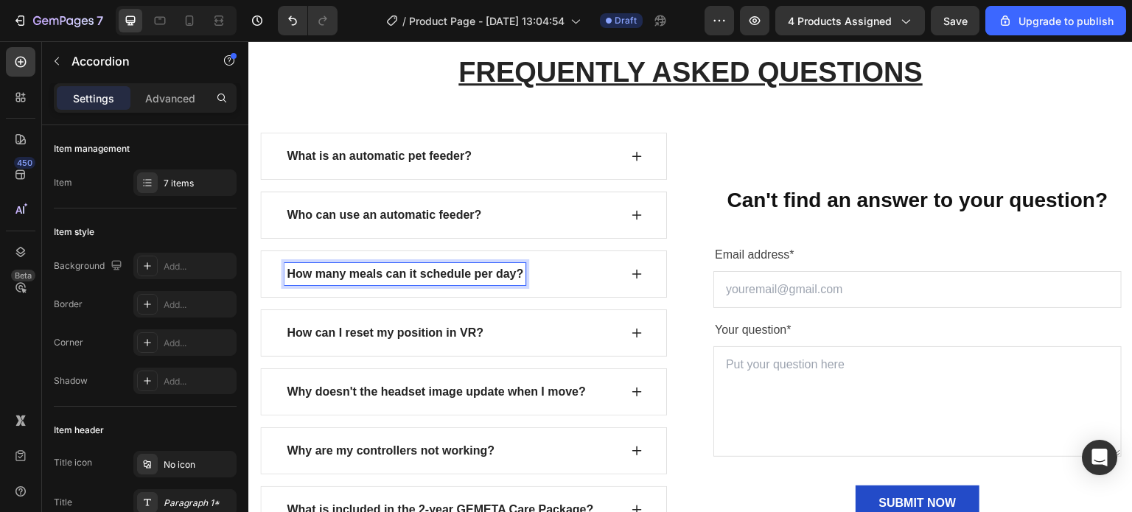
scroll to position [1480, 0]
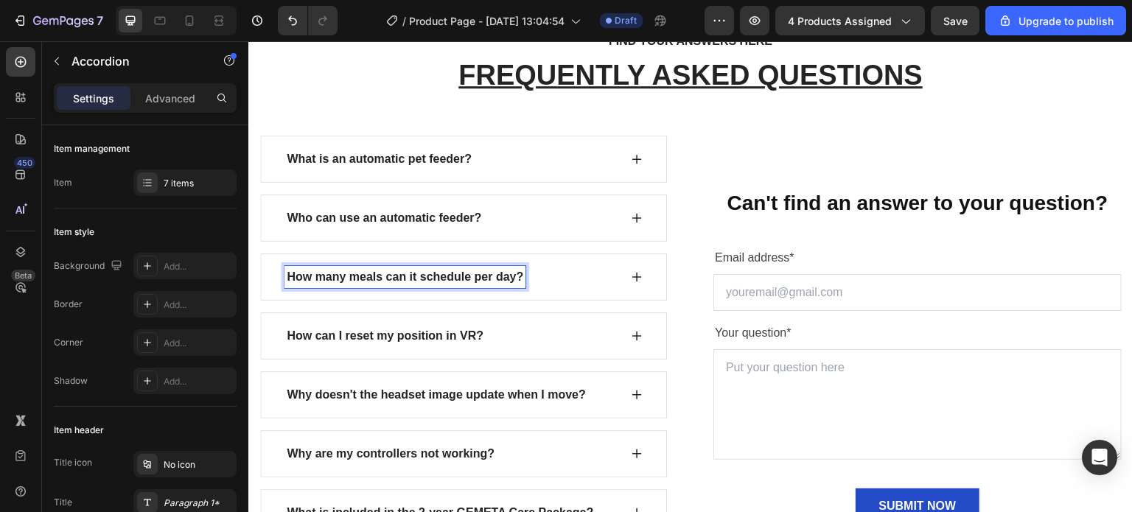
click at [631, 271] on icon at bounding box center [637, 277] width 12 height 12
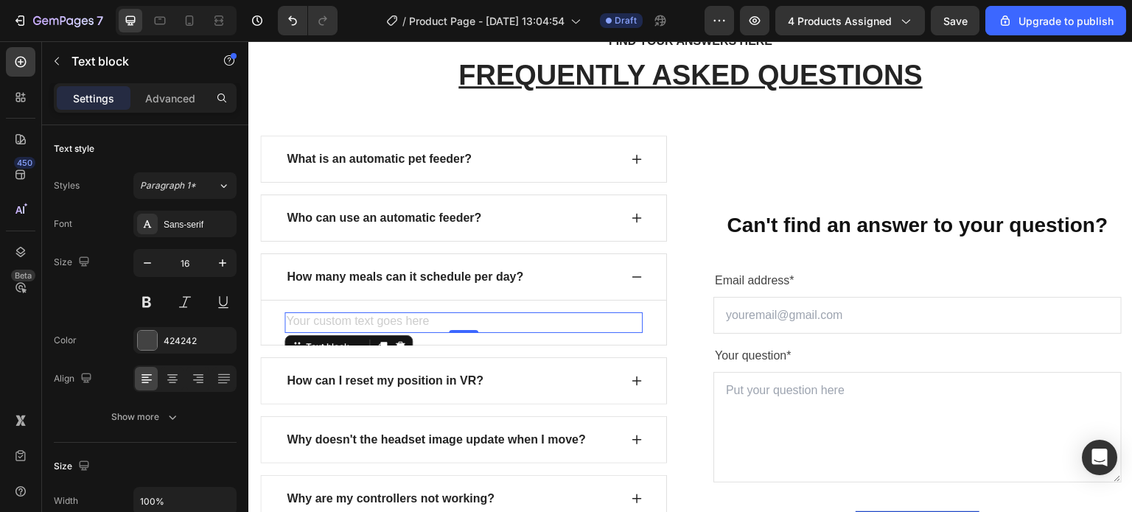
click at [339, 316] on div "Rich Text Editor. Editing area: main" at bounding box center [463, 322] width 358 height 21
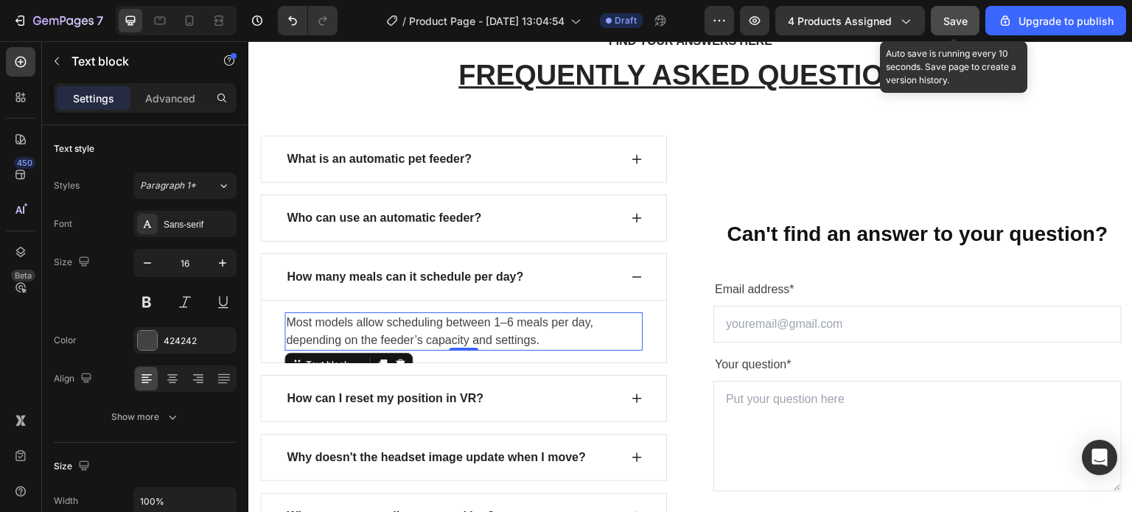
click at [973, 20] on button "Save" at bounding box center [955, 20] width 49 height 29
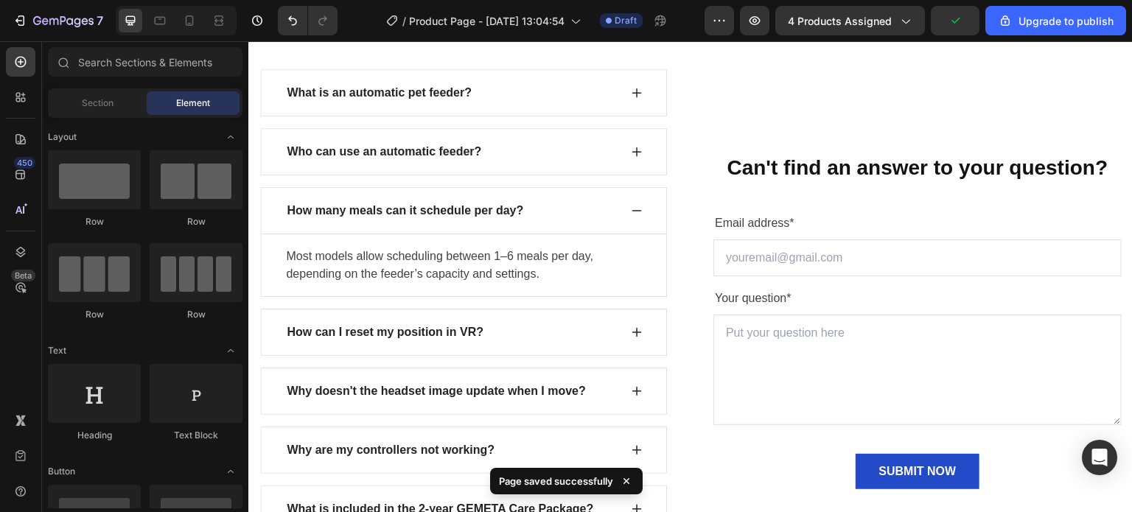
scroll to position [1551, 0]
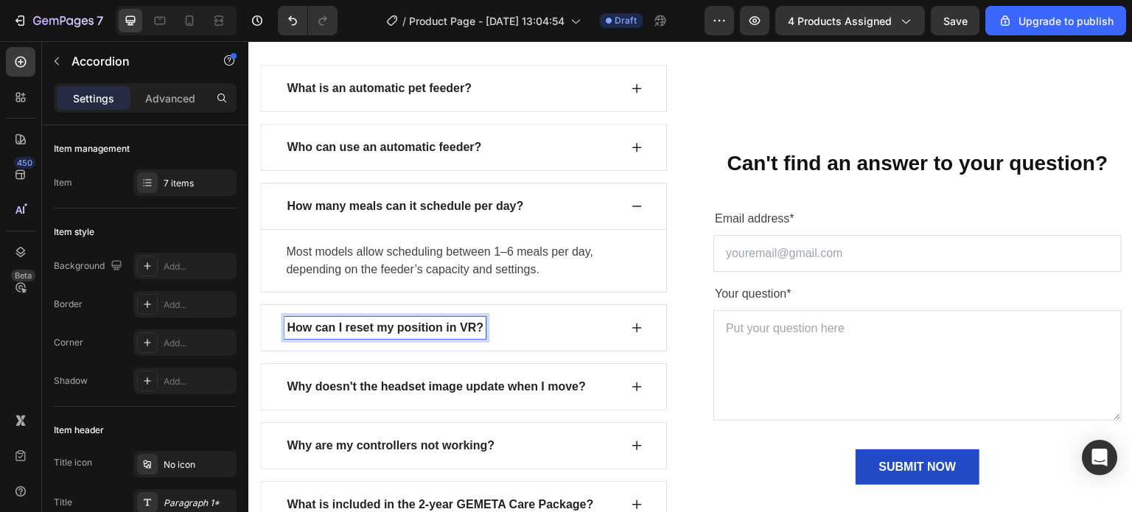
click at [459, 326] on p "How can I reset my position in VR?" at bounding box center [385, 328] width 197 height 18
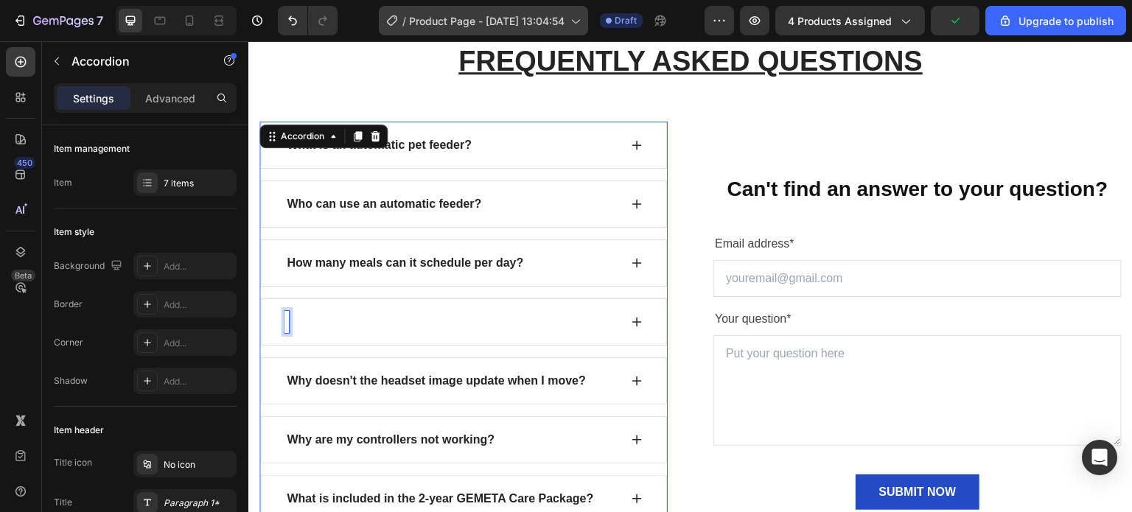
scroll to position [1492, 0]
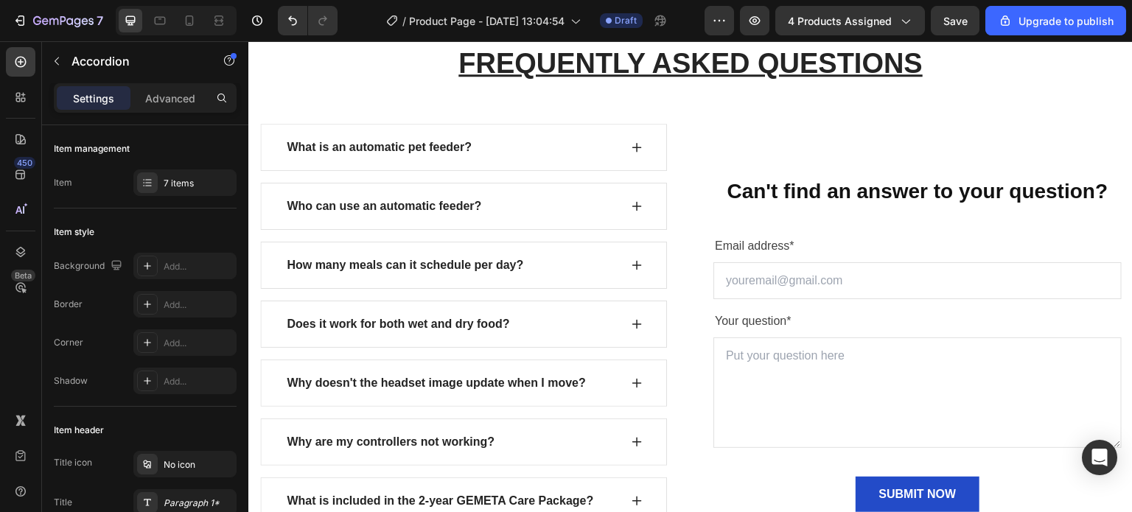
click at [636, 322] on icon at bounding box center [637, 324] width 12 height 12
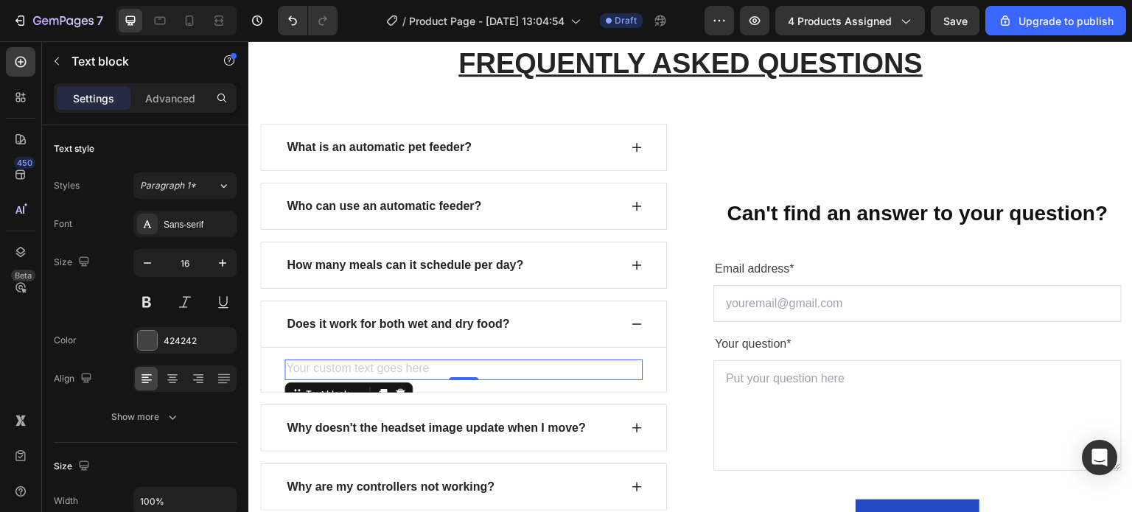
click at [293, 363] on div "Rich Text Editor. Editing area: main" at bounding box center [463, 370] width 358 height 21
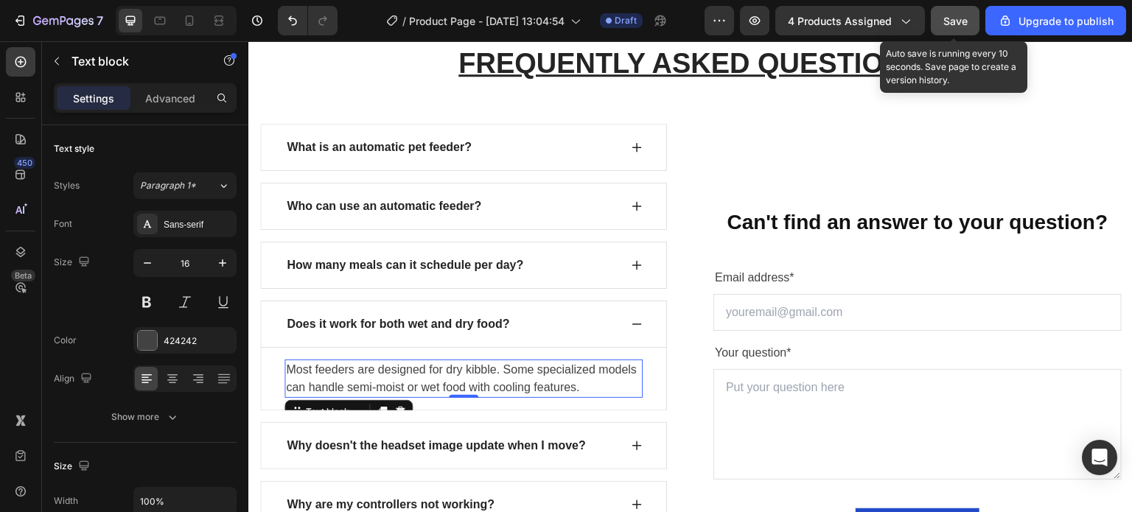
click at [956, 17] on span "Save" at bounding box center [955, 21] width 24 height 13
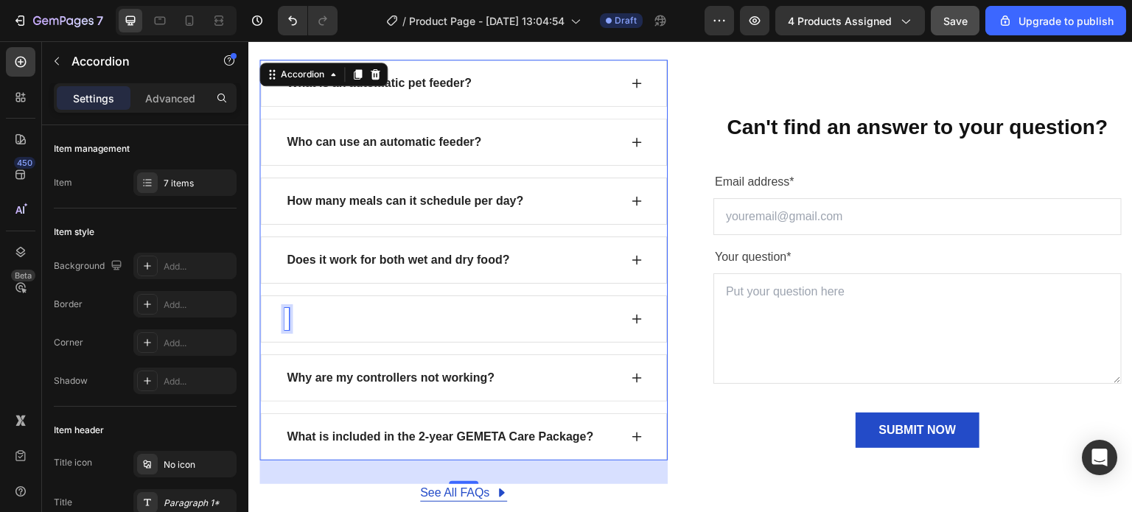
scroll to position [1530, 0]
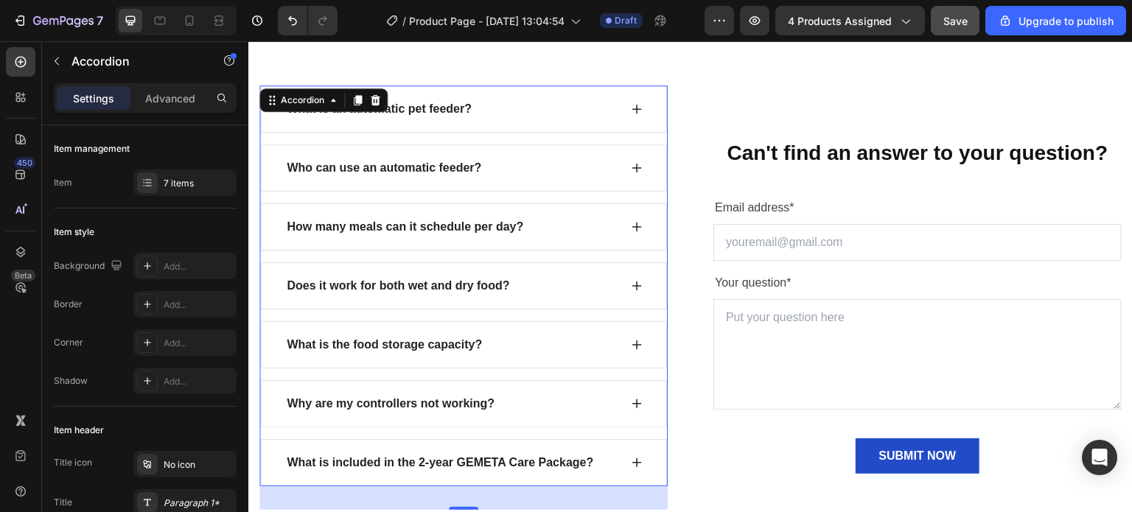
click at [624, 344] on div "What is the food storage capacity?" at bounding box center [463, 344] width 407 height 47
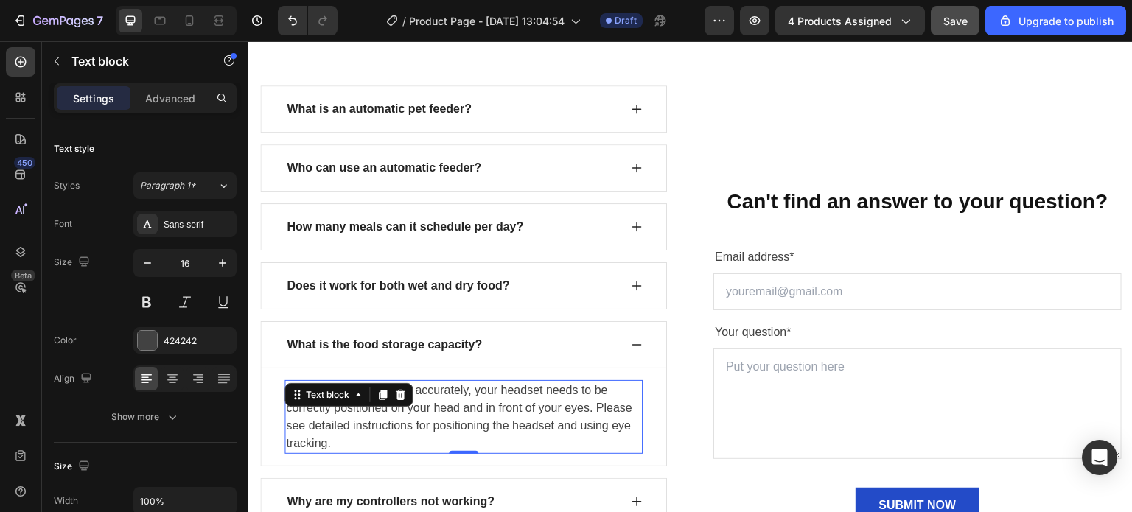
click at [425, 425] on p "For eye tracking to work accurately, your headset needs to be correctly positio…" at bounding box center [463, 417] width 355 height 71
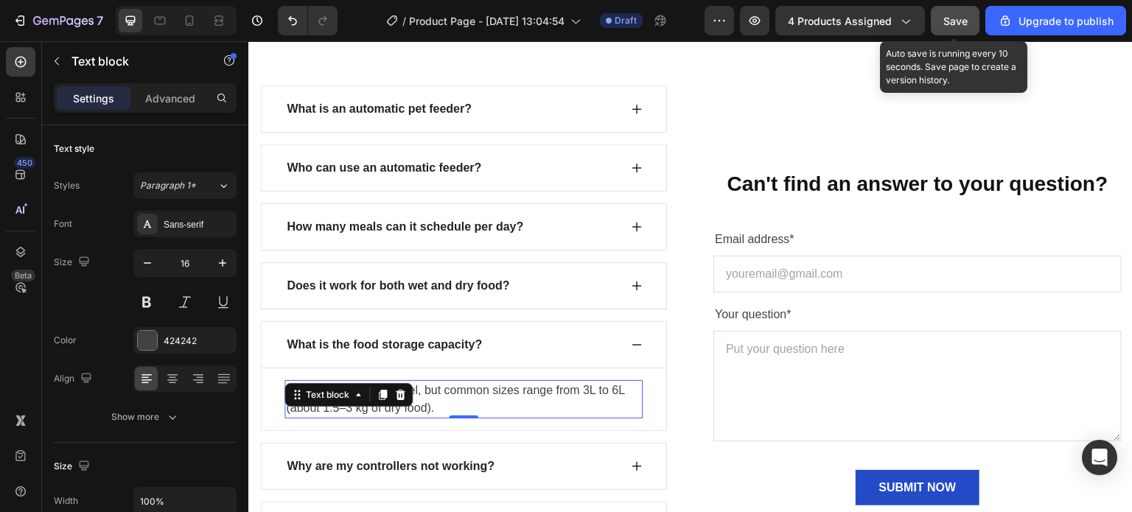
click at [943, 26] on button "Save" at bounding box center [955, 20] width 49 height 29
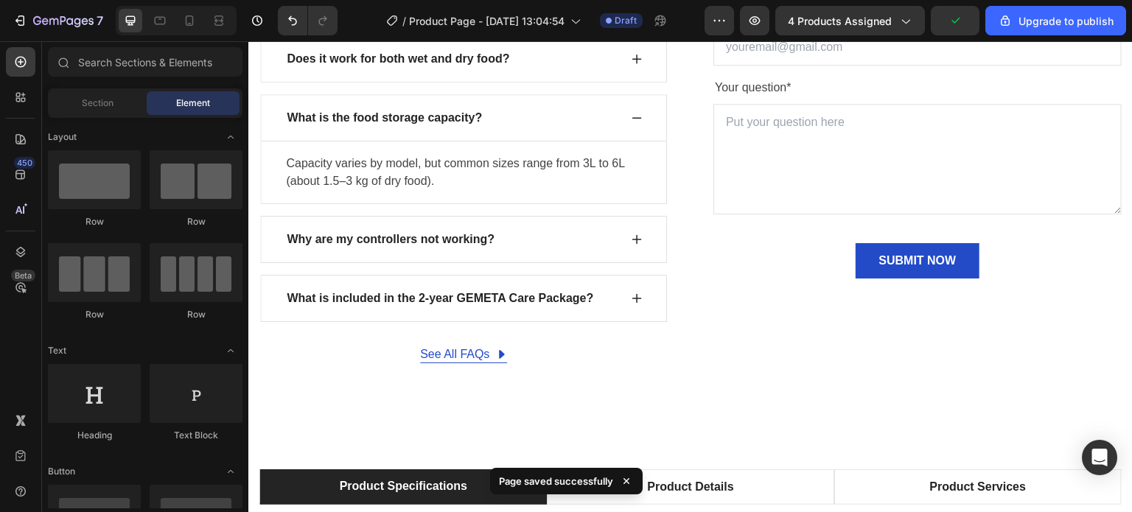
scroll to position [1761, 0]
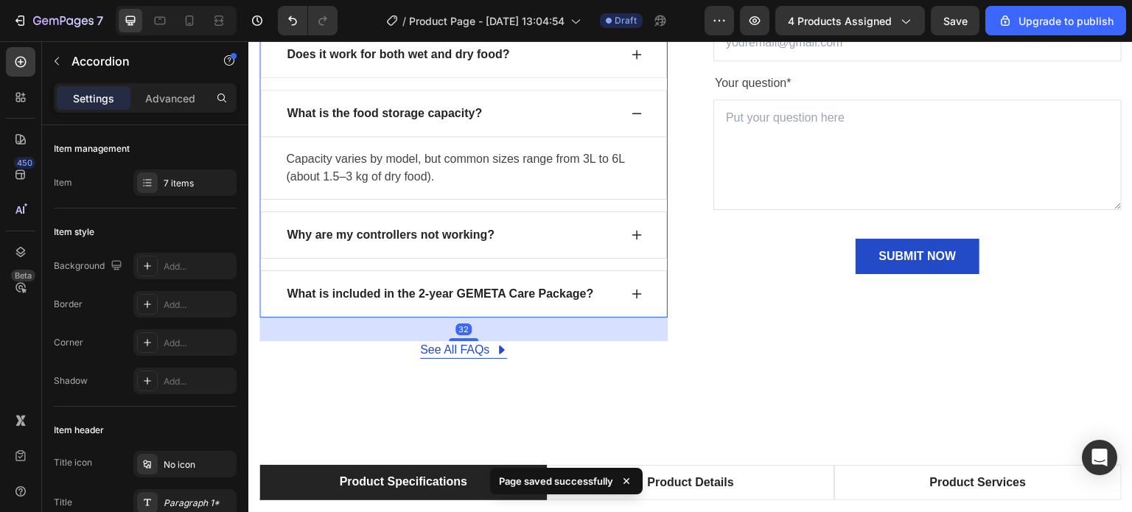
click at [443, 230] on p "Why are my controllers not working?" at bounding box center [391, 235] width 208 height 18
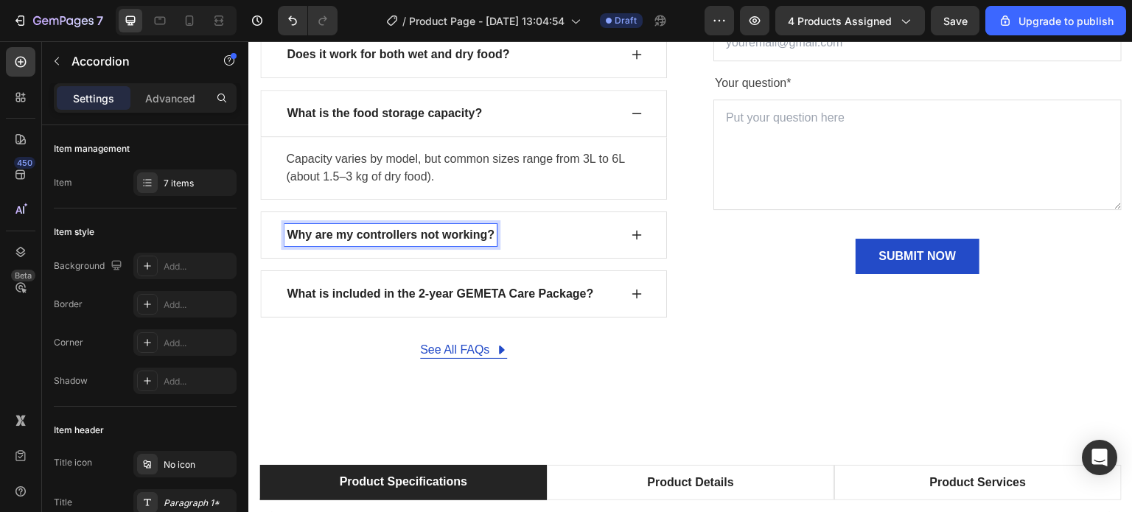
click at [433, 228] on p "Why are my controllers not working?" at bounding box center [391, 235] width 208 height 18
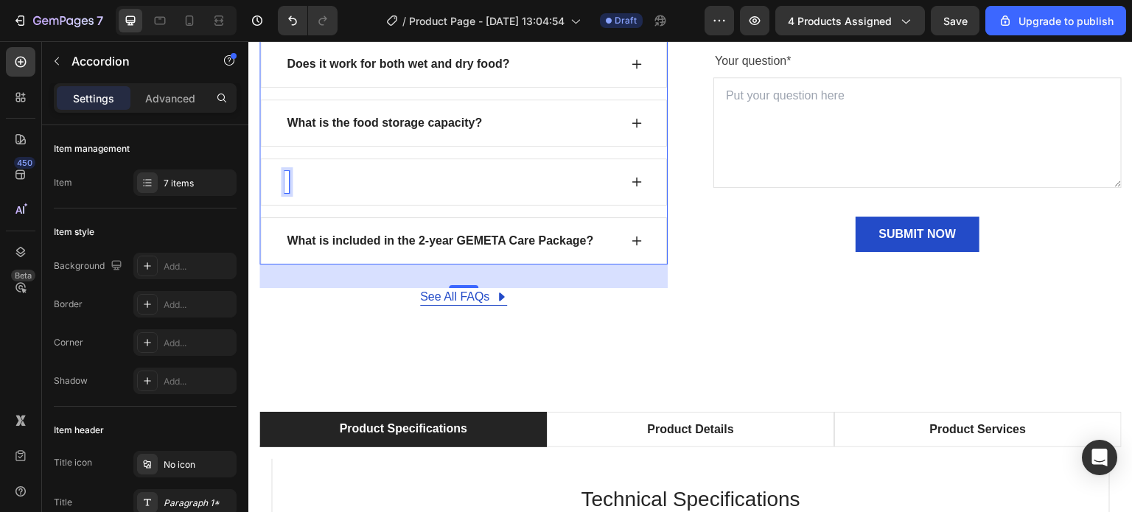
scroll to position [1724, 0]
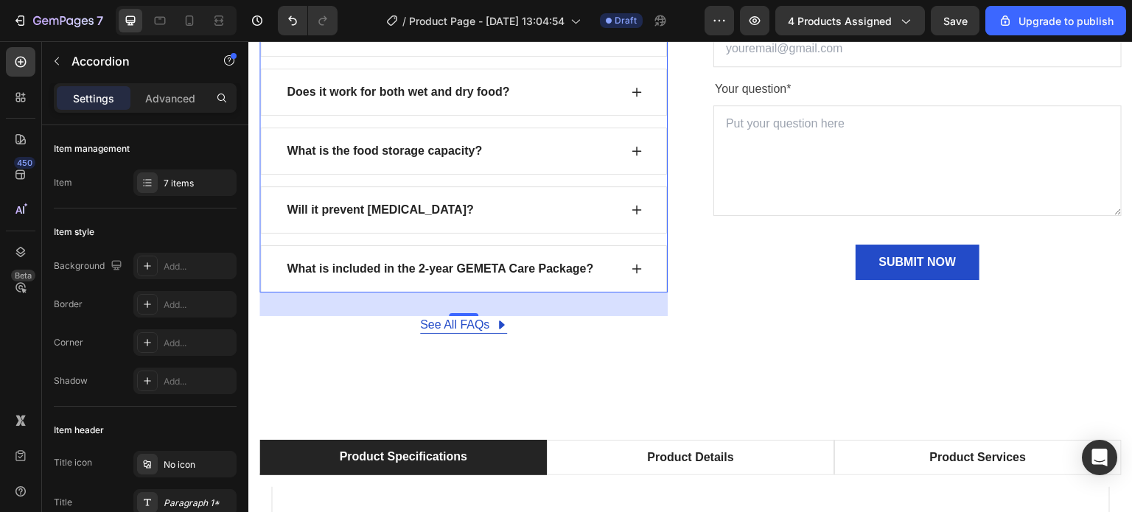
click at [636, 206] on icon at bounding box center [637, 210] width 12 height 12
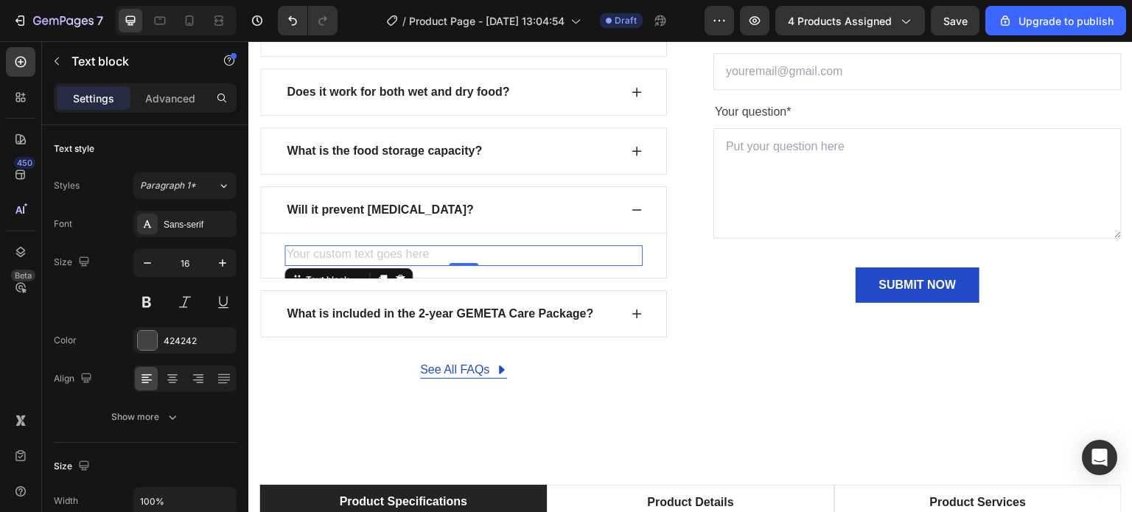
click at [449, 252] on div "Rich Text Editor. Editing area: main" at bounding box center [463, 255] width 358 height 21
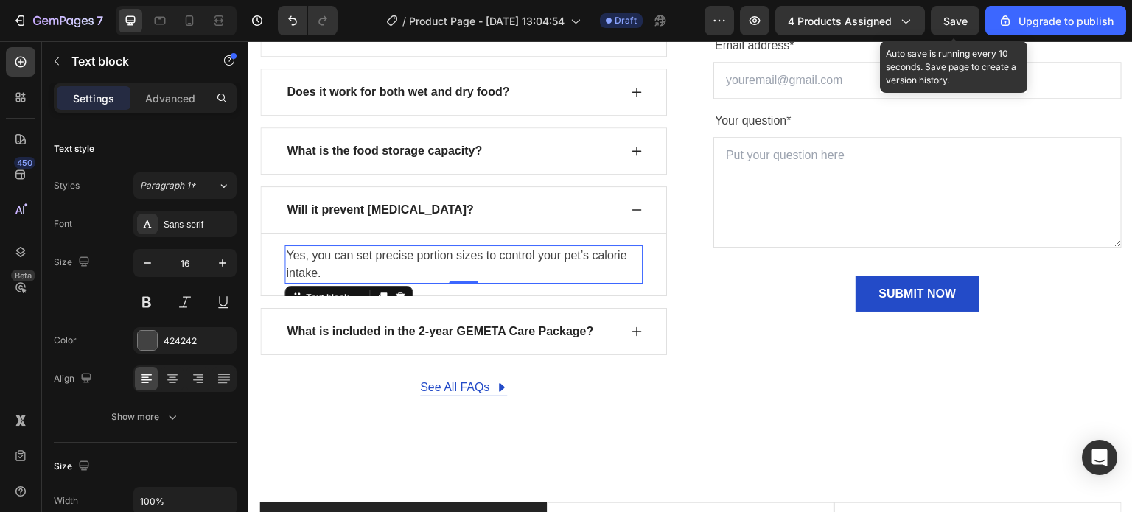
click at [946, 20] on span "Save" at bounding box center [955, 21] width 24 height 13
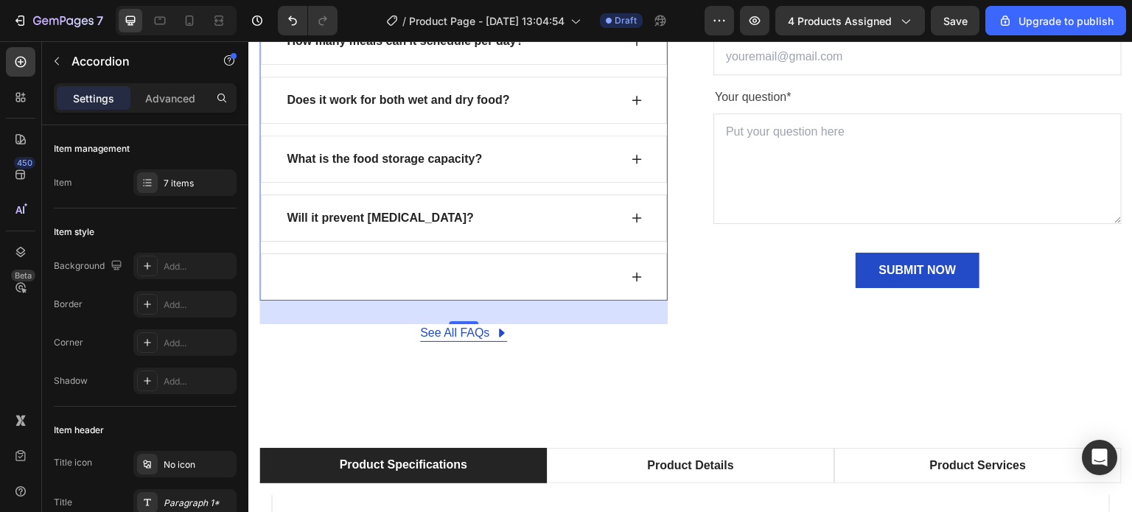
scroll to position [1662, 0]
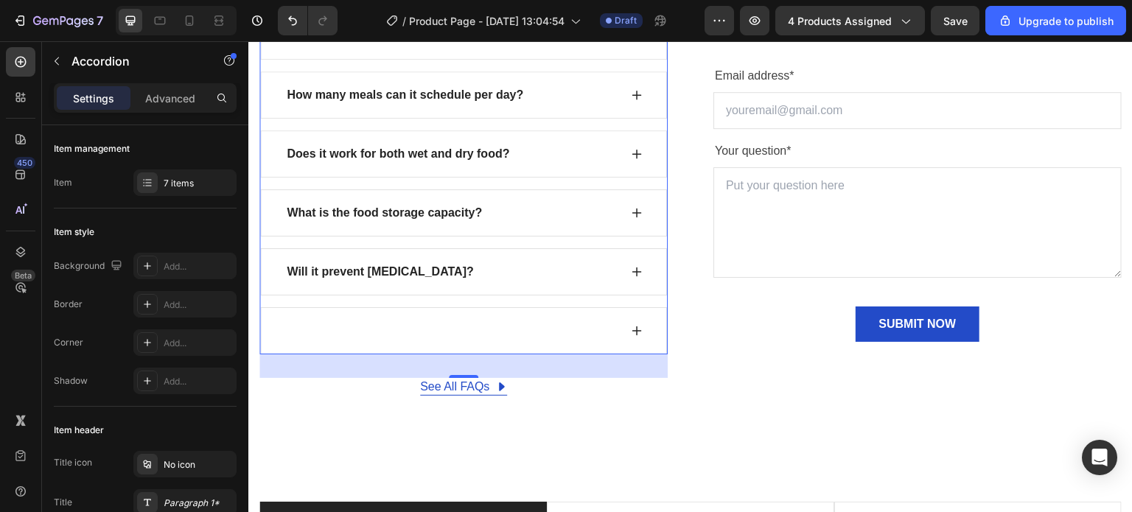
click at [382, 332] on div at bounding box center [451, 331] width 335 height 22
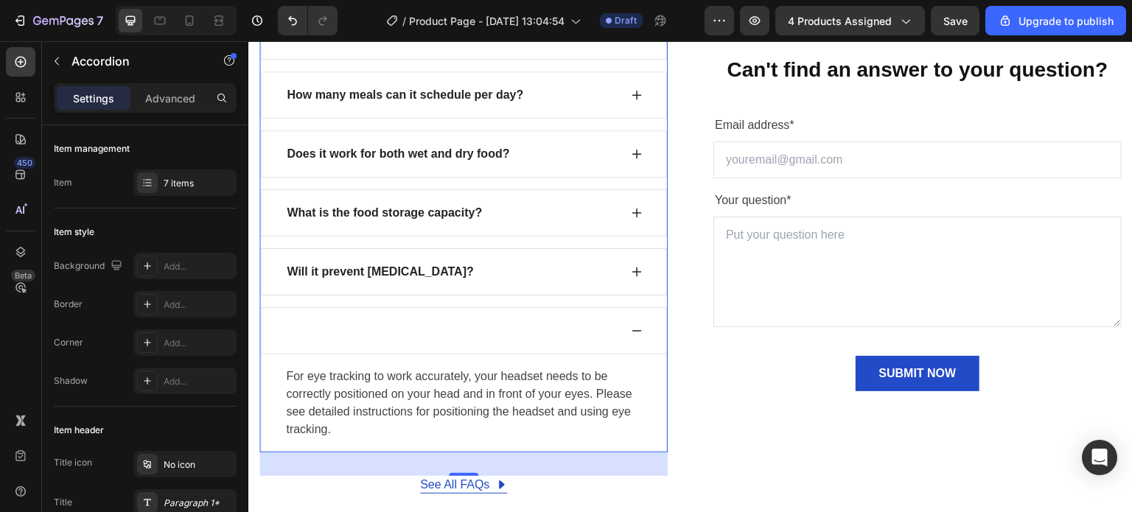
click at [351, 330] on div at bounding box center [451, 331] width 335 height 22
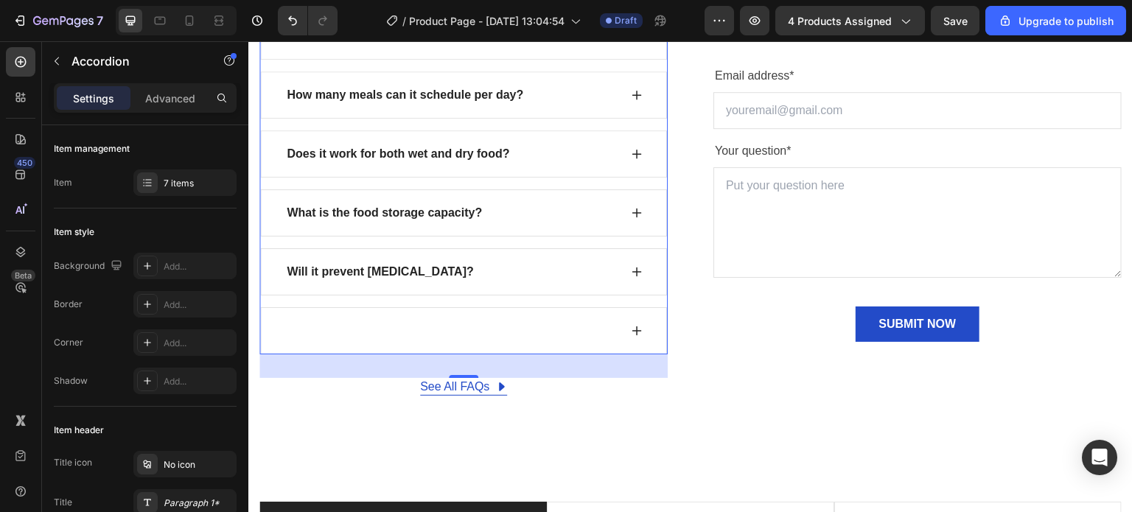
click at [351, 330] on div at bounding box center [451, 331] width 335 height 22
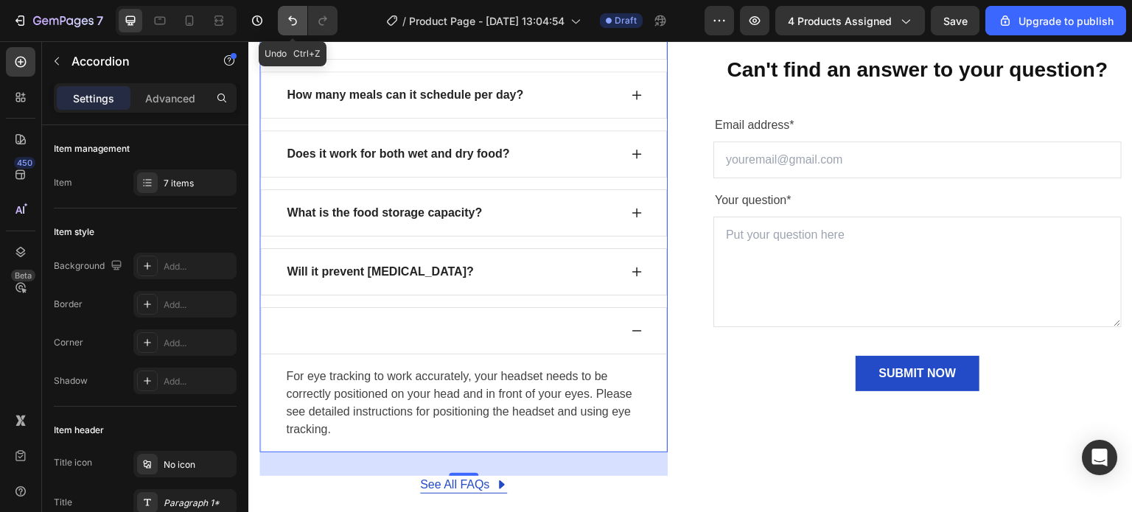
click at [288, 23] on icon "Undo/Redo" at bounding box center [292, 20] width 15 height 15
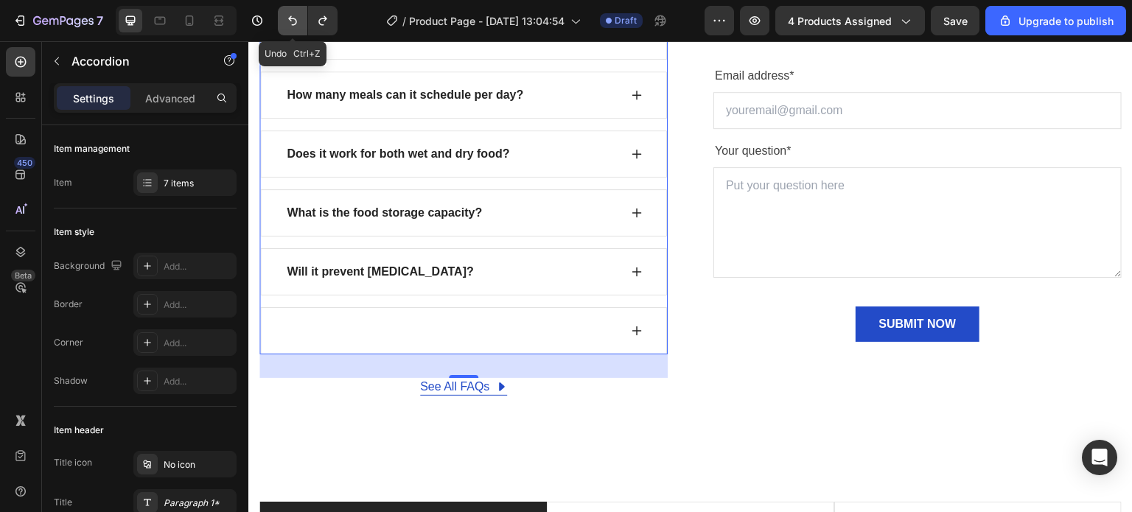
click at [288, 23] on icon "Undo/Redo" at bounding box center [292, 20] width 15 height 15
click at [292, 27] on icon "Undo/Redo" at bounding box center [292, 20] width 15 height 15
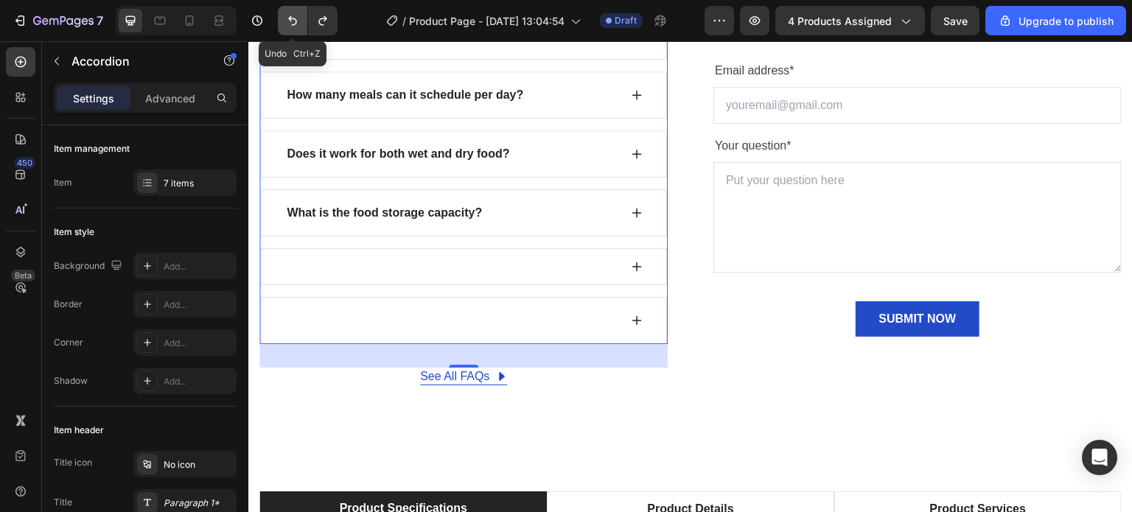
click at [292, 27] on icon "Undo/Redo" at bounding box center [292, 20] width 15 height 15
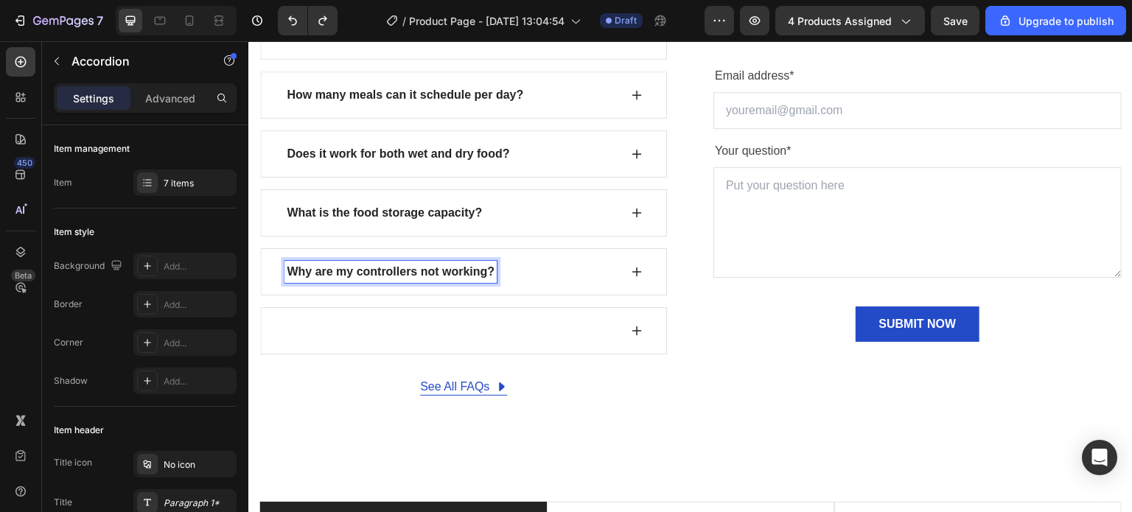
click at [426, 273] on p "Why are my controllers not working?" at bounding box center [391, 272] width 208 height 18
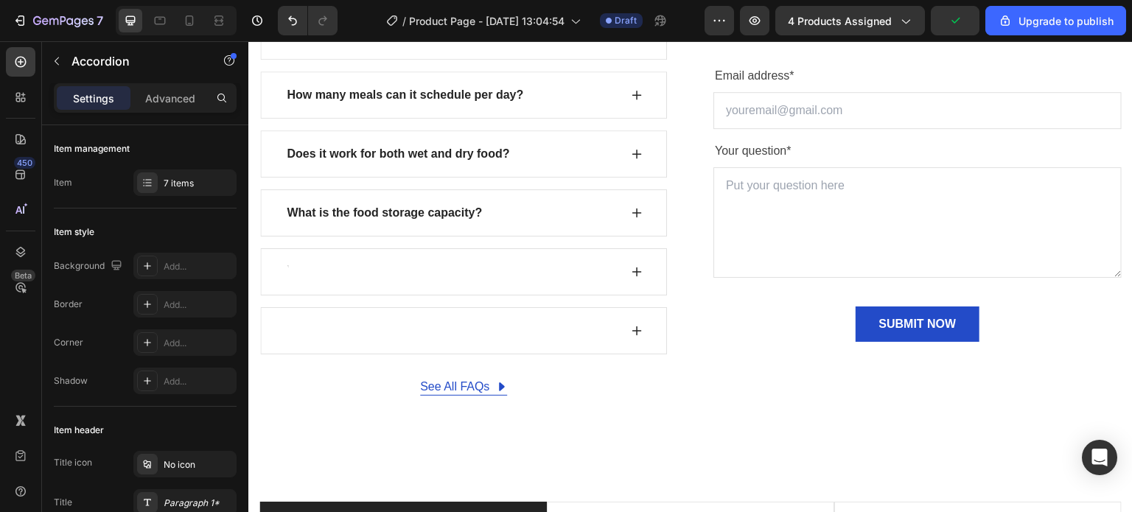
scroll to position [1657, 0]
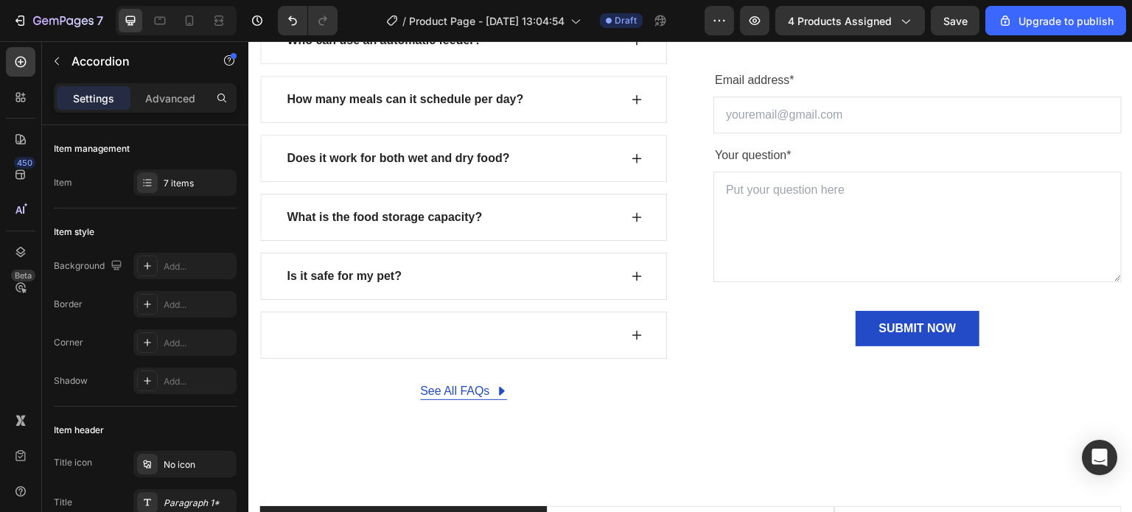
click at [635, 273] on icon at bounding box center [637, 276] width 12 height 12
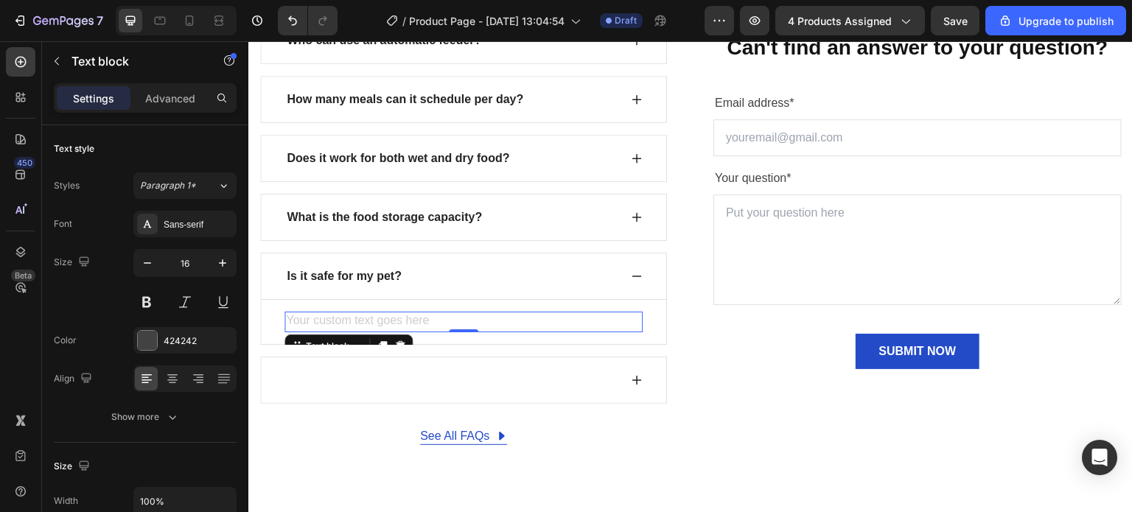
click at [305, 316] on div "Rich Text Editor. Editing area: main" at bounding box center [463, 322] width 358 height 21
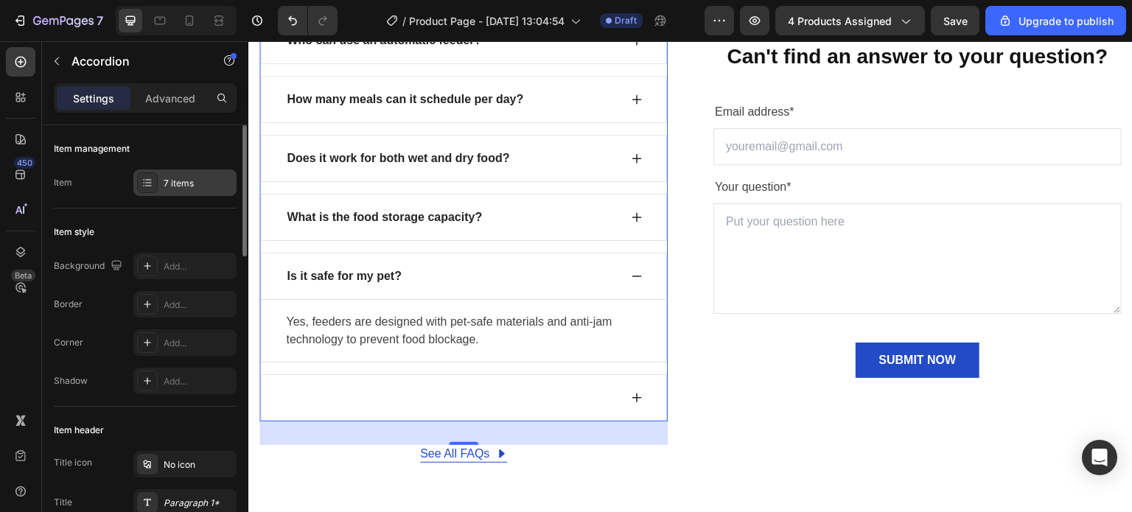
click at [181, 189] on div "7 items" at bounding box center [184, 183] width 103 height 27
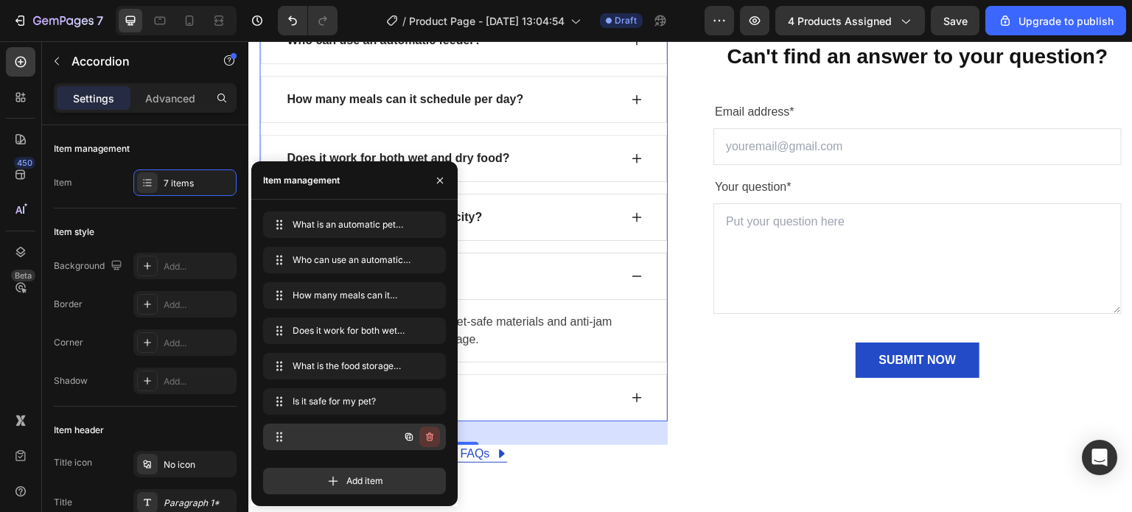
click at [430, 438] on icon "button" at bounding box center [430, 438] width 1 height 4
click at [422, 437] on div "Delete" at bounding box center [419, 436] width 27 height 13
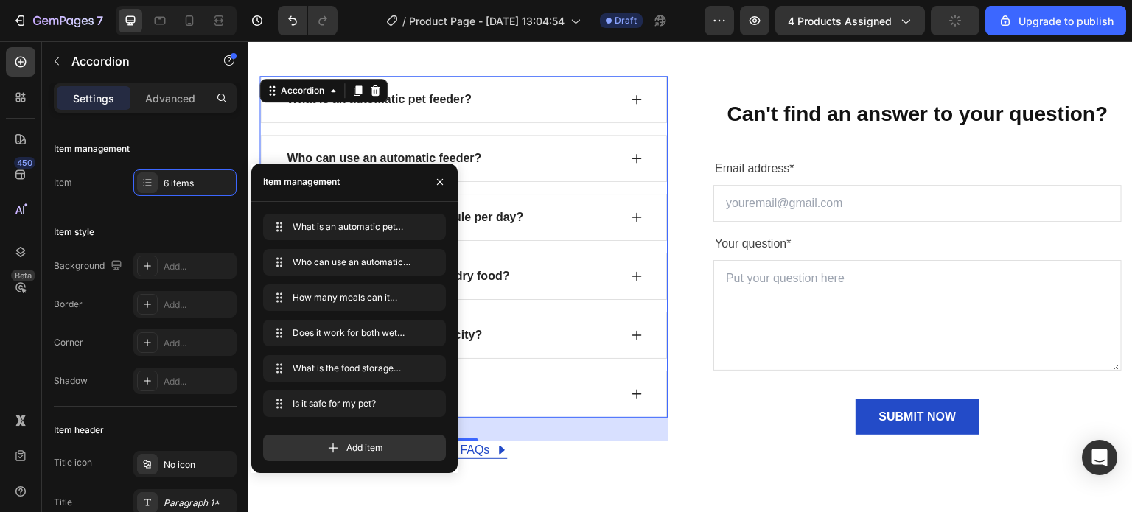
scroll to position [1537, 0]
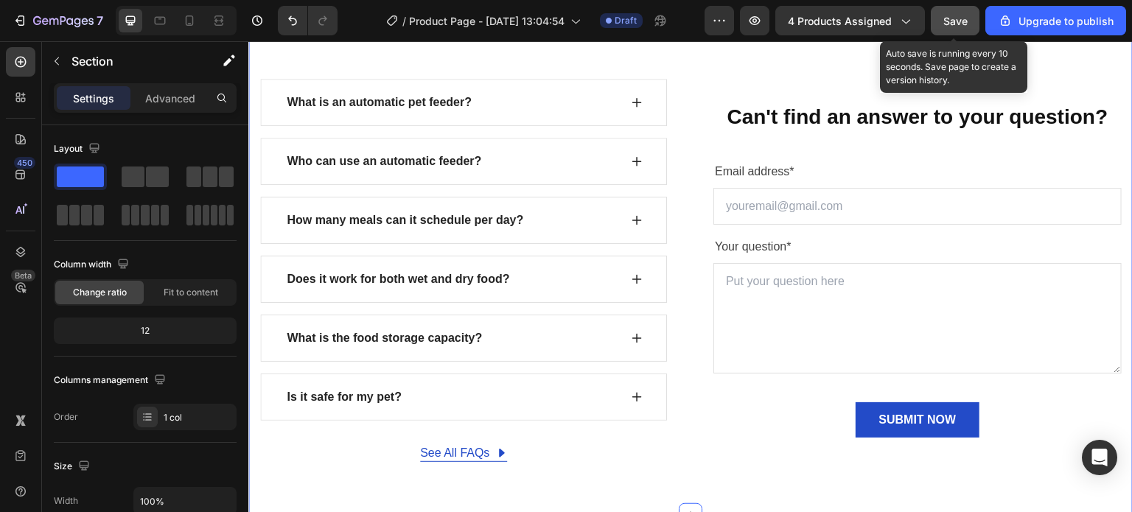
click at [967, 11] on button "Save" at bounding box center [955, 20] width 49 height 29
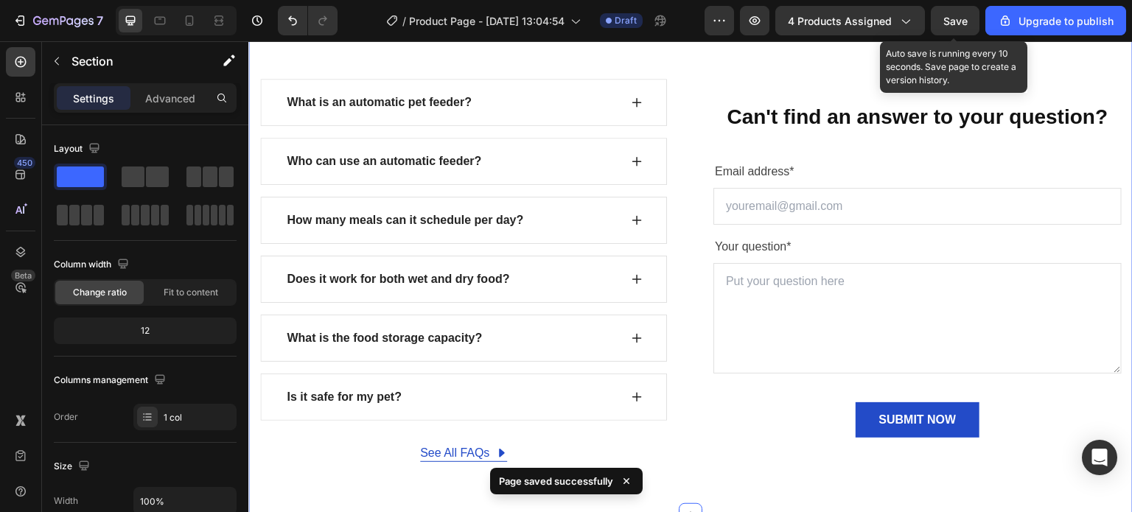
click at [966, 23] on span "Save" at bounding box center [955, 21] width 24 height 13
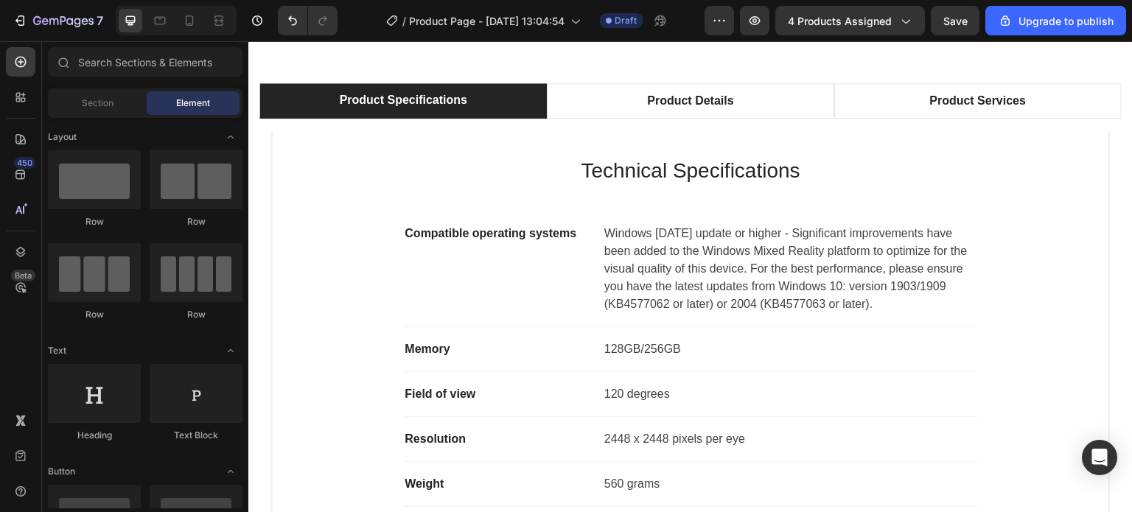
scroll to position [2022, 0]
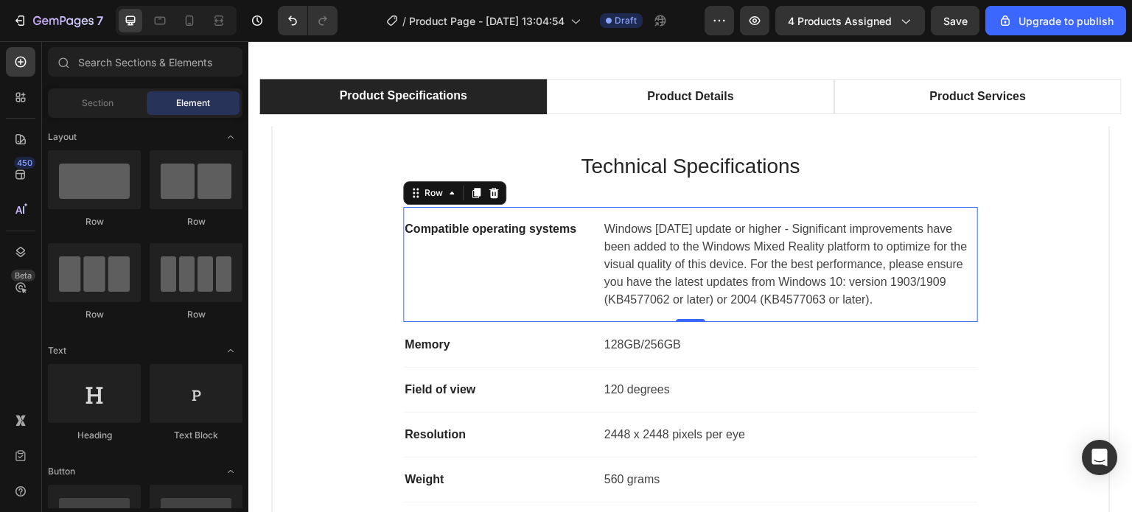
click at [474, 304] on div "Compatible operating systems Text block" at bounding box center [497, 264] width 188 height 91
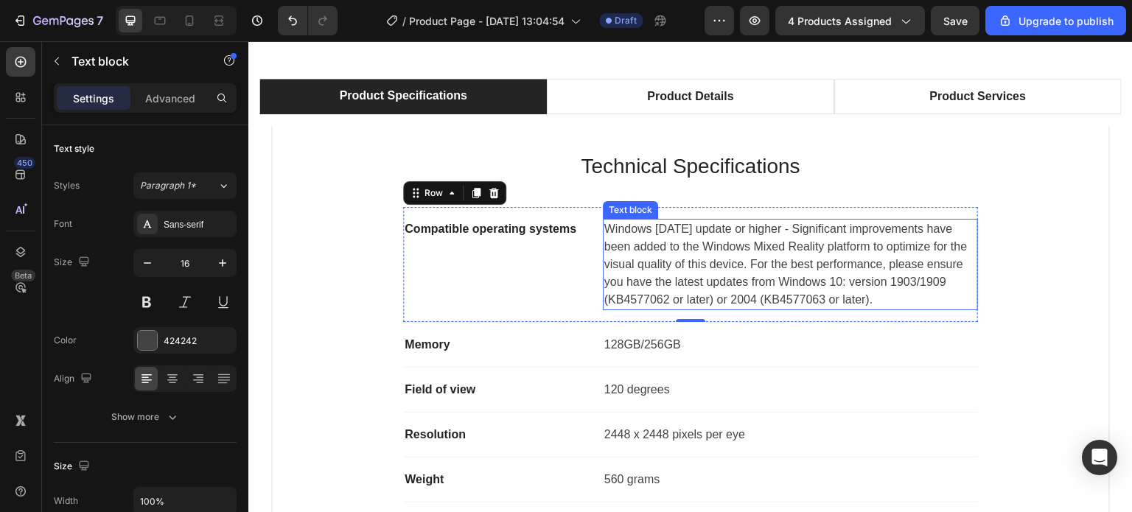
click at [610, 293] on p "Windows [DATE] update or higher - Significant improvements have been added to t…" at bounding box center [790, 264] width 372 height 88
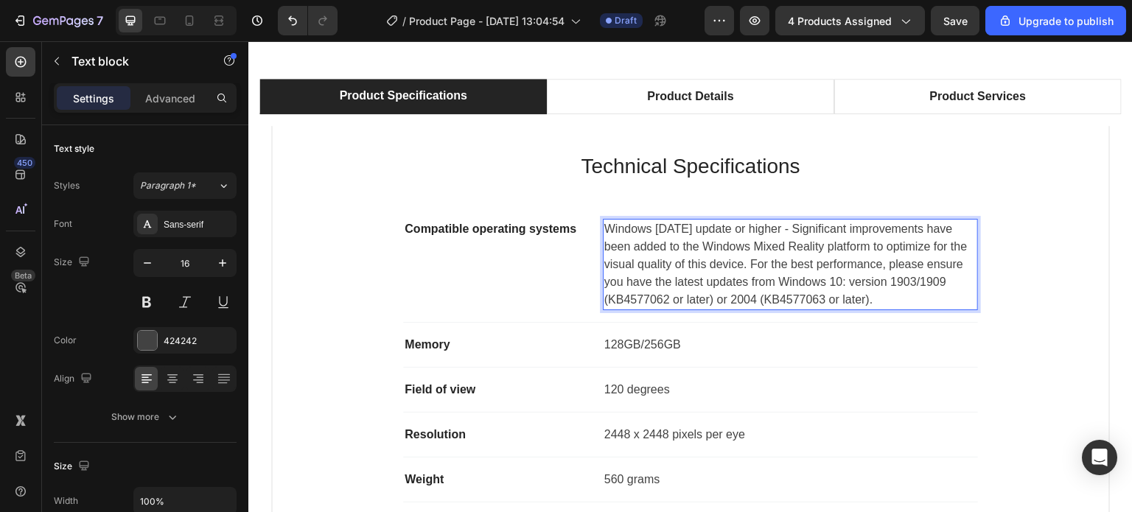
drag, startPoint x: 943, startPoint y: 283, endPoint x: 934, endPoint y: 283, distance: 8.8
click at [941, 283] on p "Windows [DATE] update or higher - Significant improvements have been added to t…" at bounding box center [790, 264] width 372 height 88
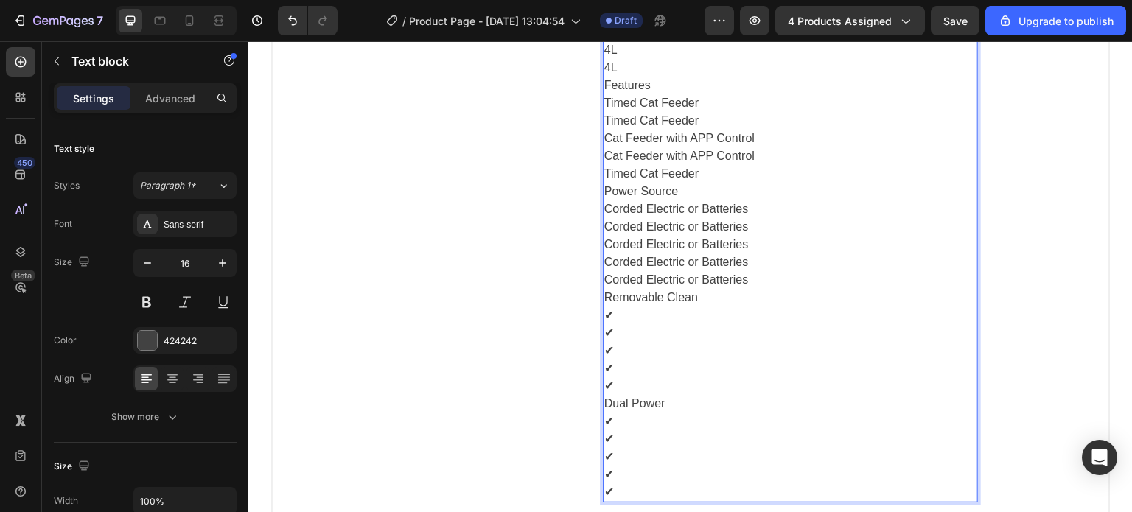
scroll to position [2500, 0]
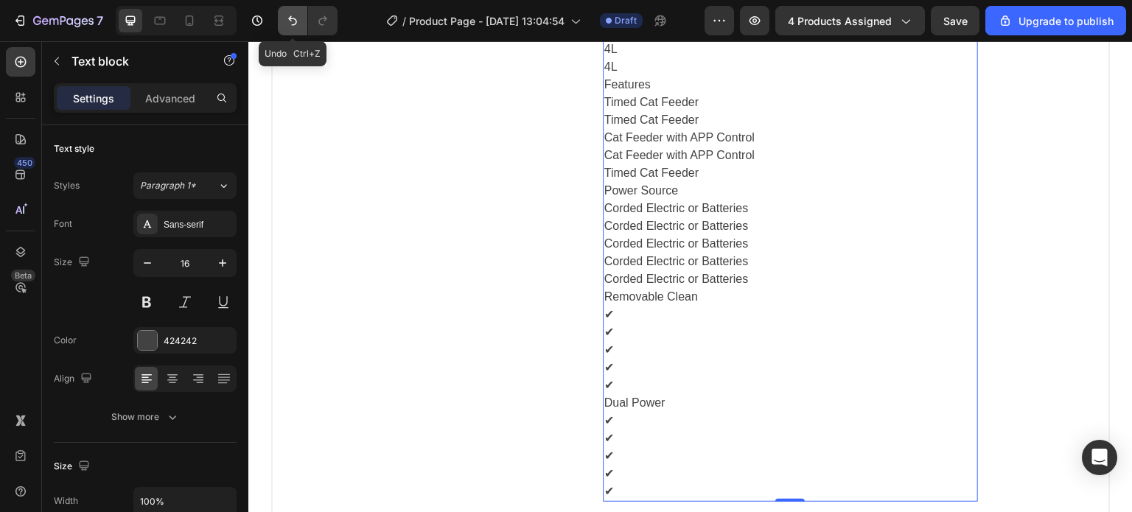
click at [289, 31] on button "Undo/Redo" at bounding box center [292, 20] width 29 height 29
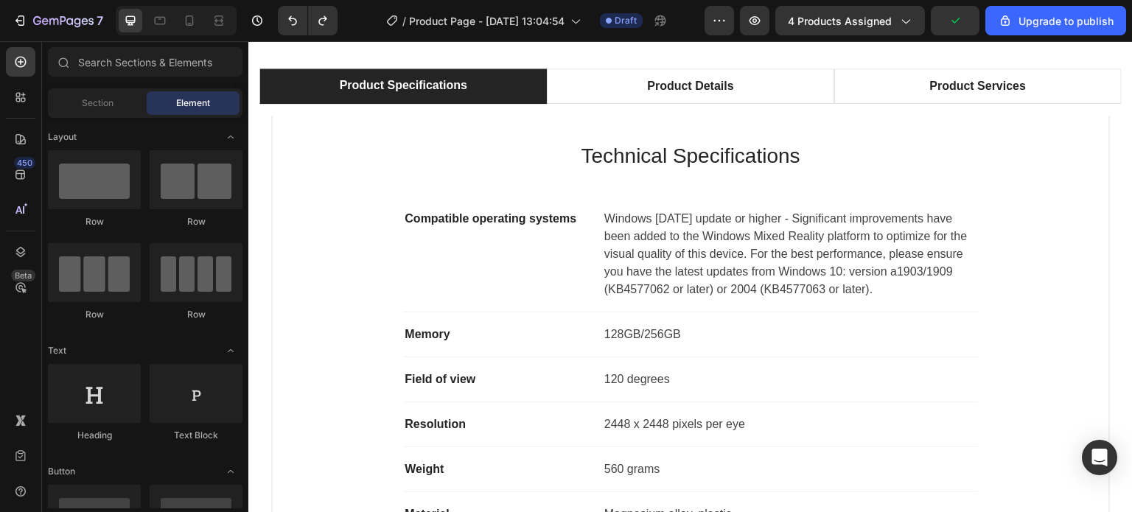
scroll to position [2051, 0]
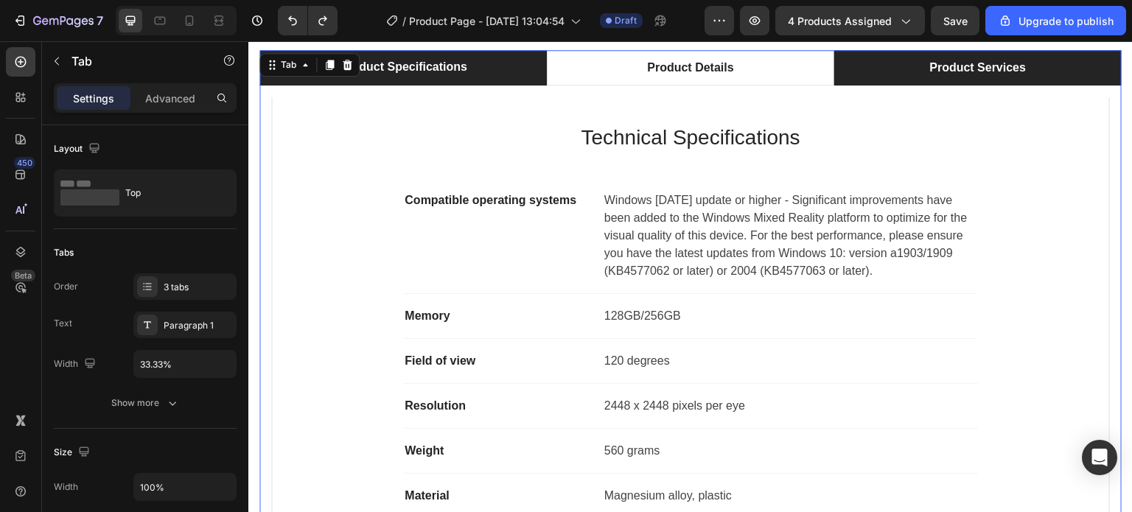
click at [881, 66] on li "Product Services" at bounding box center [977, 67] width 287 height 35
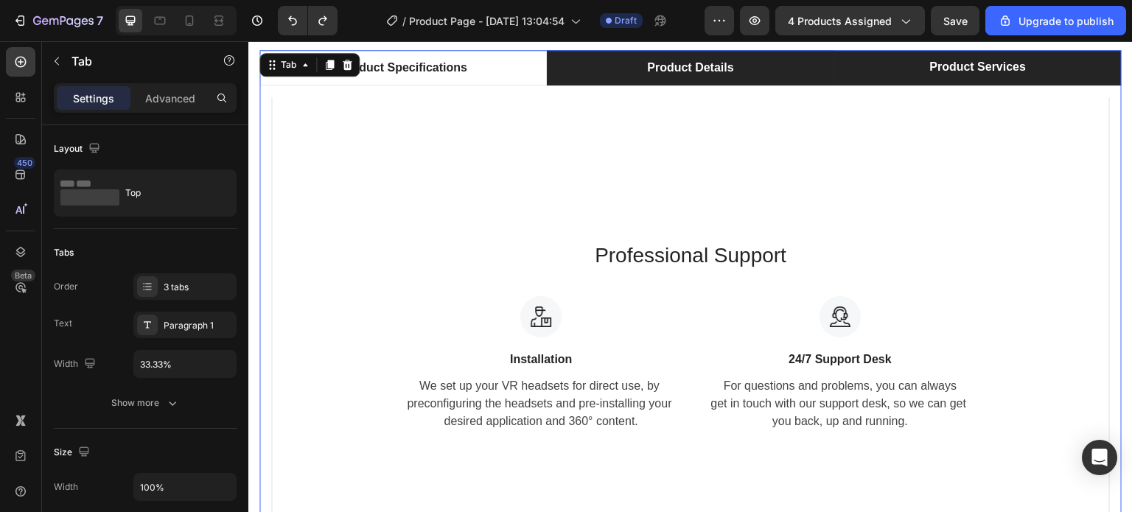
click at [603, 69] on li "Product Details" at bounding box center [690, 67] width 287 height 35
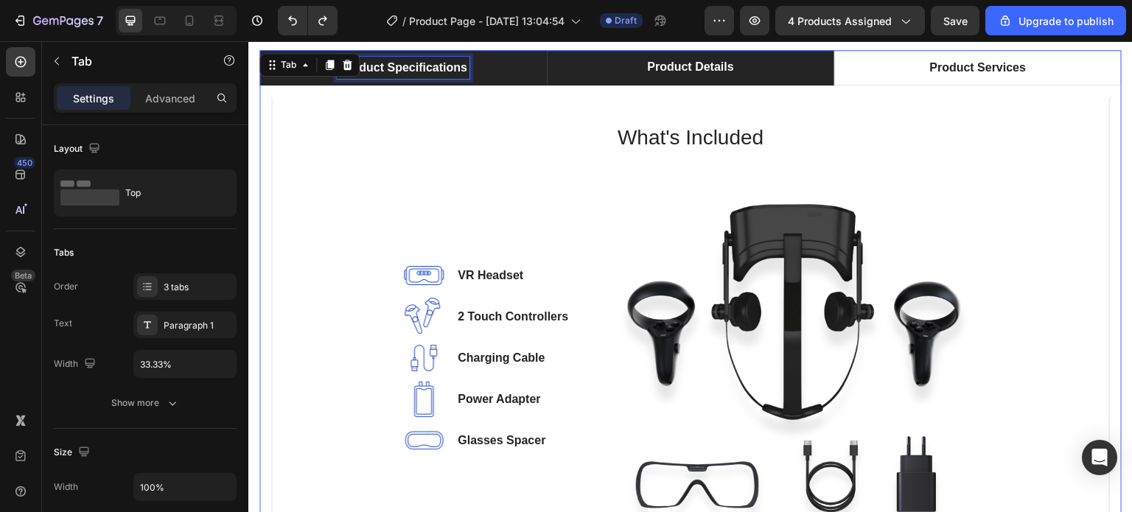
click at [414, 69] on p "Product Specifications" at bounding box center [402, 68] width 127 height 18
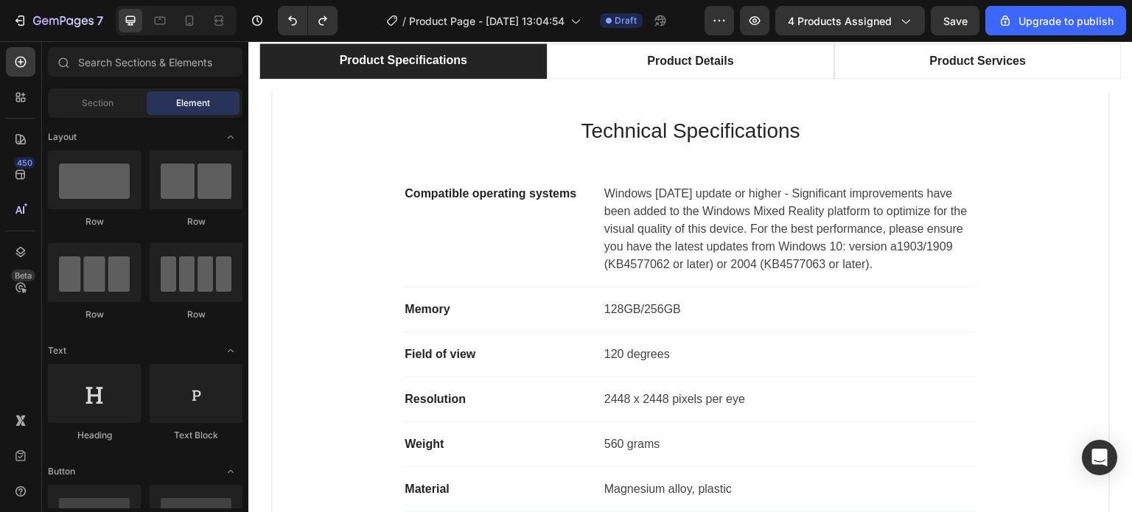
scroll to position [2050, 0]
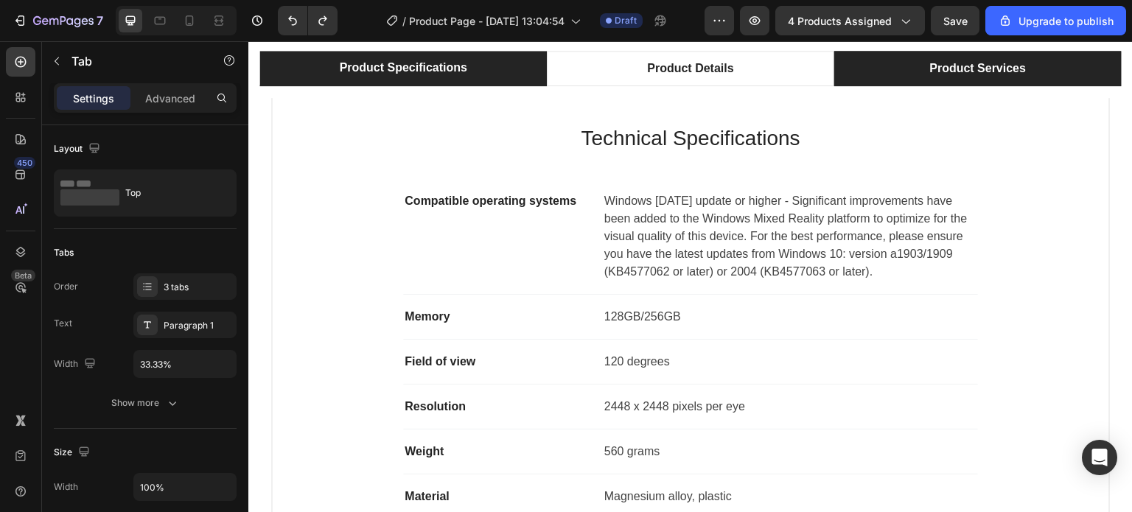
click at [854, 70] on li "Product Services" at bounding box center [977, 68] width 287 height 35
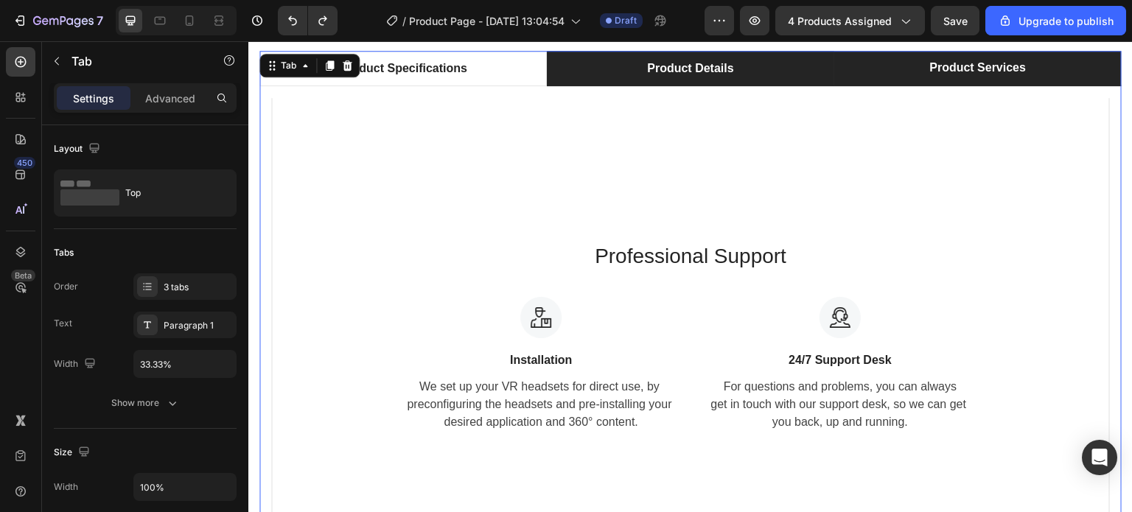
click at [679, 57] on div "Product Details" at bounding box center [690, 68] width 91 height 22
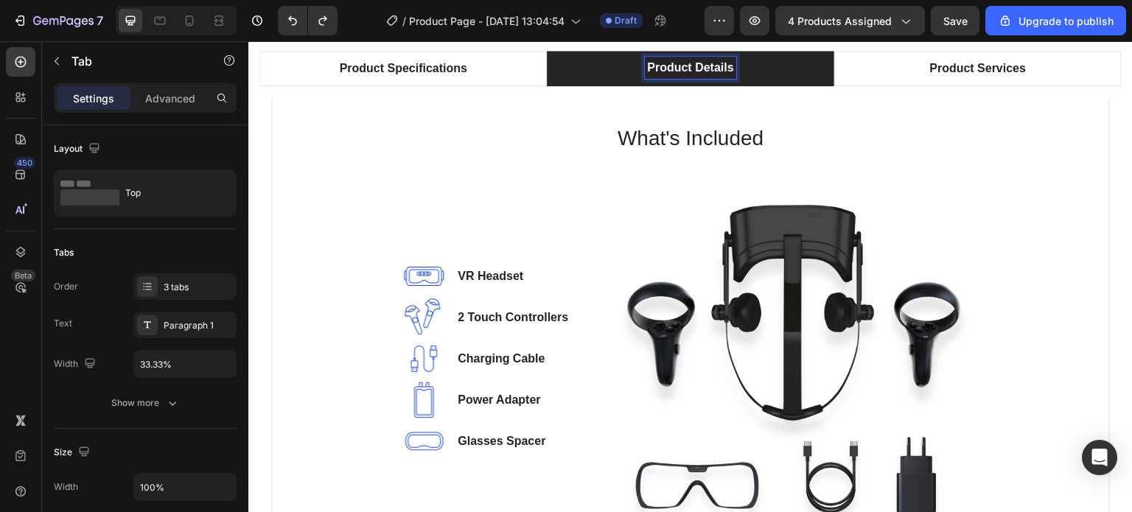
scroll to position [2050, 0]
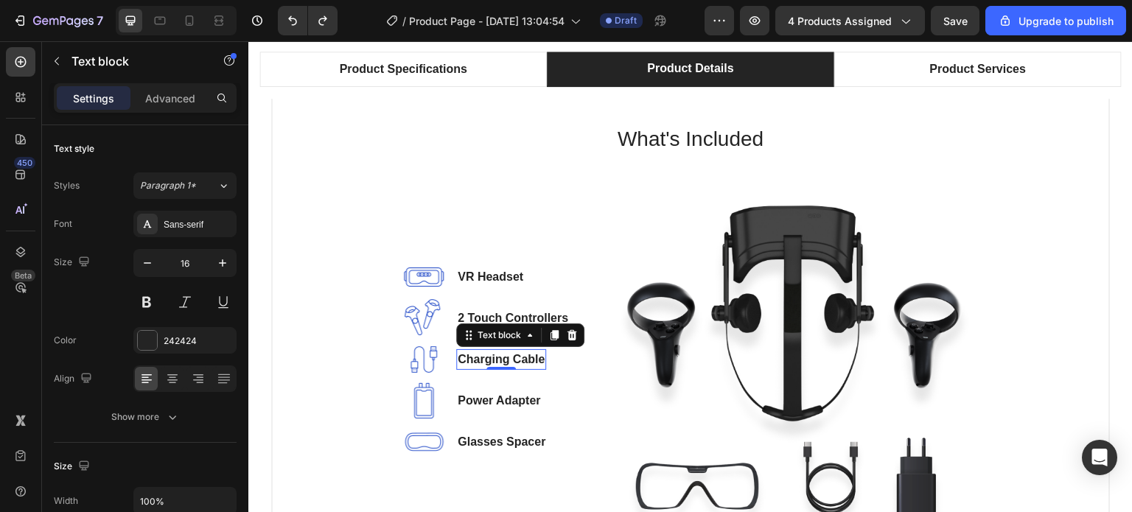
click at [518, 351] on p "Charging Cable" at bounding box center [501, 360] width 87 height 18
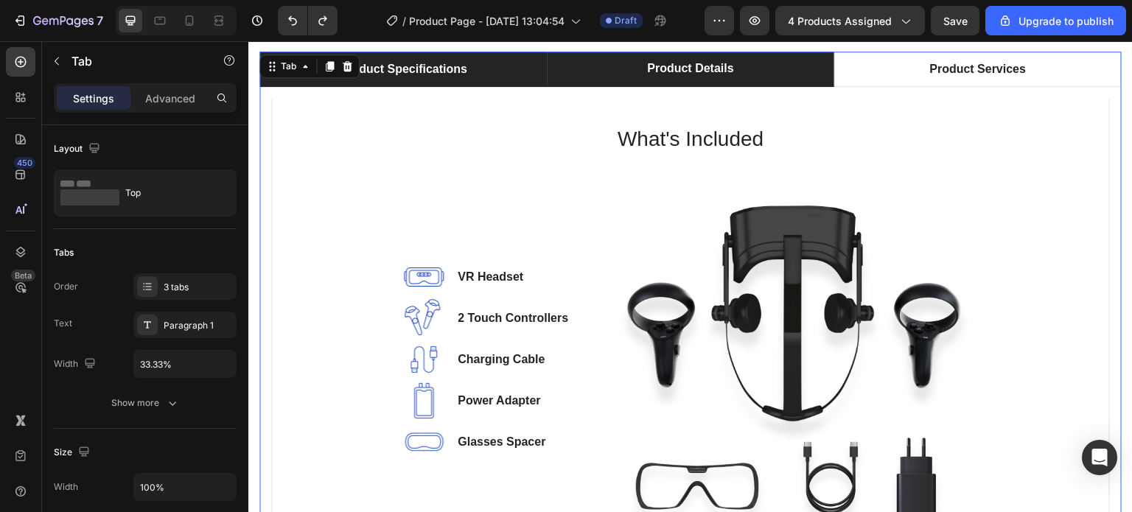
click at [486, 76] on li "Product Specifications" at bounding box center [402, 69] width 287 height 35
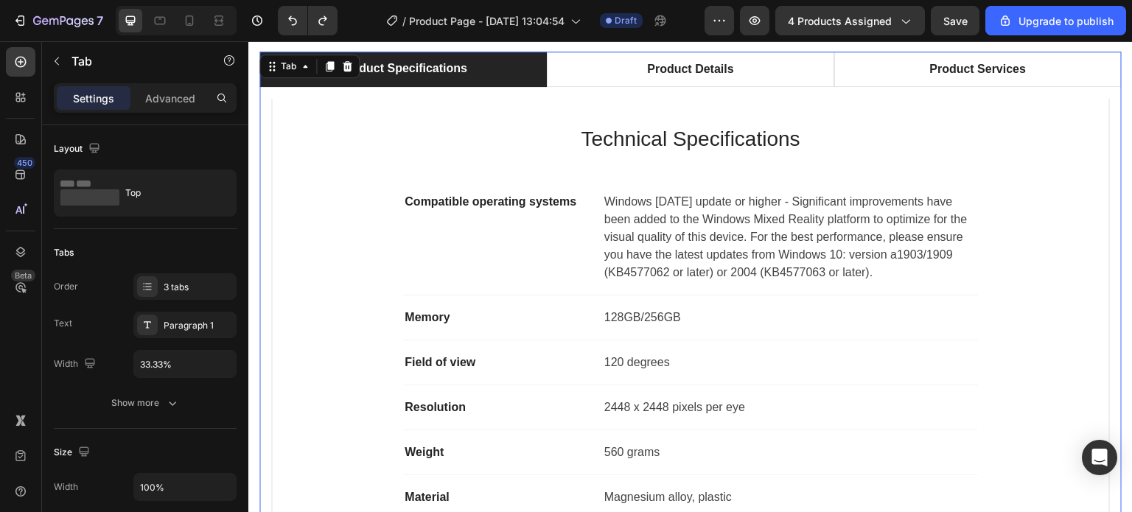
click at [486, 76] on li "Product Specifications" at bounding box center [402, 69] width 287 height 35
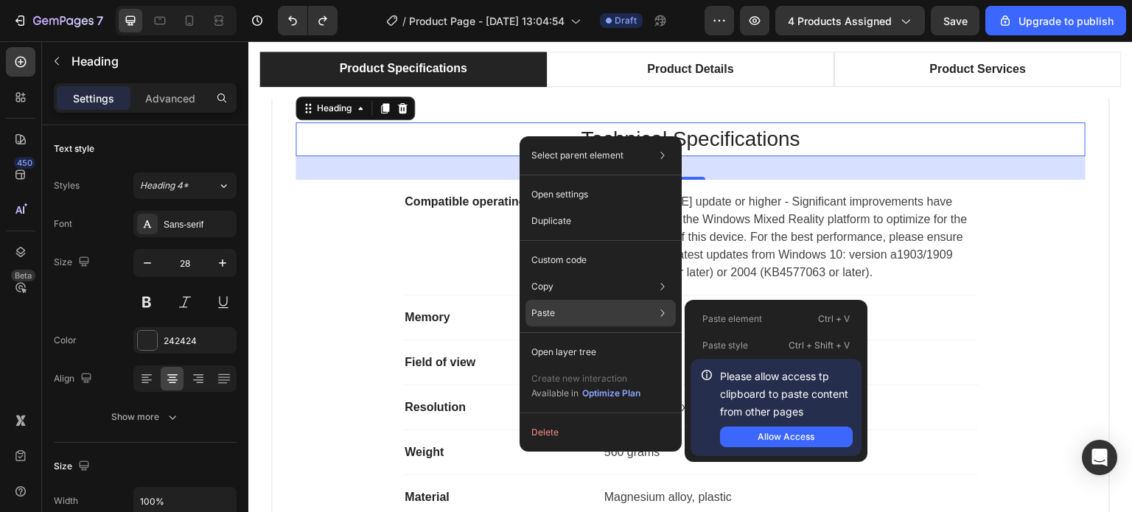
click at [563, 314] on div "Paste Paste element Ctrl + V Paste style Ctrl + Shift + V Please allow access t…" at bounding box center [600, 313] width 150 height 27
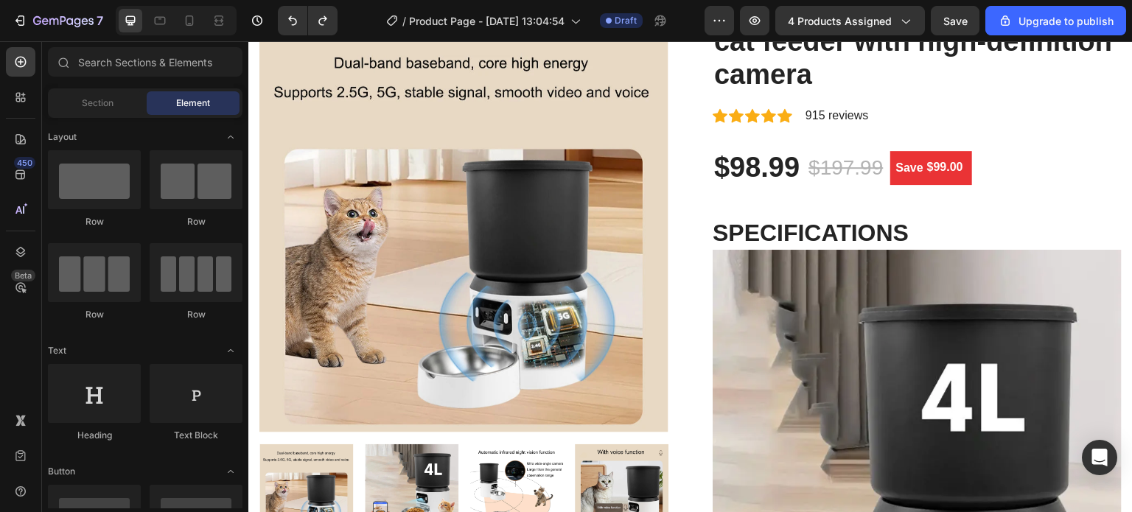
scroll to position [0, 0]
